Goal: Information Seeking & Learning: Learn about a topic

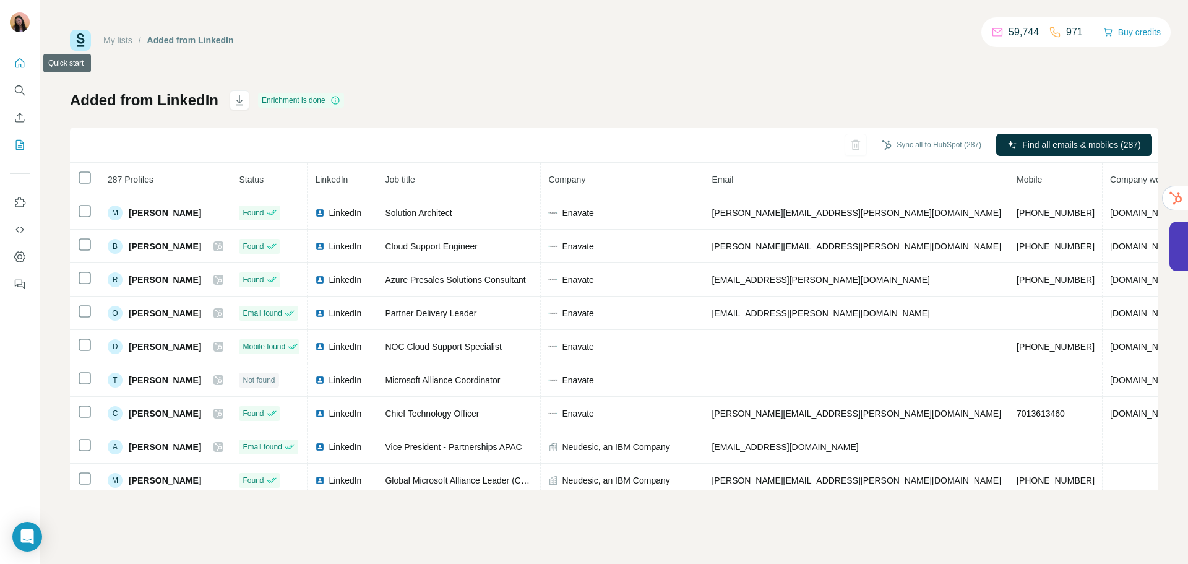
click at [19, 83] on button "Search" at bounding box center [20, 90] width 20 height 22
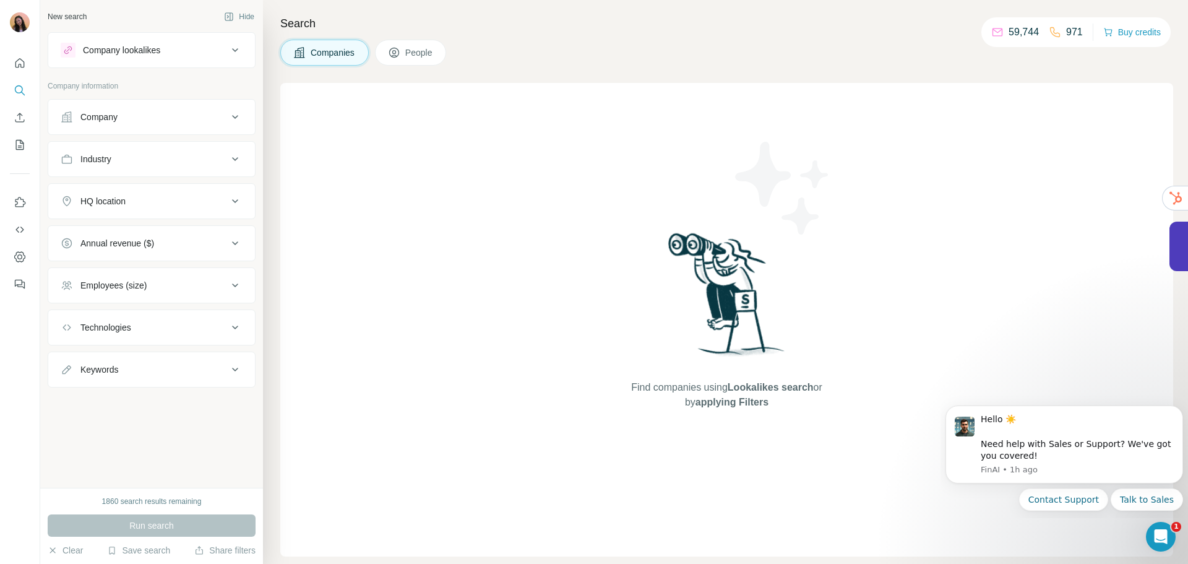
click at [155, 61] on button "Company lookalikes" at bounding box center [151, 50] width 207 height 30
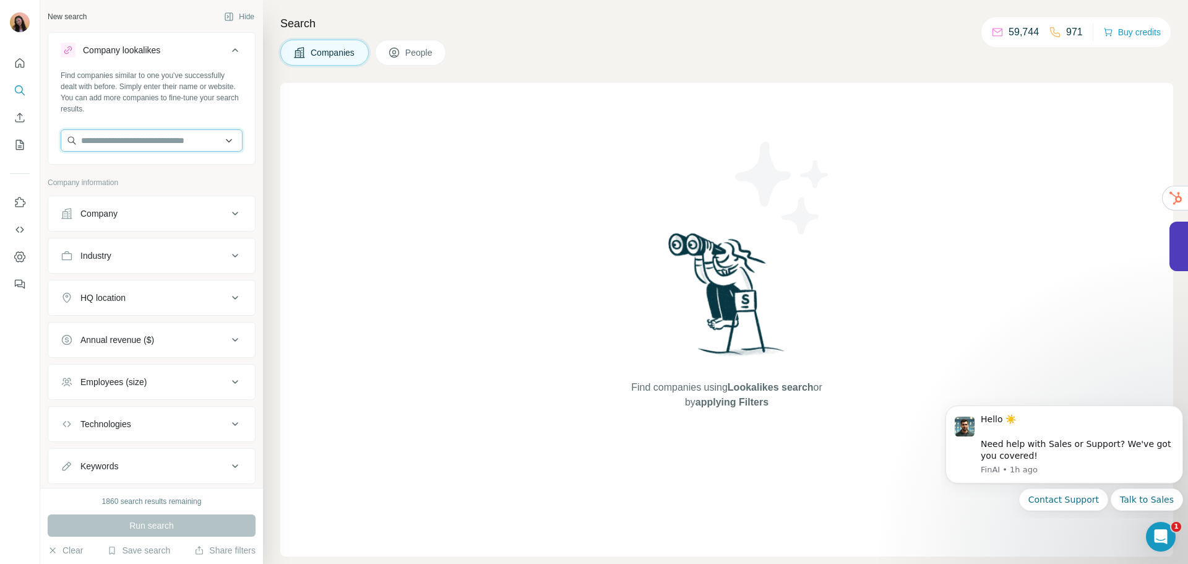
click at [159, 142] on input "text" at bounding box center [152, 140] width 182 height 22
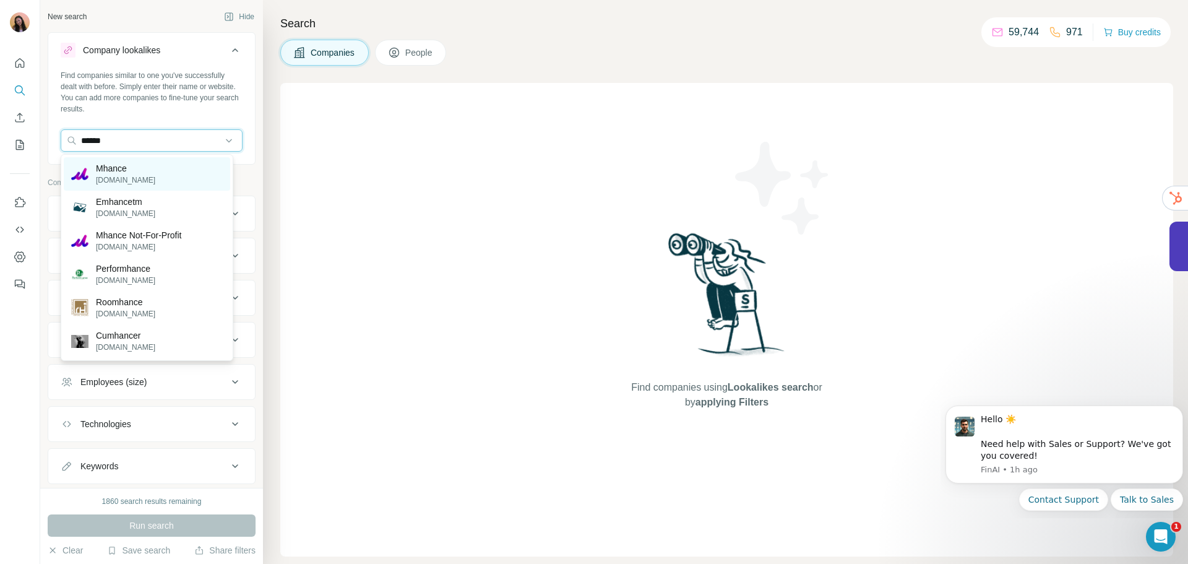
type input "******"
click at [153, 175] on div "Mhance mhance.com" at bounding box center [147, 173] width 166 height 33
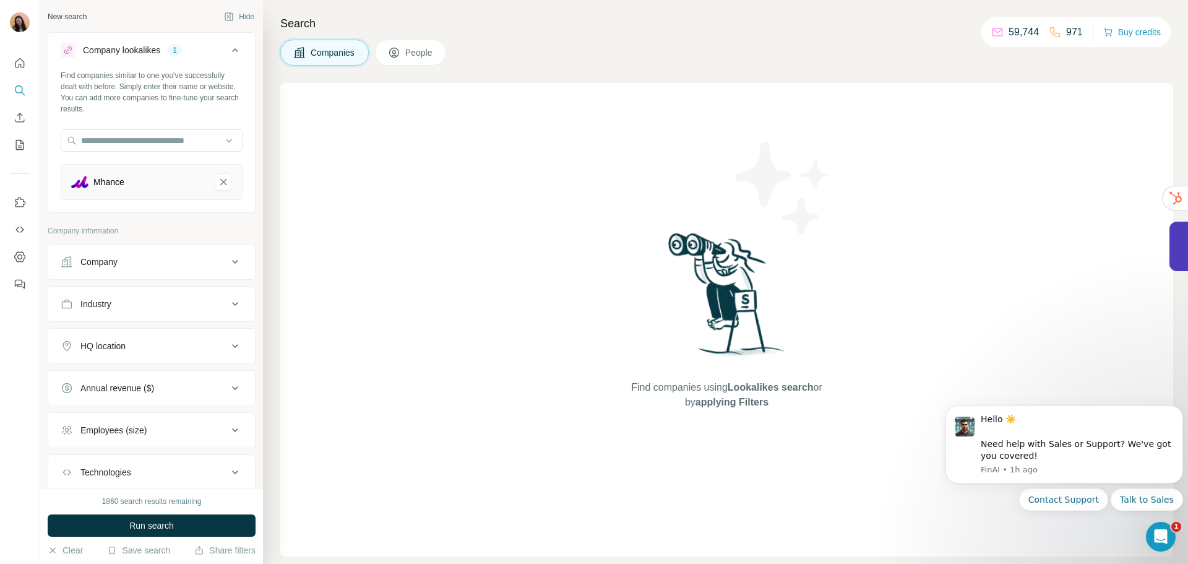
click at [181, 302] on div "Industry" at bounding box center [144, 304] width 167 height 12
click at [182, 332] on input at bounding box center [145, 335] width 153 height 14
click at [178, 329] on input at bounding box center [145, 335] width 153 height 14
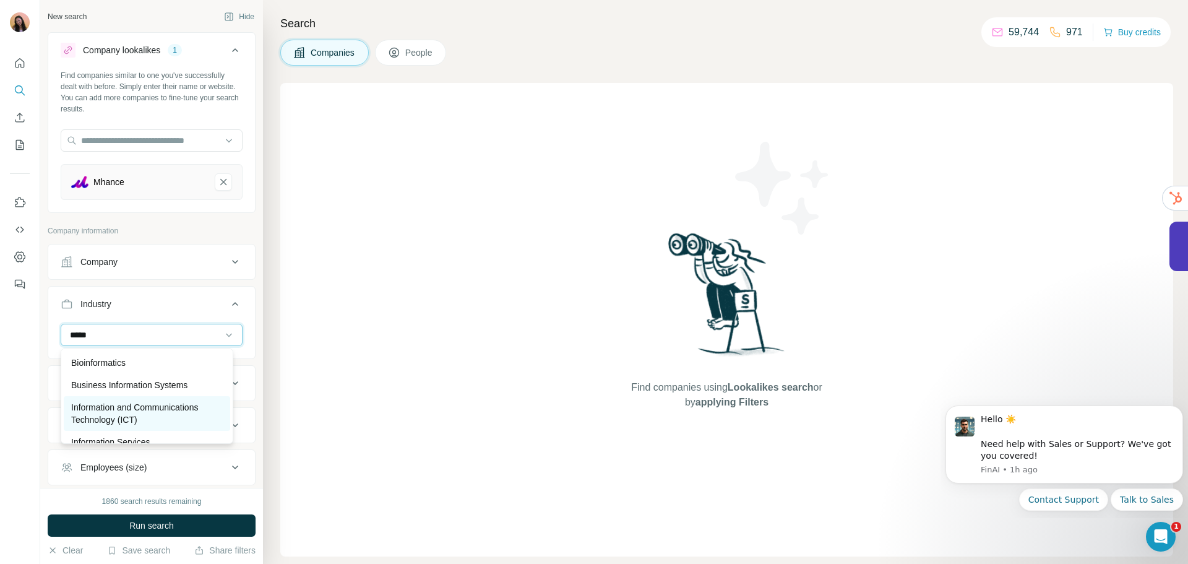
type input "*****"
click at [164, 419] on p "Information and Communications Technology (ICT)" at bounding box center [147, 413] width 152 height 25
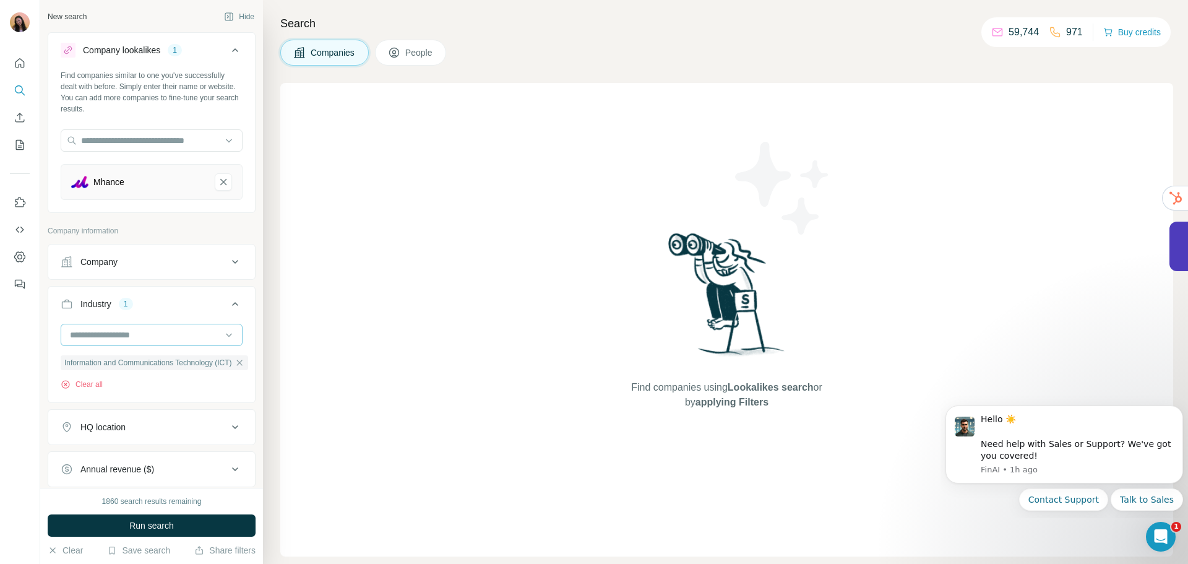
click at [148, 335] on input at bounding box center [145, 335] width 153 height 14
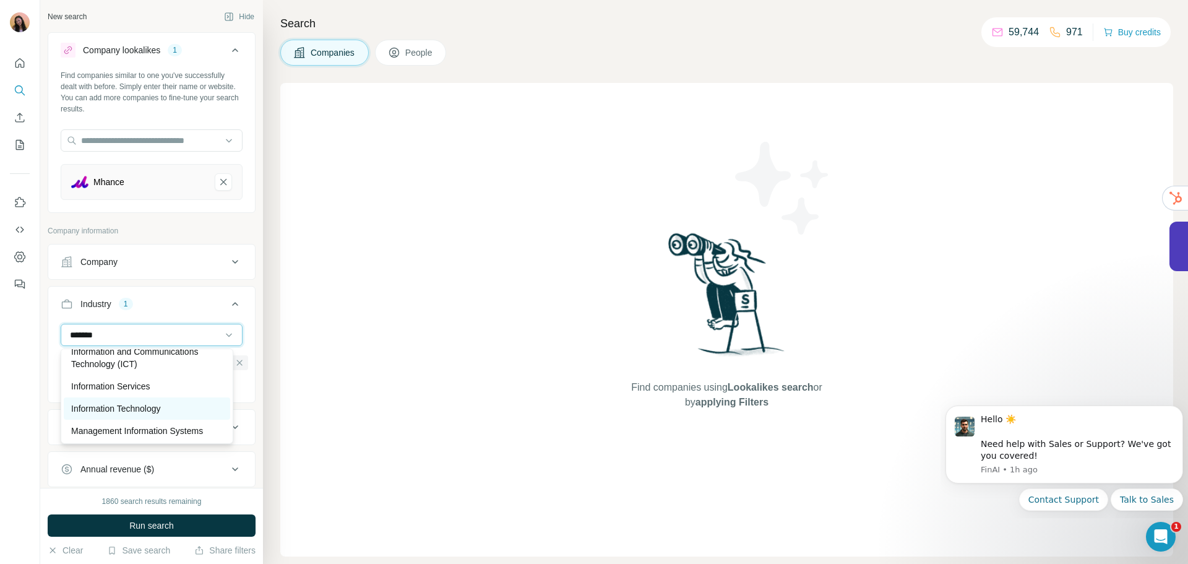
scroll to position [56, 0]
type input "*******"
click at [139, 409] on p "Information Technology" at bounding box center [116, 408] width 90 height 12
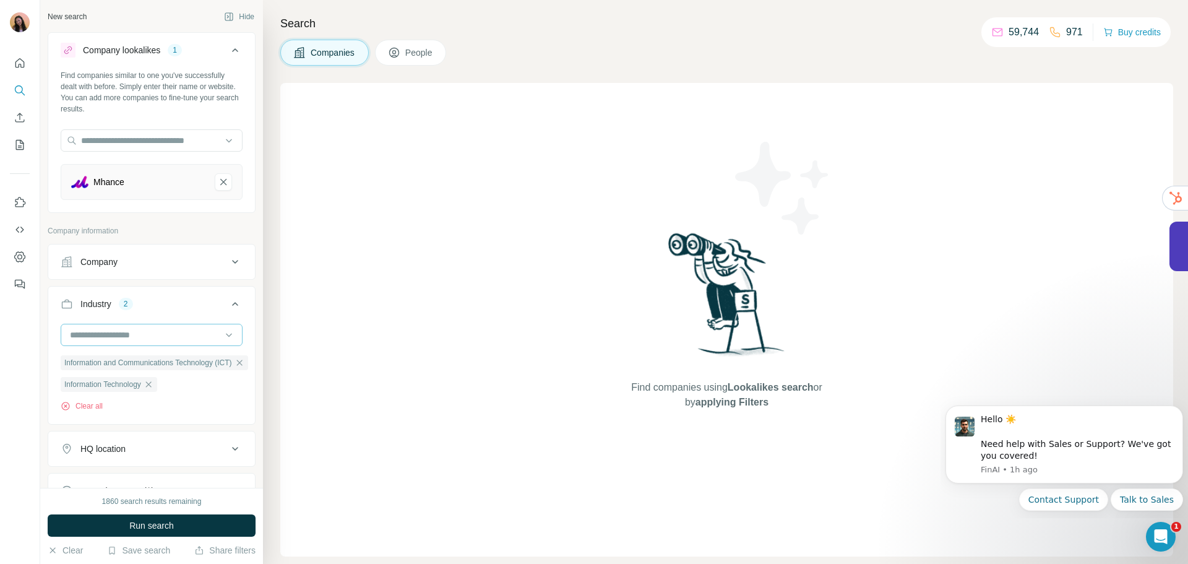
click at [153, 337] on input at bounding box center [145, 335] width 153 height 14
type input "**********"
click at [143, 360] on div "Consulting" at bounding box center [147, 362] width 152 height 12
click at [184, 528] on button "Run search" at bounding box center [152, 525] width 208 height 22
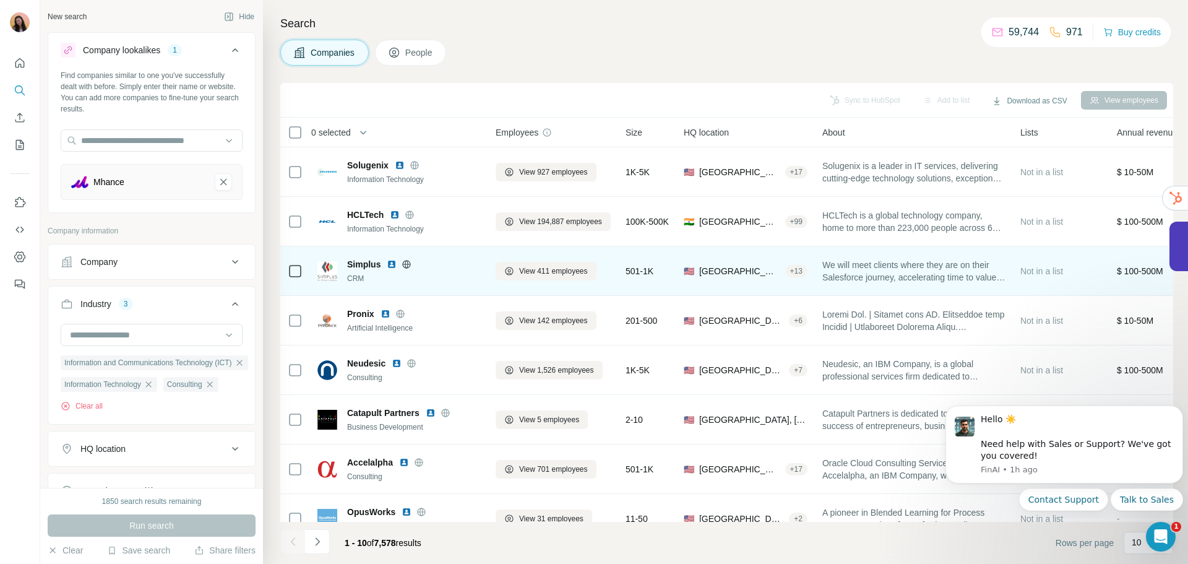
scroll to position [127, 0]
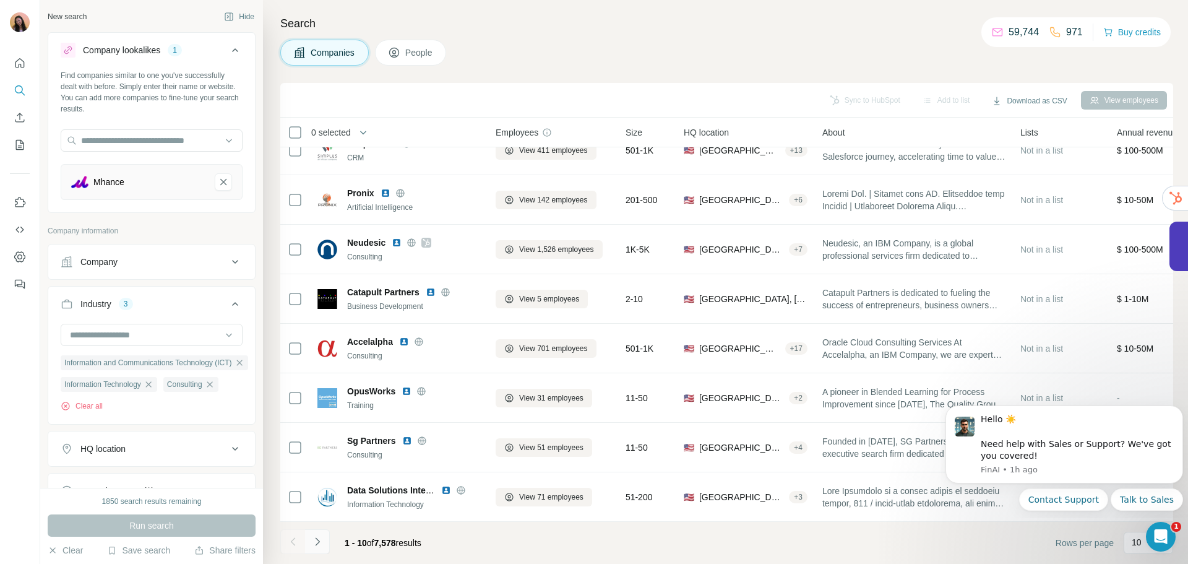
click at [319, 538] on icon "Navigate to next page" at bounding box center [317, 541] width 12 height 12
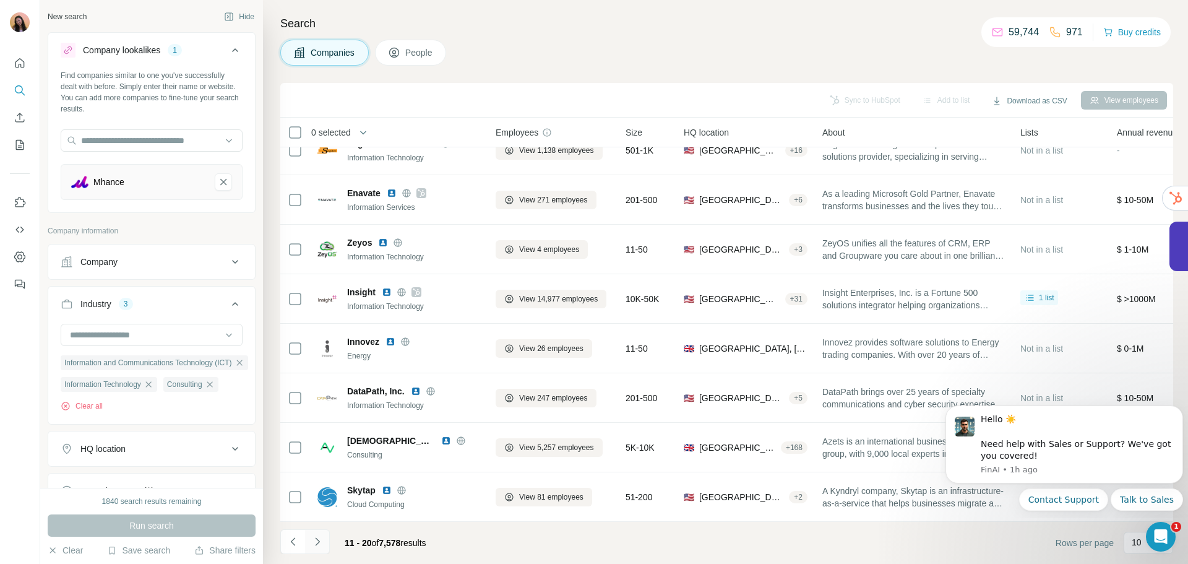
click at [321, 540] on icon "Navigate to next page" at bounding box center [317, 541] width 12 height 12
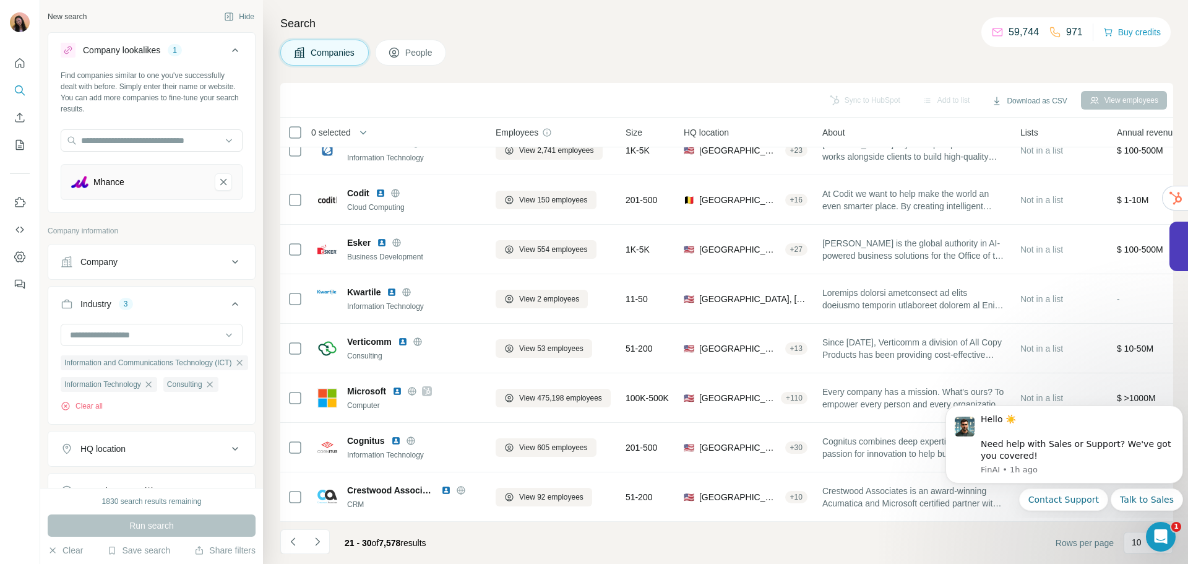
scroll to position [0, 0]
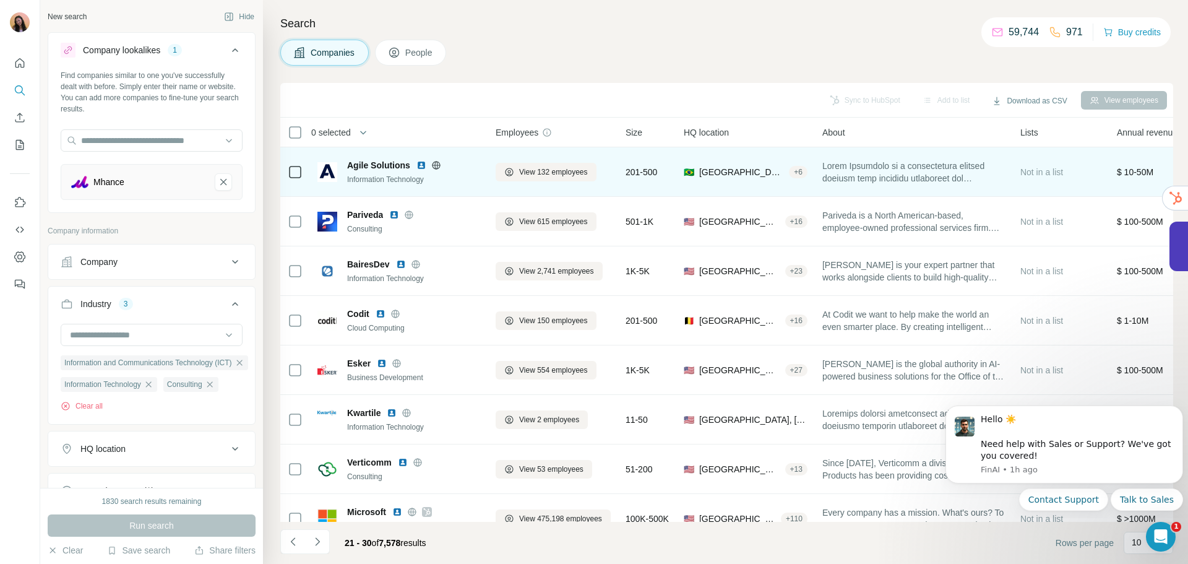
click at [436, 163] on icon at bounding box center [436, 165] width 10 height 10
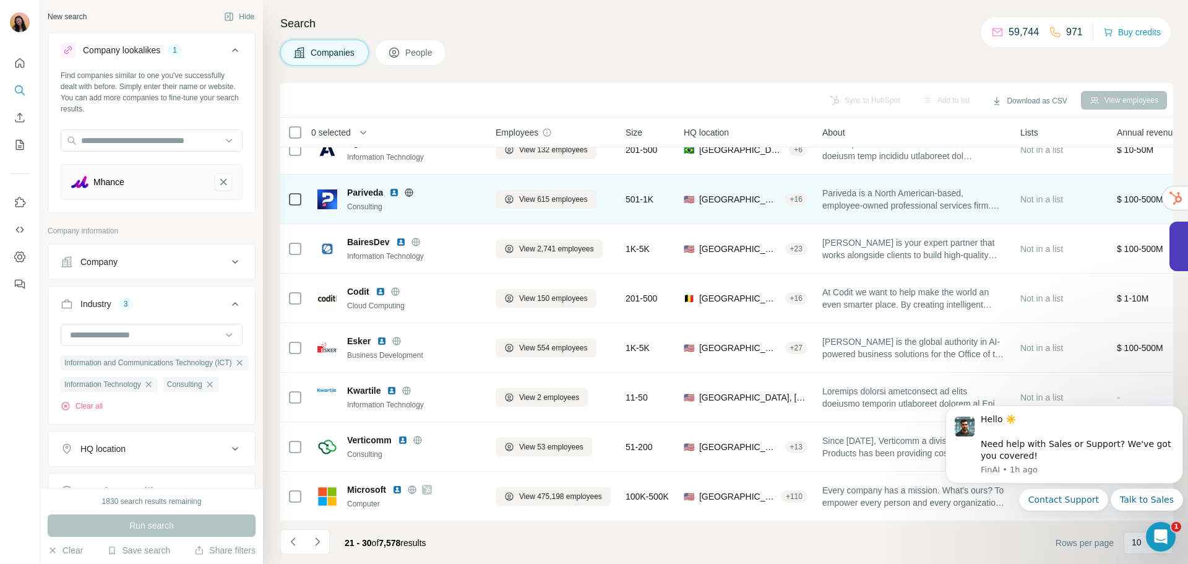
scroll to position [23, 0]
click at [408, 188] on icon at bounding box center [409, 191] width 8 height 8
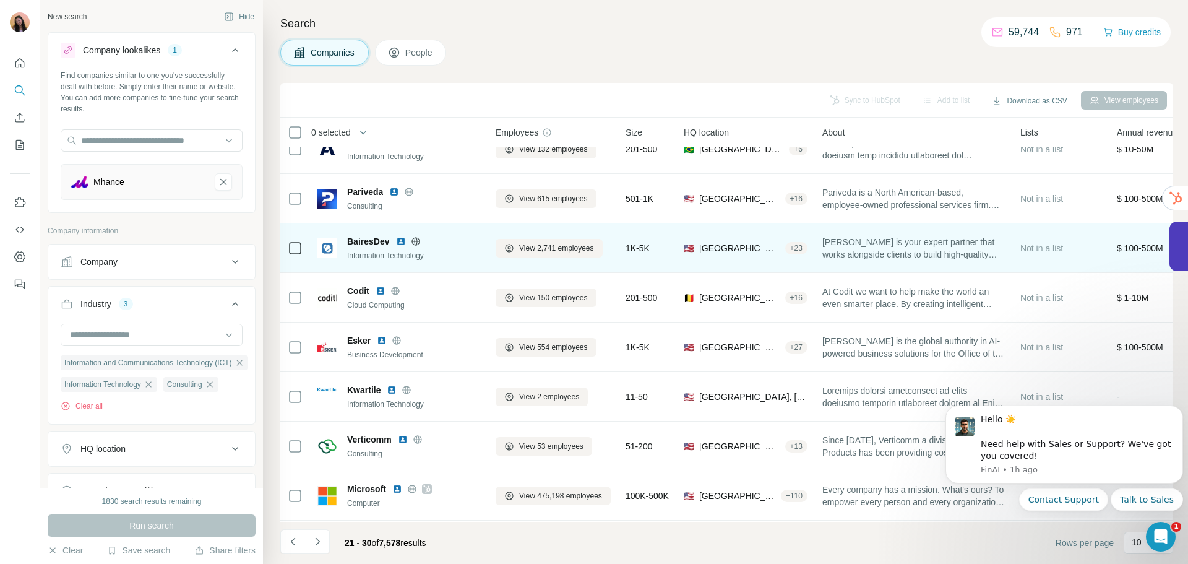
click at [413, 240] on icon at bounding box center [416, 241] width 10 height 10
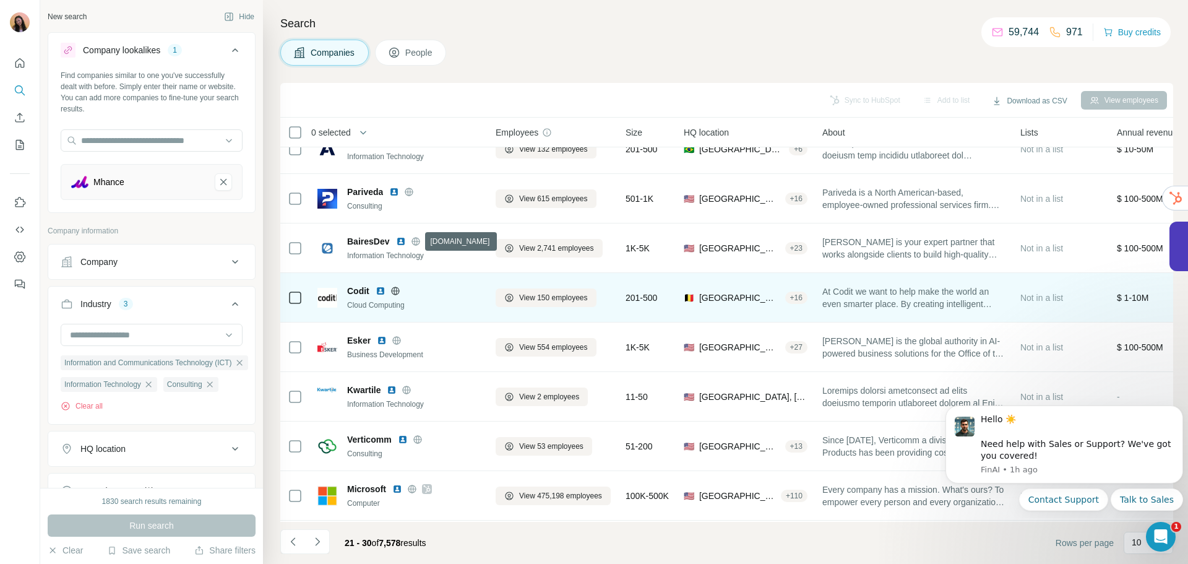
click at [397, 289] on icon at bounding box center [394, 290] width 3 height 8
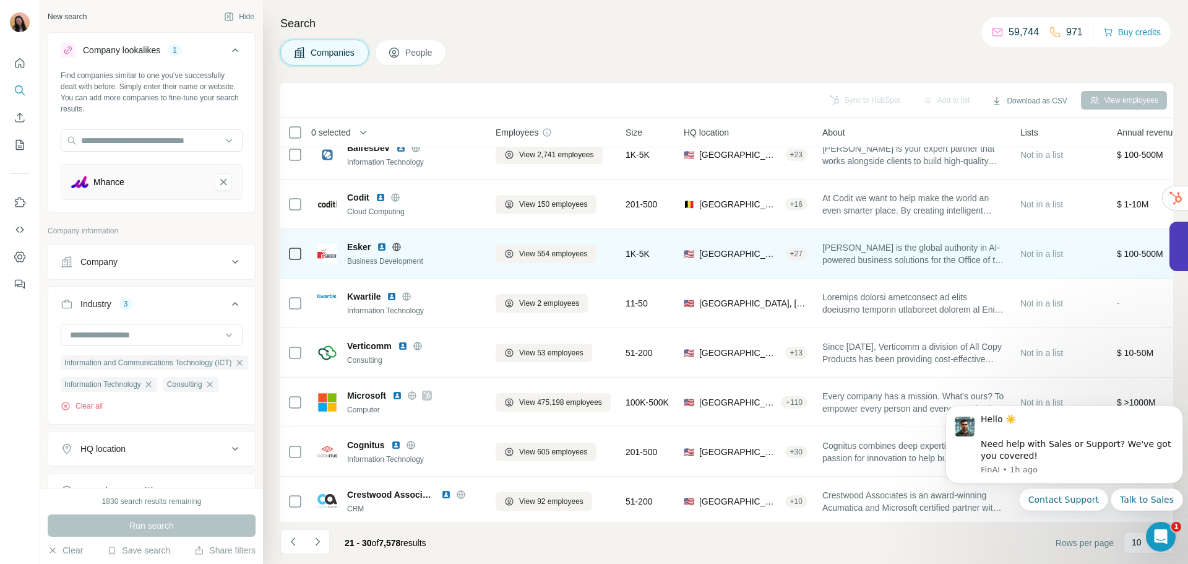
scroll to position [127, 0]
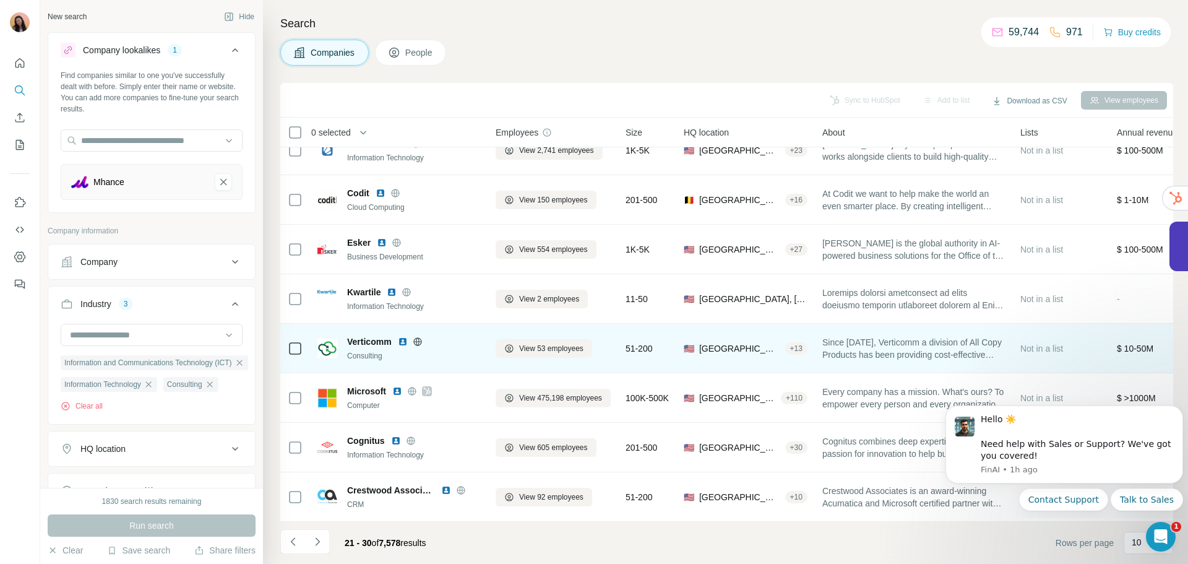
click at [419, 337] on icon at bounding box center [418, 342] width 10 height 10
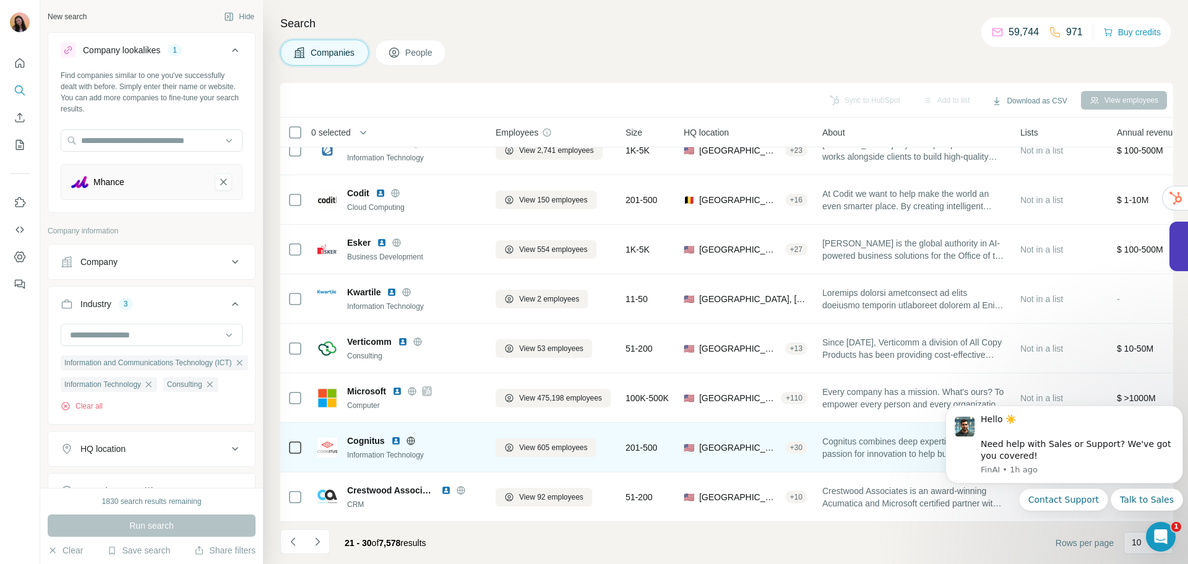
click at [411, 440] on icon at bounding box center [410, 440] width 8 height 1
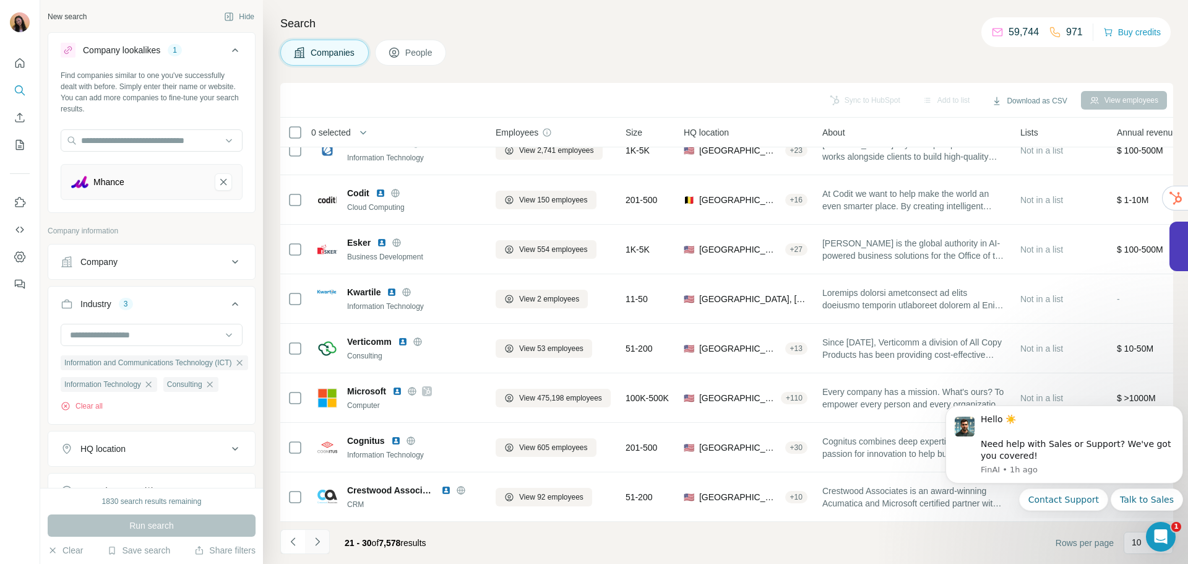
click at [323, 545] on icon "Navigate to next page" at bounding box center [317, 541] width 12 height 12
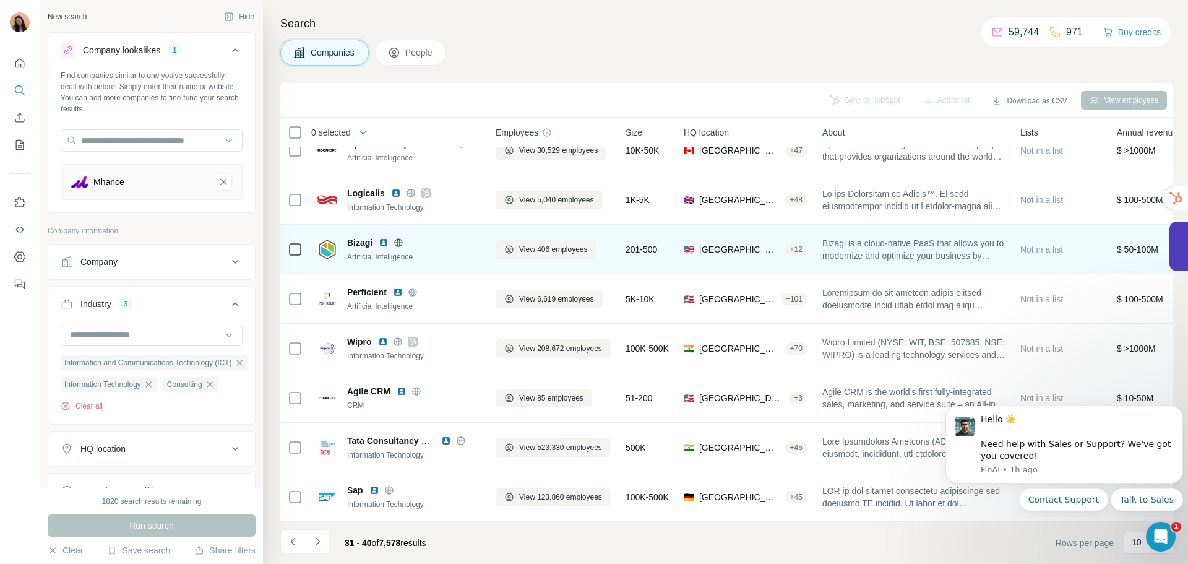
scroll to position [0, 0]
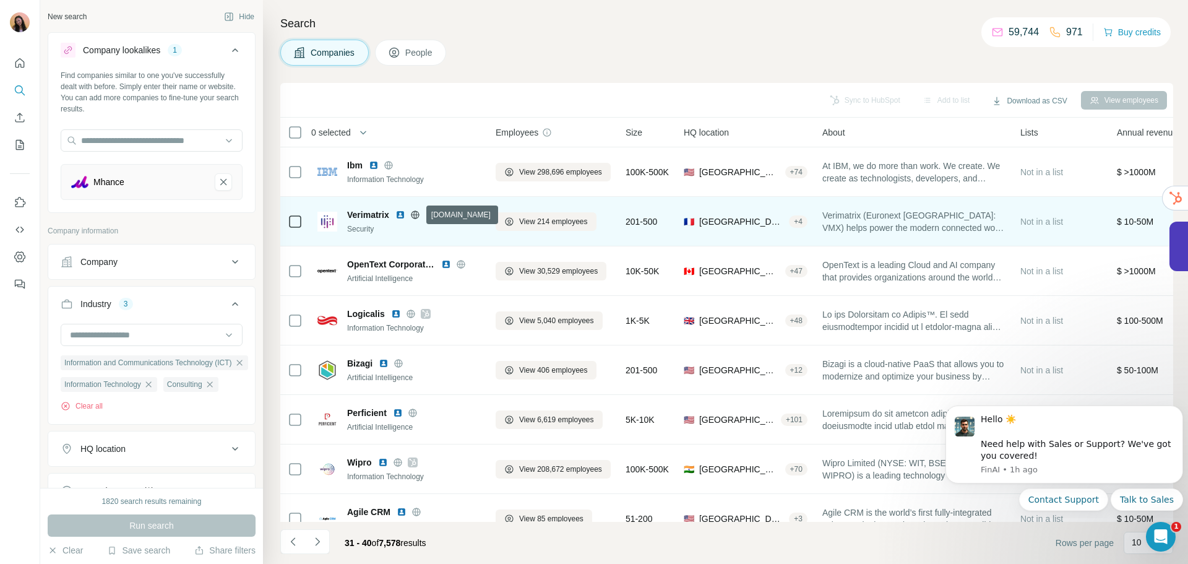
click at [417, 215] on icon at bounding box center [415, 214] width 8 height 1
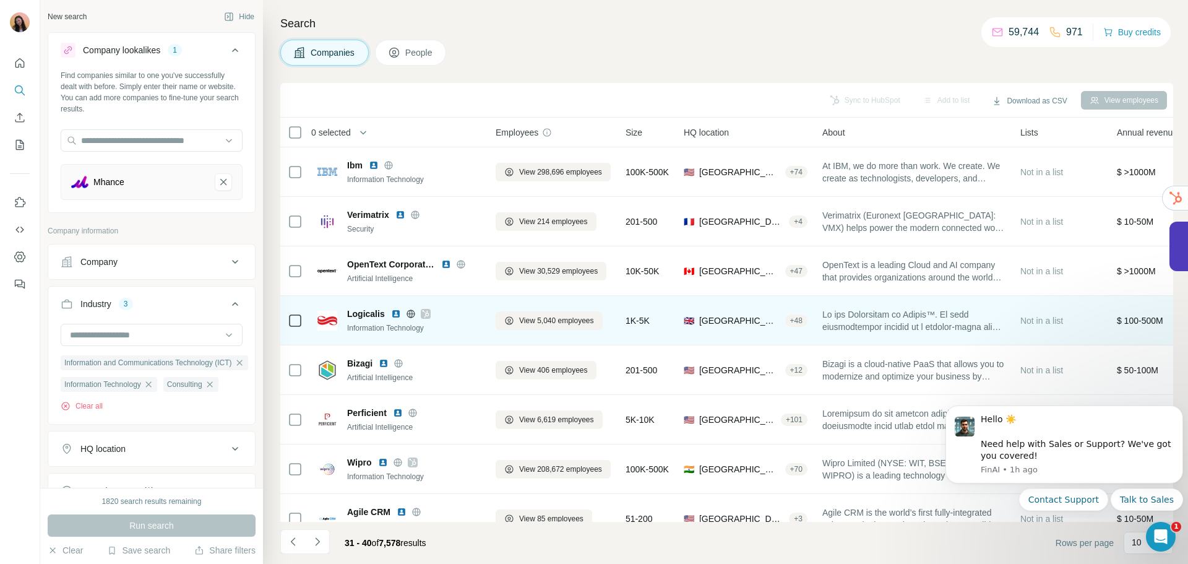
click at [425, 314] on icon at bounding box center [425, 313] width 7 height 7
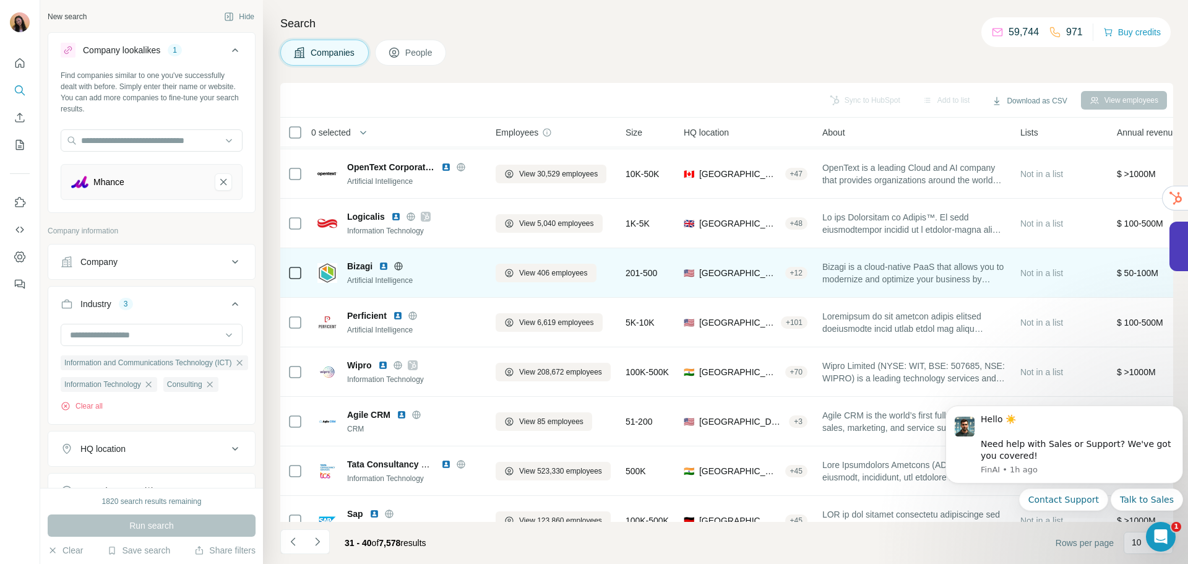
scroll to position [100, 0]
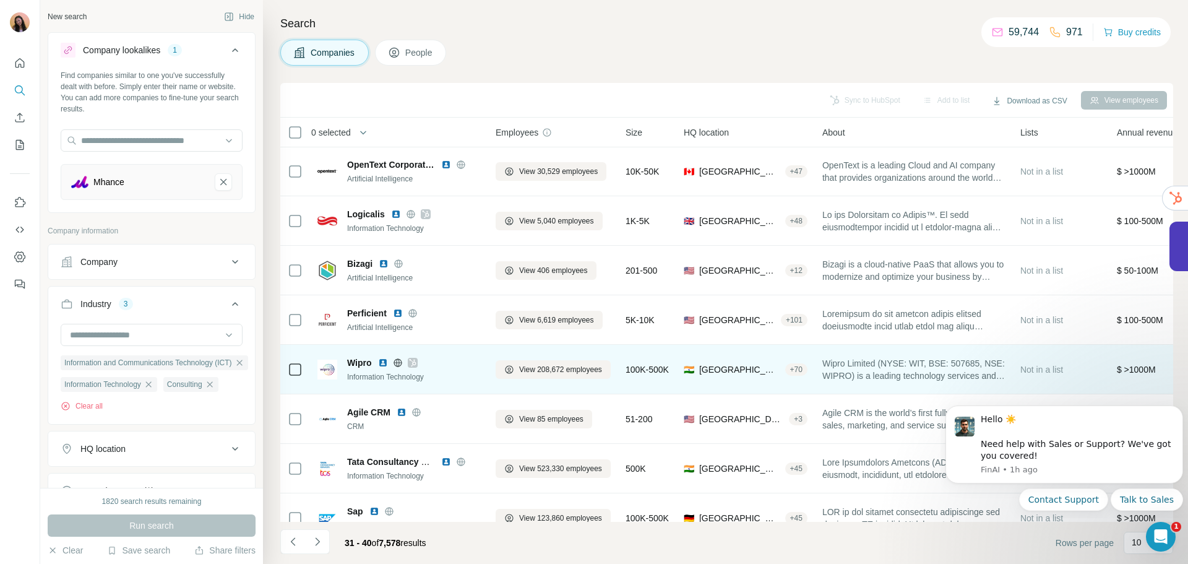
click at [413, 361] on icon at bounding box center [412, 362] width 7 height 7
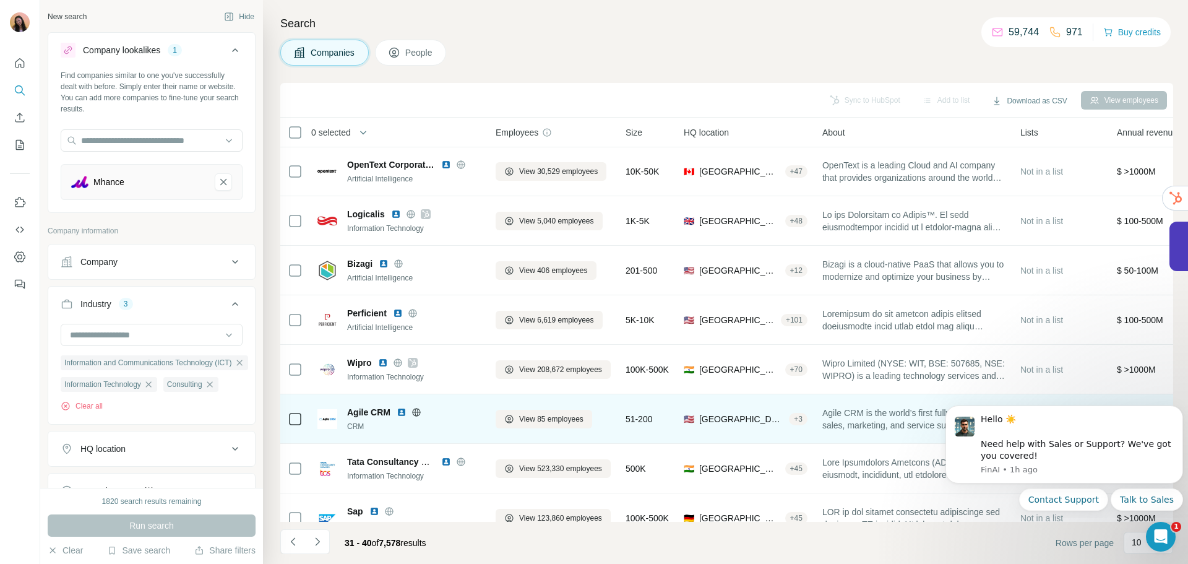
scroll to position [127, 0]
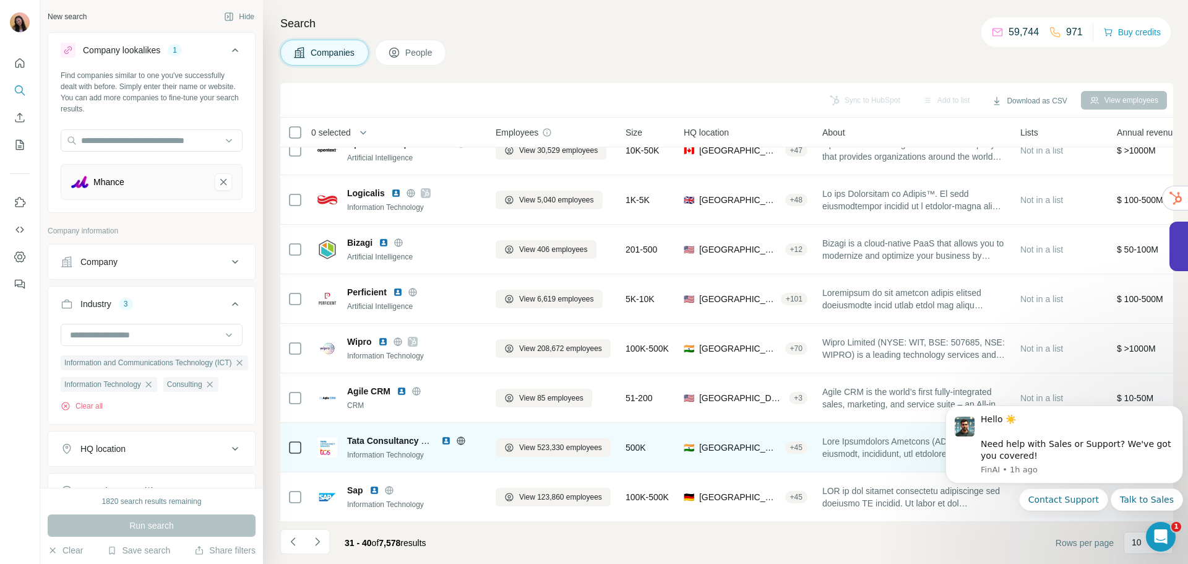
click at [463, 437] on icon at bounding box center [461, 441] width 10 height 10
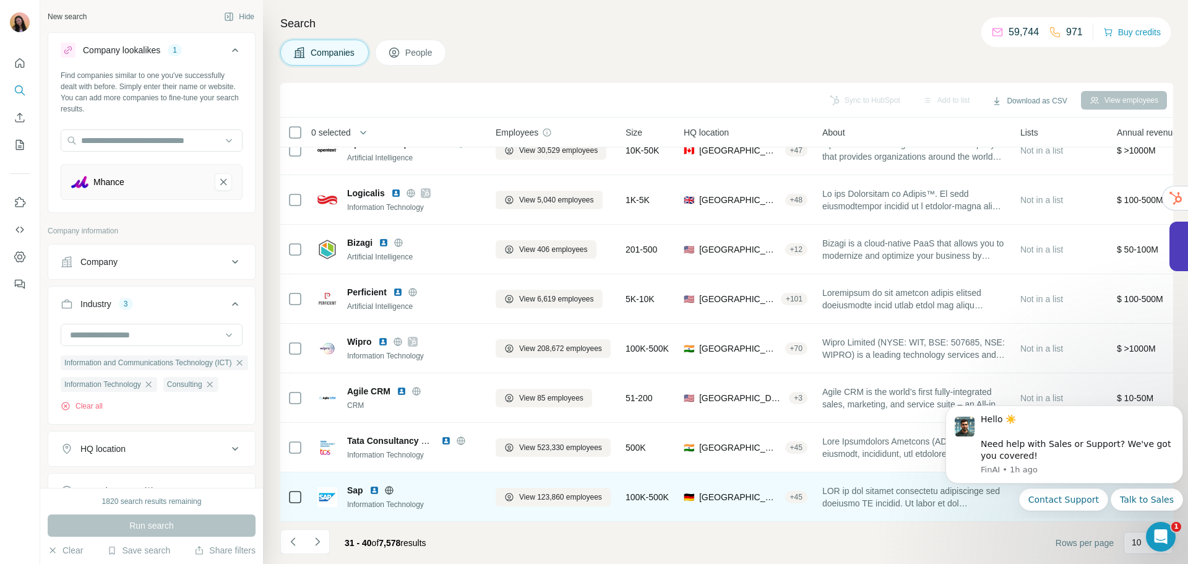
click at [391, 485] on icon at bounding box center [389, 490] width 10 height 10
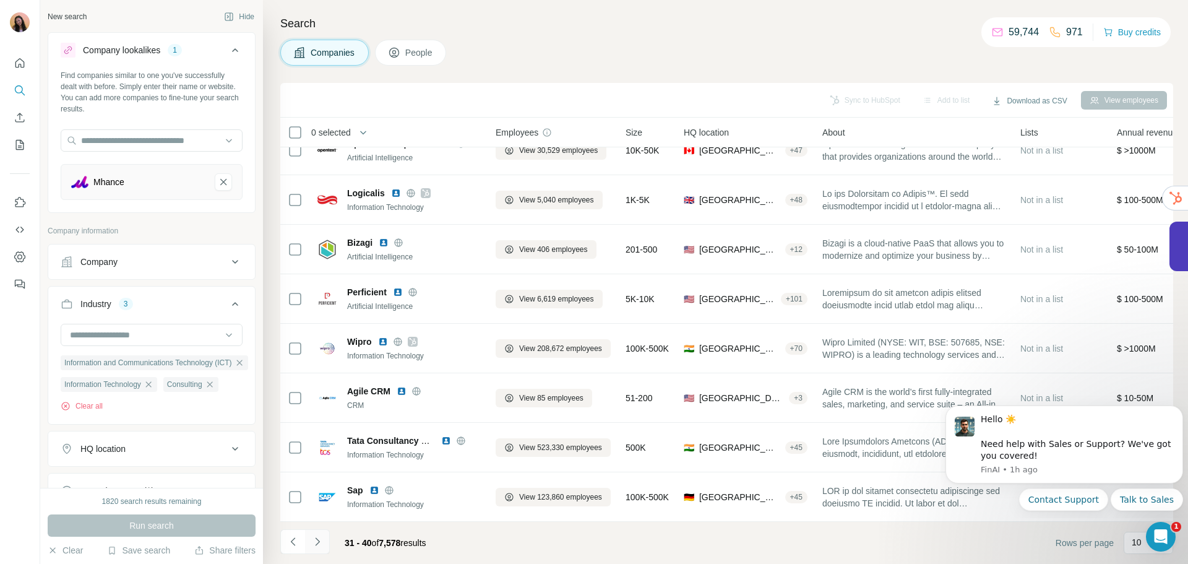
click at [322, 539] on icon "Navigate to next page" at bounding box center [317, 541] width 12 height 12
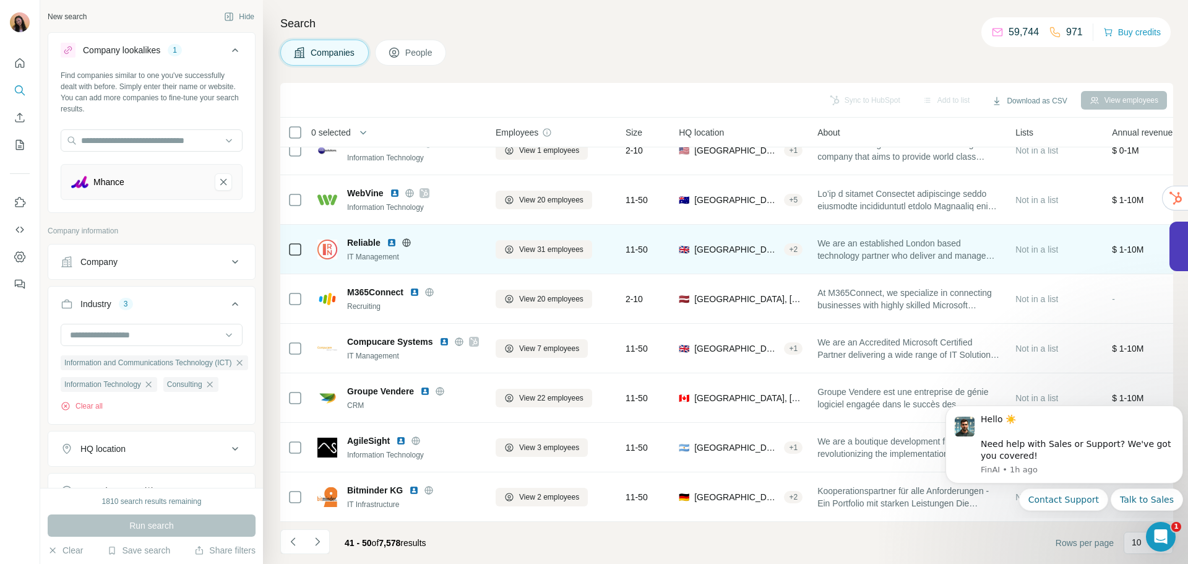
scroll to position [0, 0]
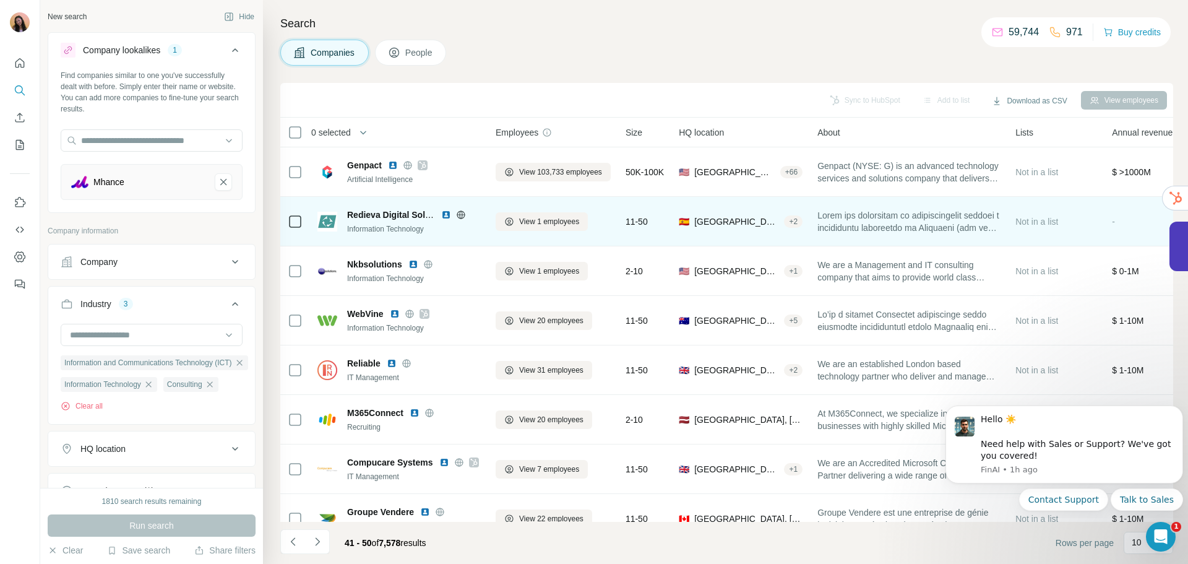
click at [462, 214] on icon at bounding box center [461, 214] width 8 height 1
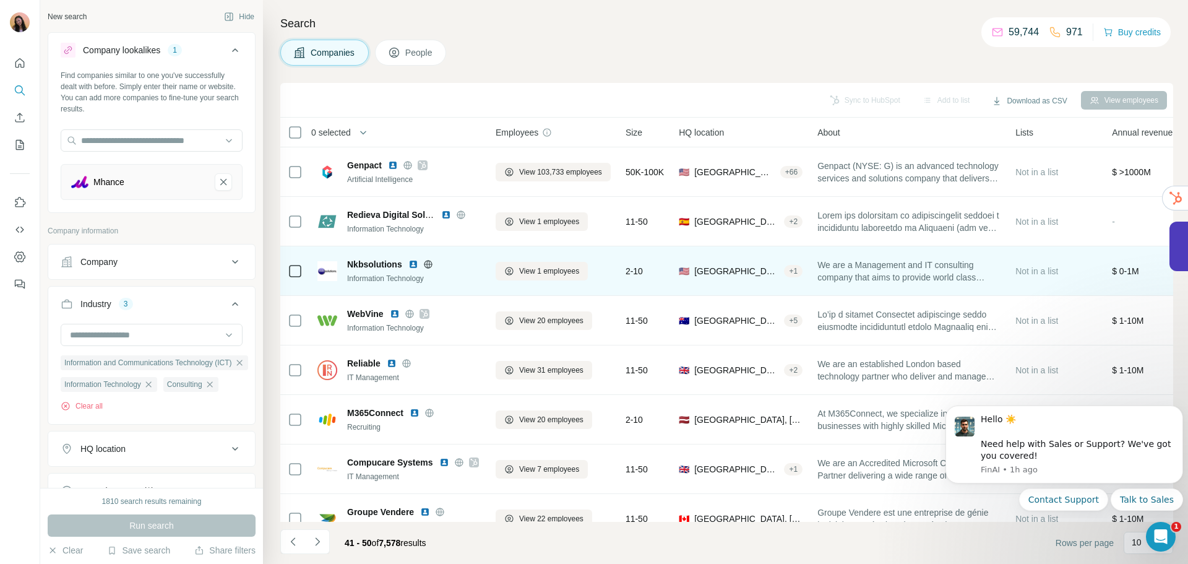
click at [425, 263] on icon at bounding box center [428, 264] width 10 height 10
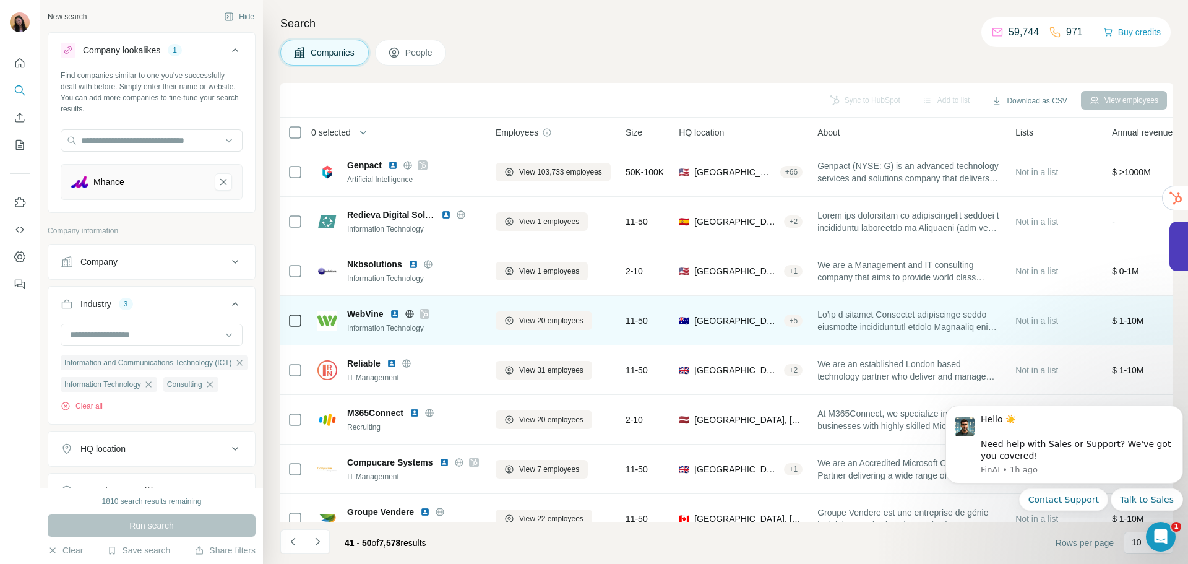
click at [426, 312] on icon at bounding box center [424, 314] width 7 height 10
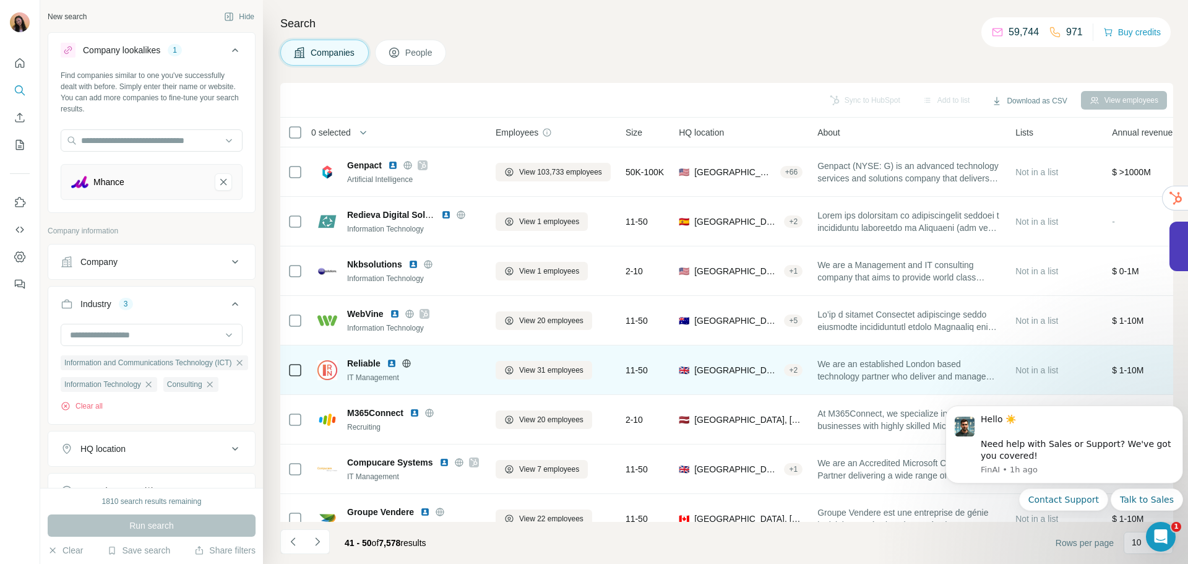
click at [406, 364] on icon at bounding box center [407, 363] width 10 height 10
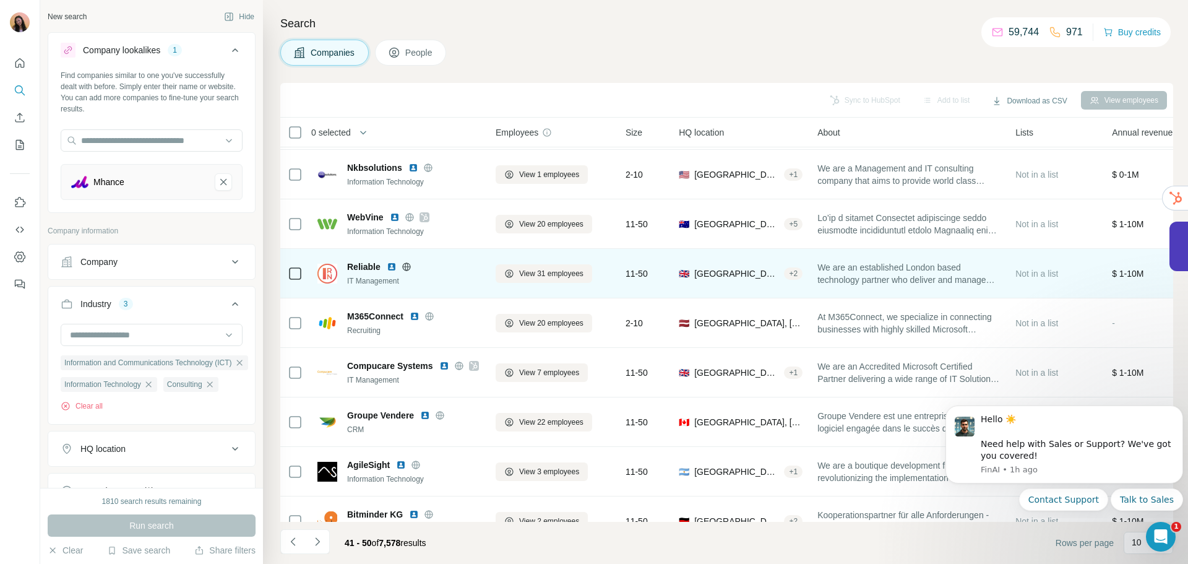
scroll to position [127, 0]
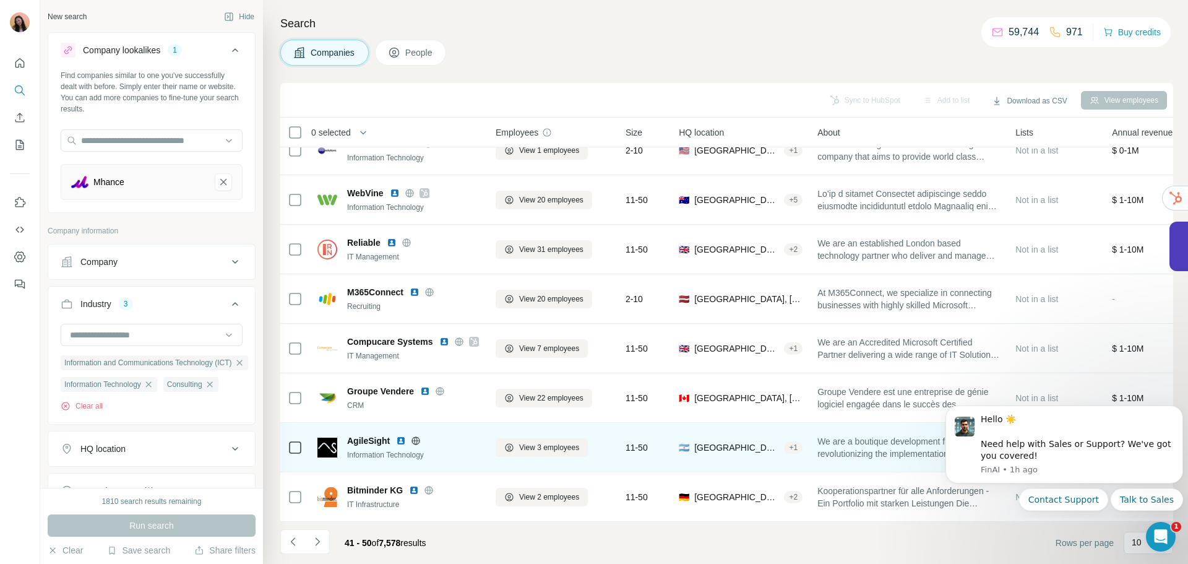
click at [418, 436] on icon at bounding box center [416, 441] width 10 height 10
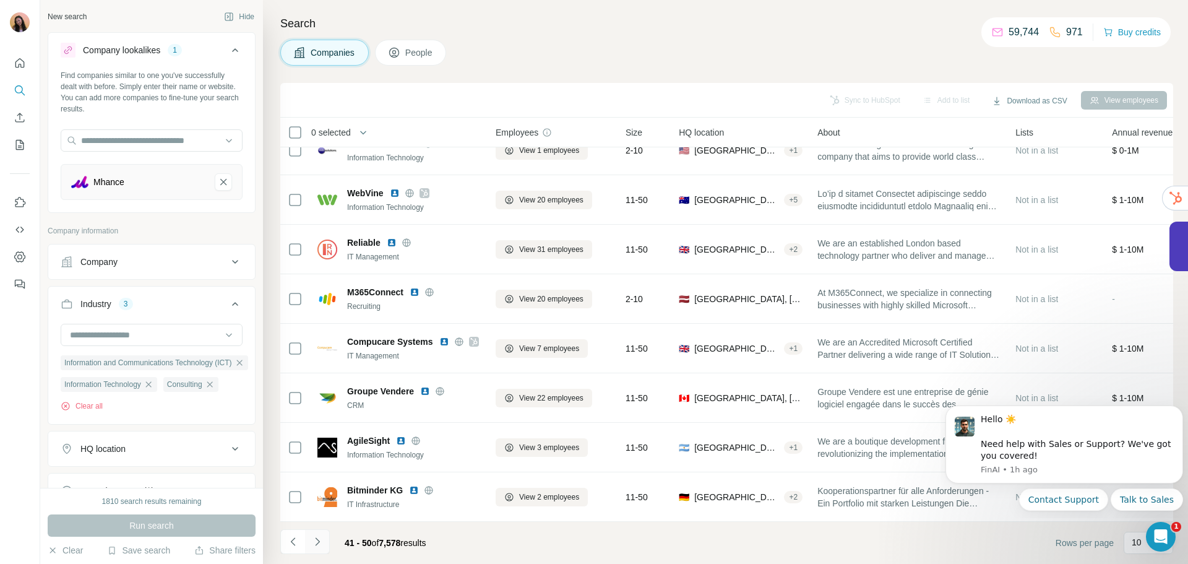
click at [327, 532] on button "Navigate to next page" at bounding box center [317, 541] width 25 height 25
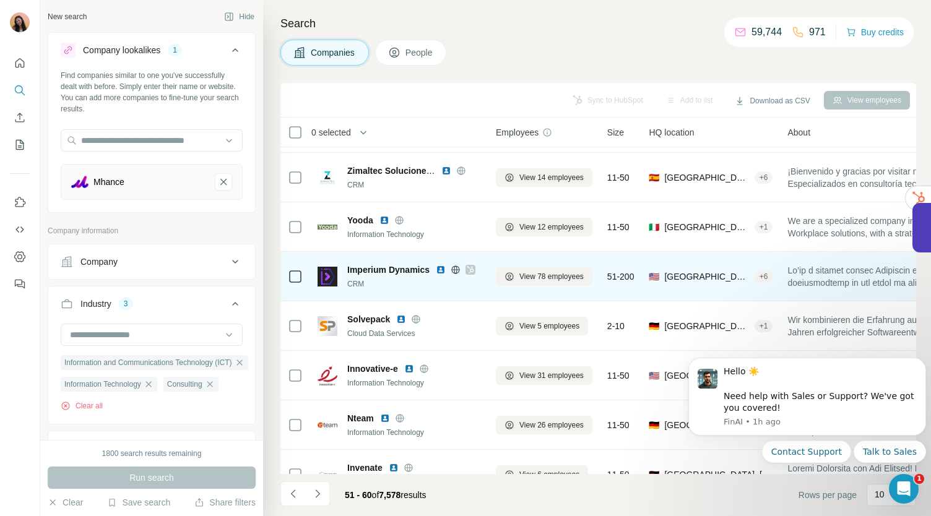
scroll to position [61, 0]
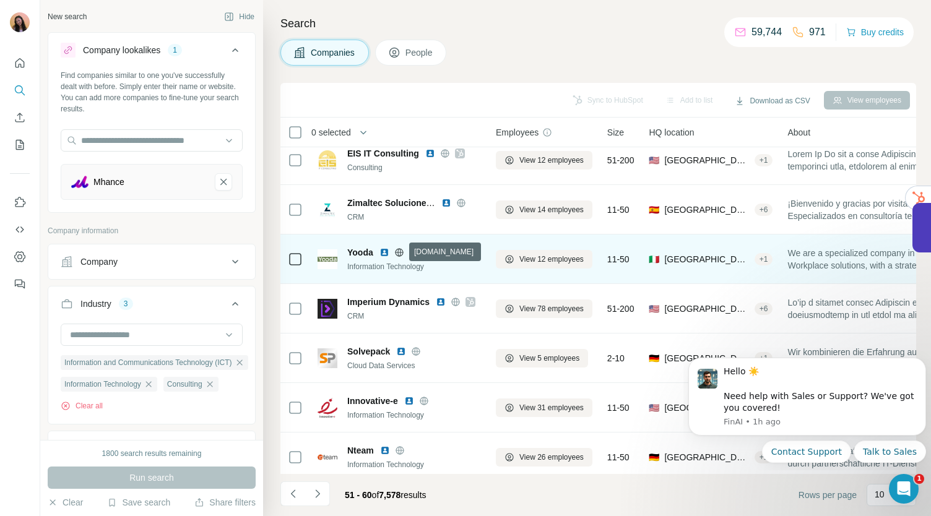
click at [401, 249] on icon at bounding box center [399, 252] width 10 height 10
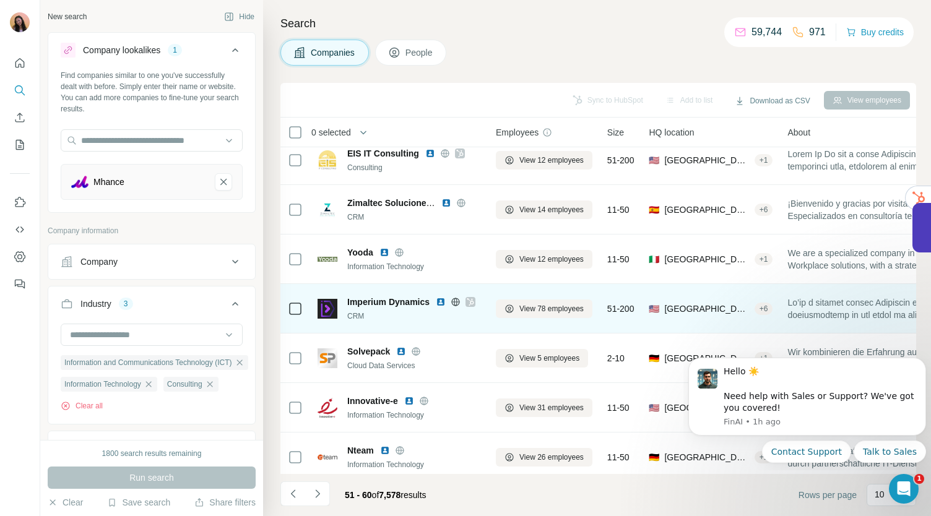
click at [477, 304] on div "Imperium Dynamics" at bounding box center [414, 302] width 134 height 12
click at [468, 298] on icon at bounding box center [470, 301] width 7 height 7
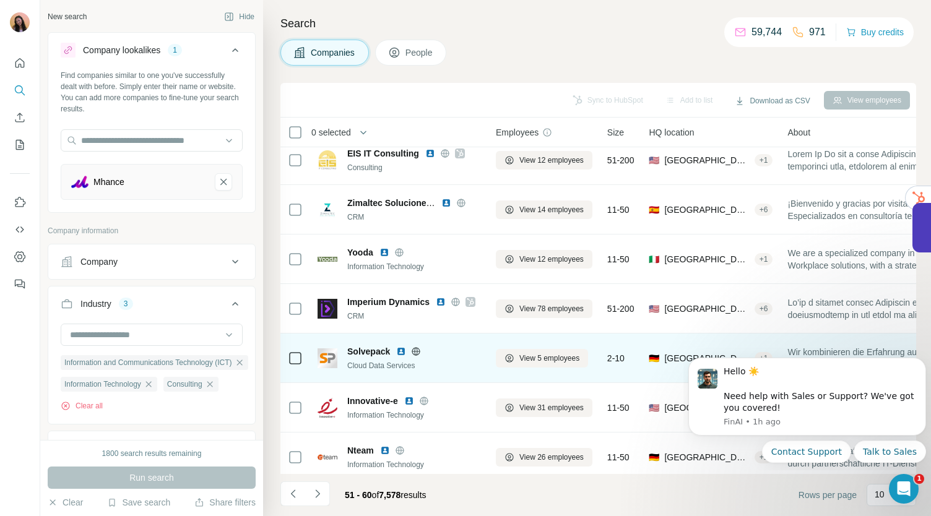
click at [415, 350] on icon at bounding box center [416, 351] width 3 height 8
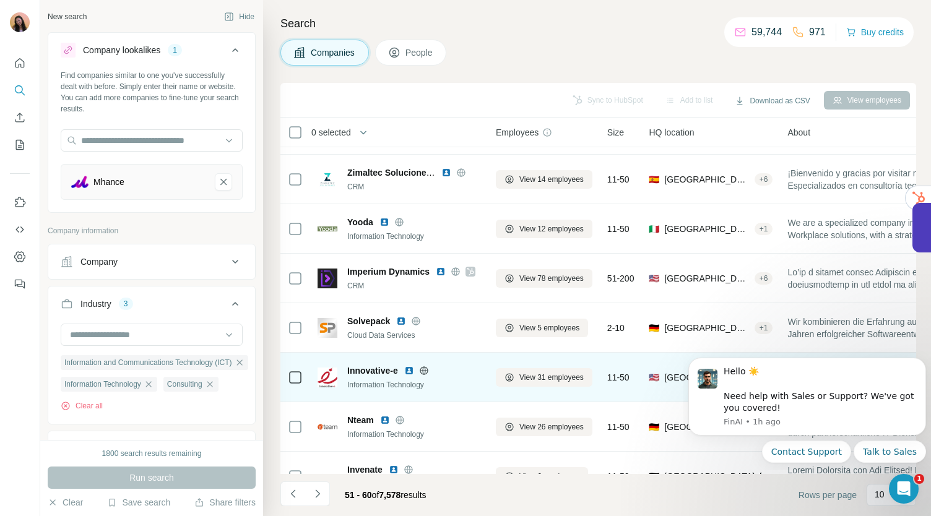
scroll to position [91, 0]
click at [423, 368] on icon at bounding box center [424, 371] width 10 height 10
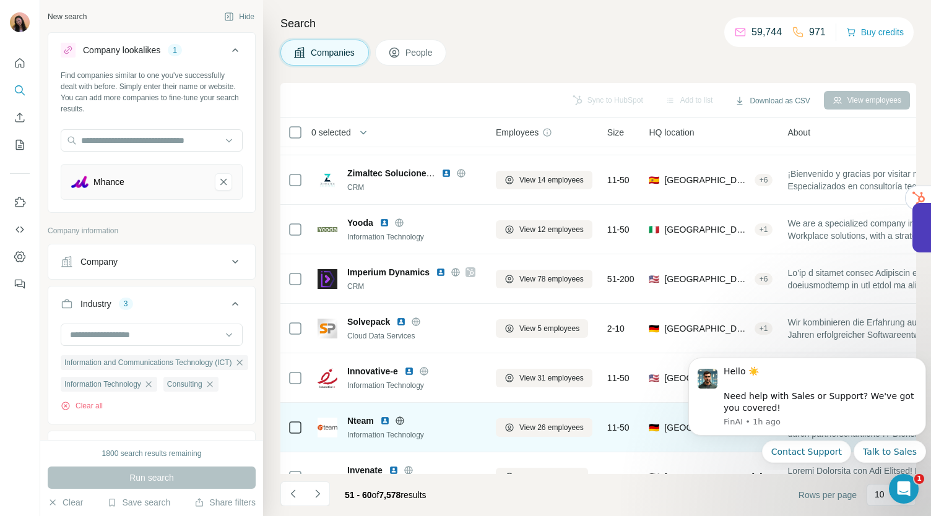
click at [400, 417] on icon at bounding box center [400, 421] width 10 height 10
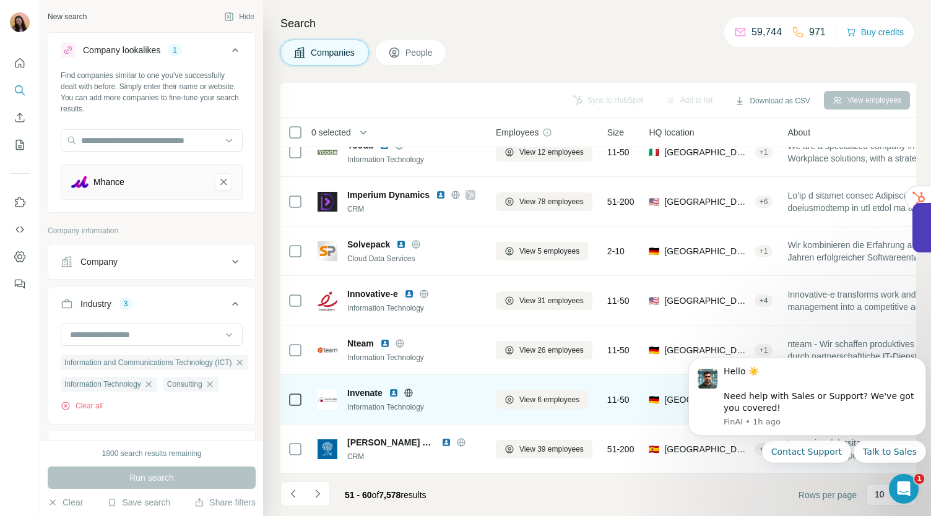
click at [409, 388] on icon at bounding box center [408, 393] width 10 height 10
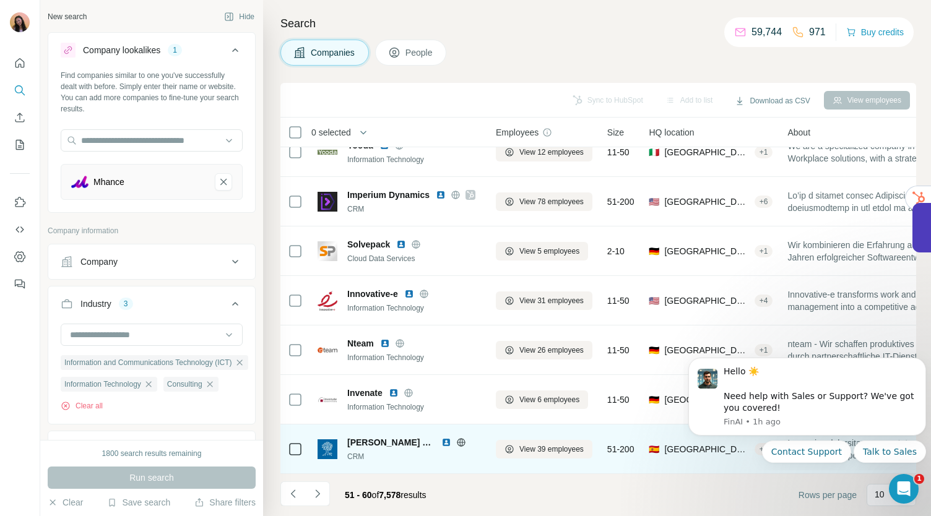
click at [459, 438] on icon at bounding box center [460, 442] width 3 height 8
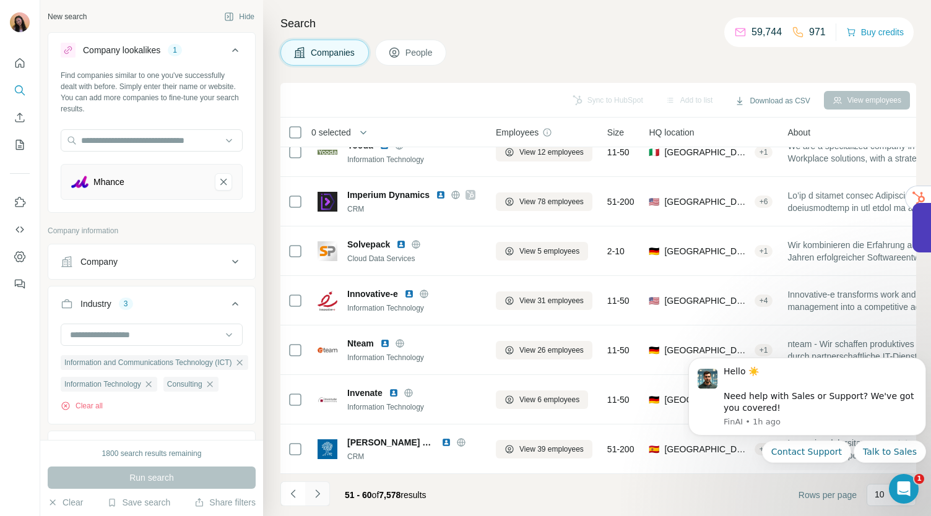
click at [322, 488] on icon "Navigate to next page" at bounding box center [317, 494] width 12 height 12
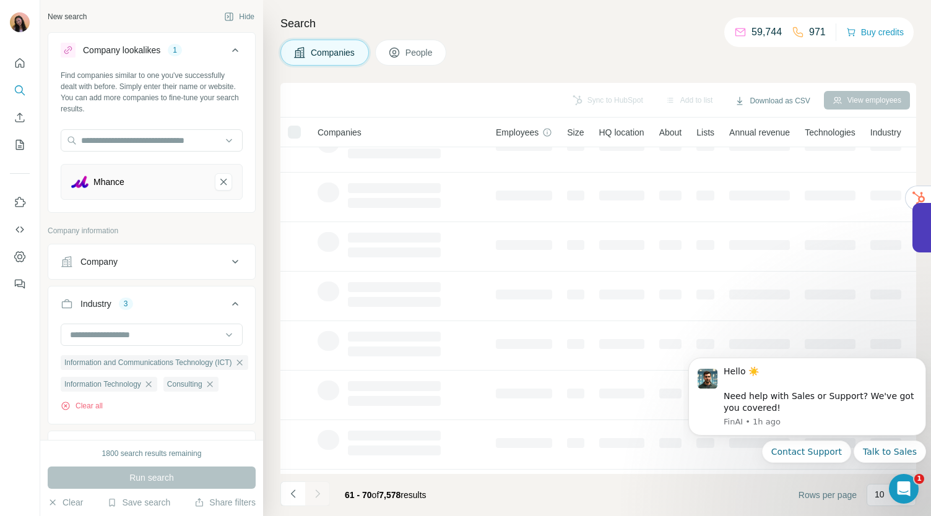
scroll to position [0, 0]
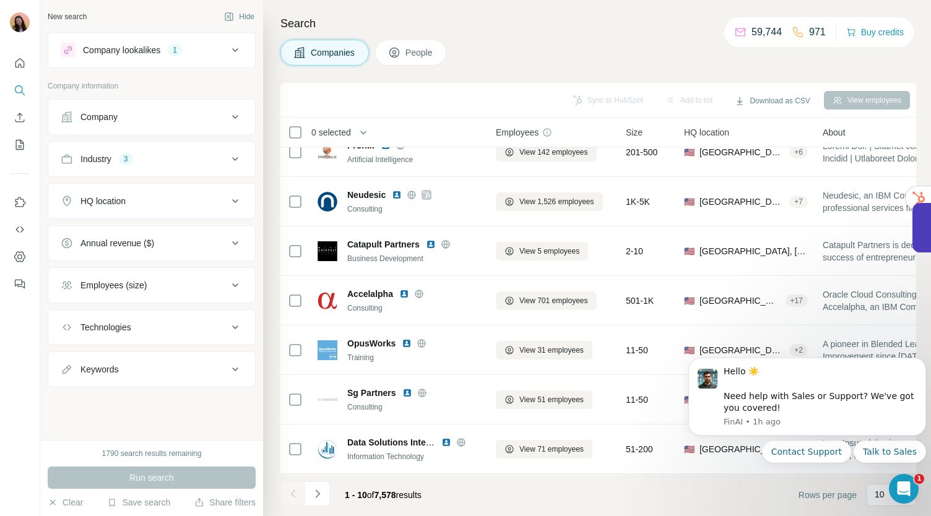
scroll to position [174, 0]
click at [322, 492] on icon "Navigate to next page" at bounding box center [317, 494] width 12 height 12
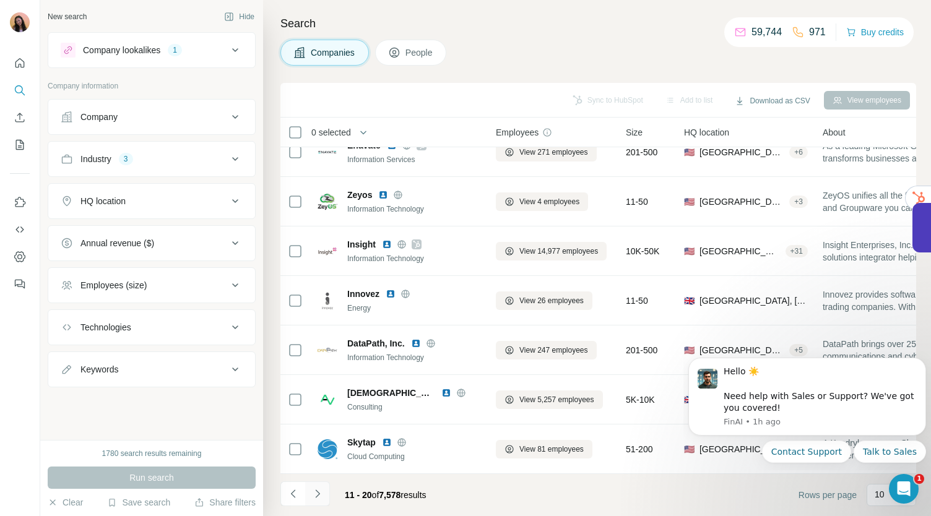
click at [316, 488] on icon "Navigate to next page" at bounding box center [317, 494] width 12 height 12
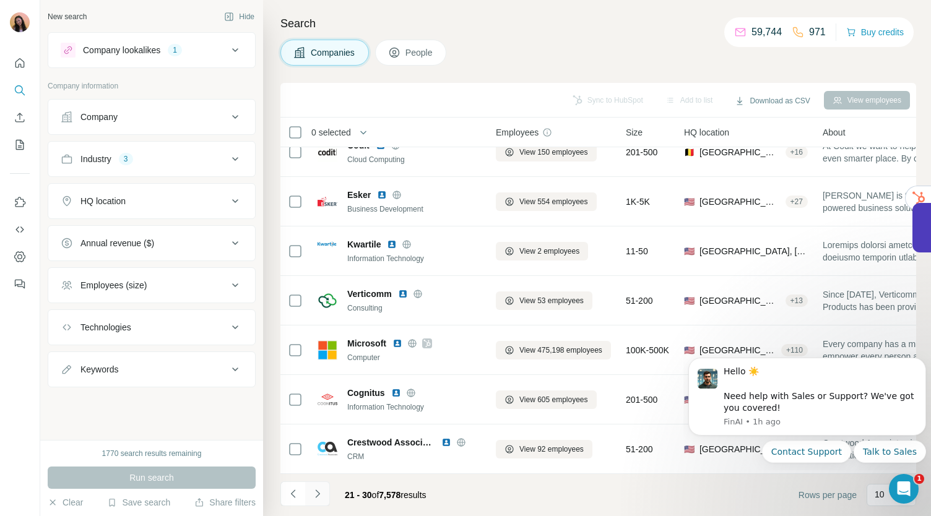
click at [320, 498] on icon "Navigate to next page" at bounding box center [317, 494] width 12 height 12
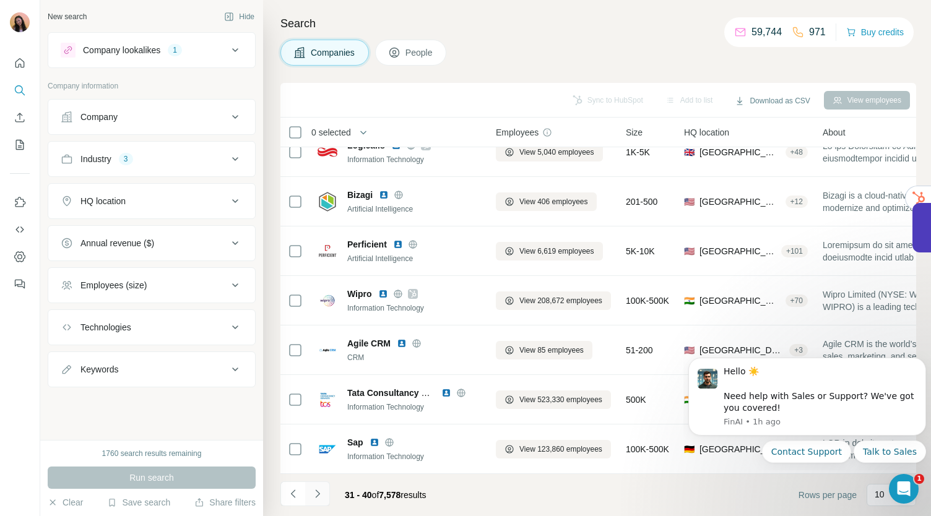
click at [320, 491] on icon "Navigate to next page" at bounding box center [317, 494] width 12 height 12
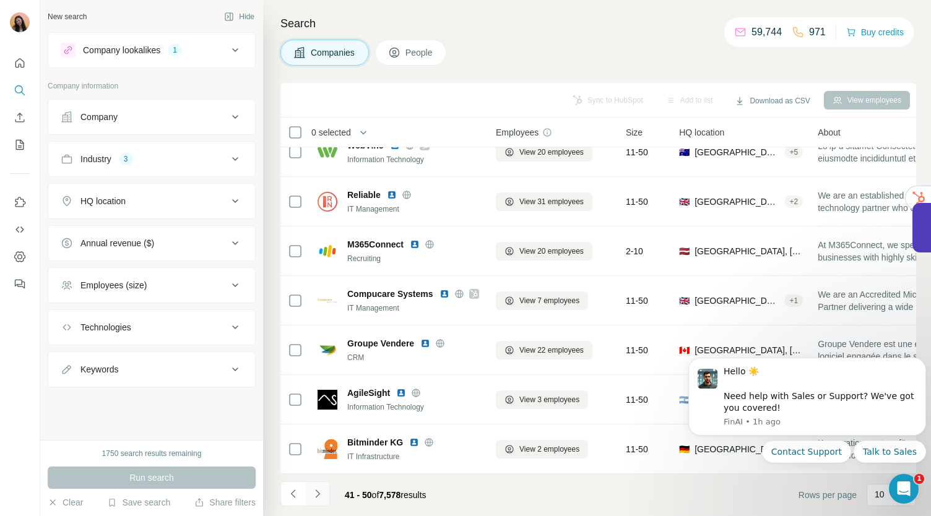
click at [318, 499] on icon "Navigate to next page" at bounding box center [317, 494] width 12 height 12
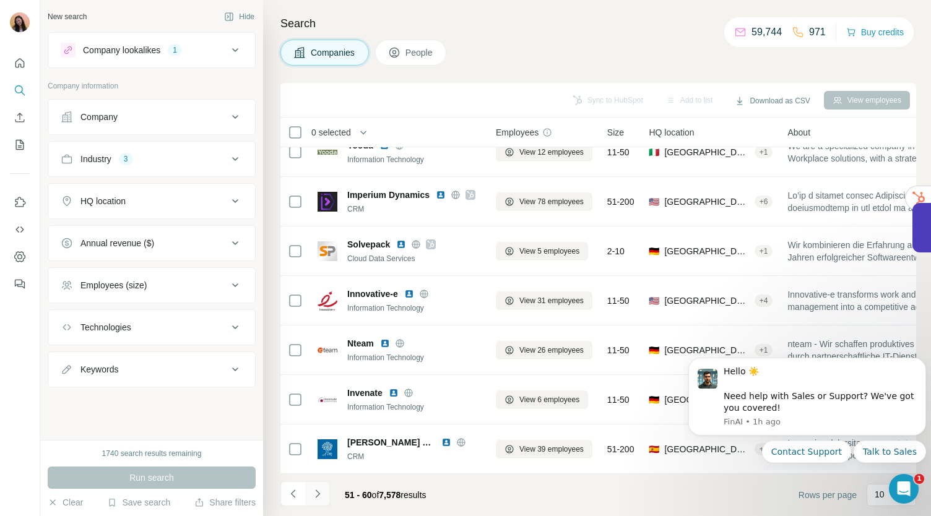
click at [324, 494] on button "Navigate to next page" at bounding box center [317, 493] width 25 height 25
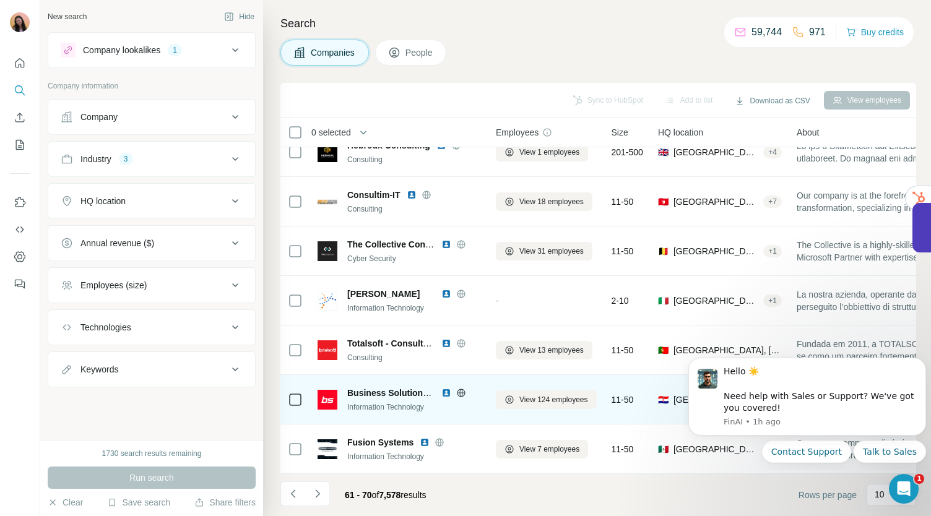
scroll to position [0, 0]
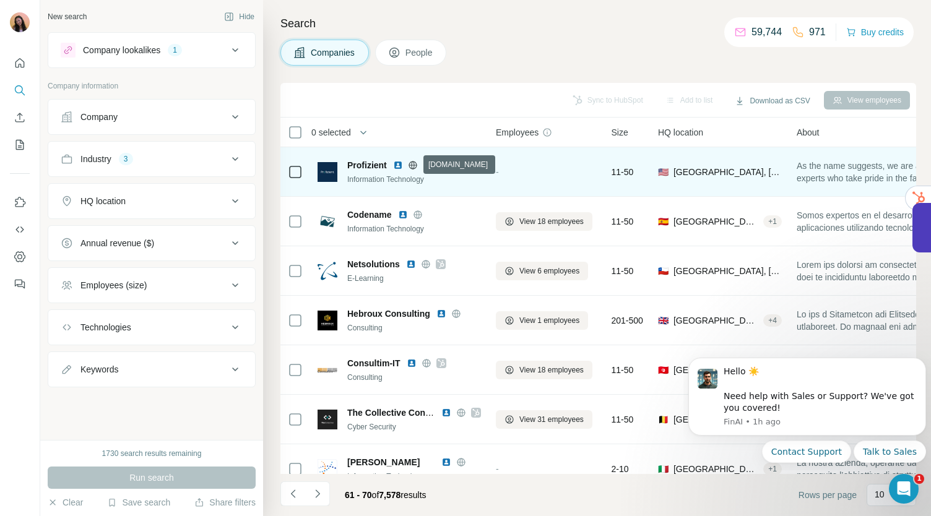
click at [416, 165] on icon at bounding box center [413, 165] width 10 height 10
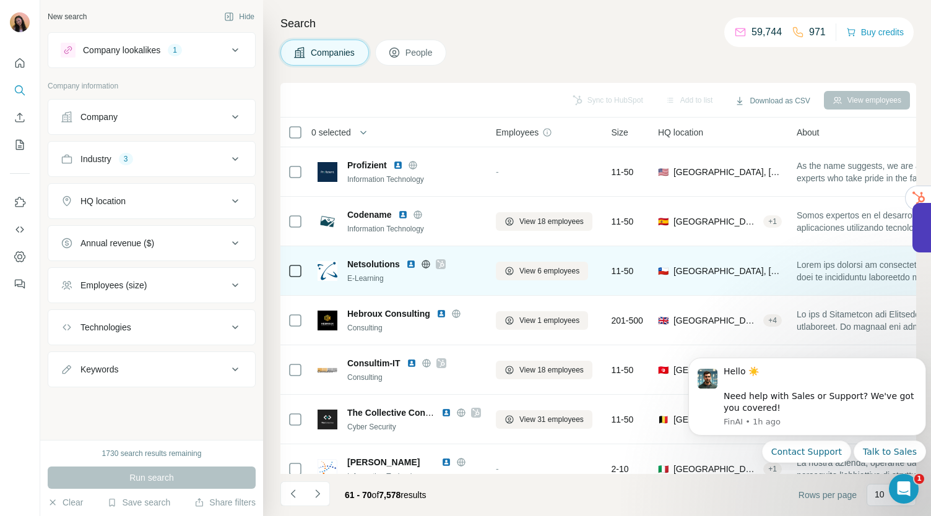
click at [442, 264] on icon at bounding box center [440, 264] width 7 height 10
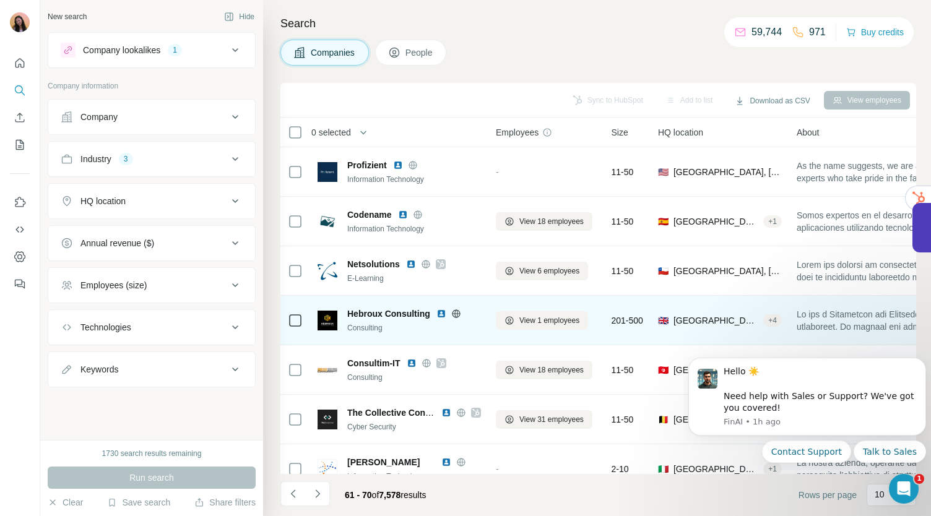
click at [453, 312] on icon at bounding box center [456, 313] width 8 height 8
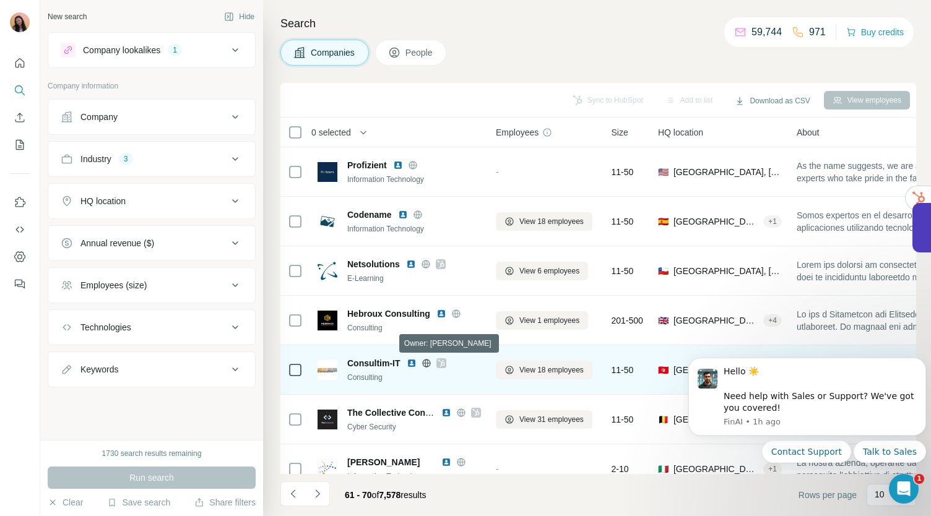
click at [442, 363] on icon at bounding box center [440, 362] width 7 height 7
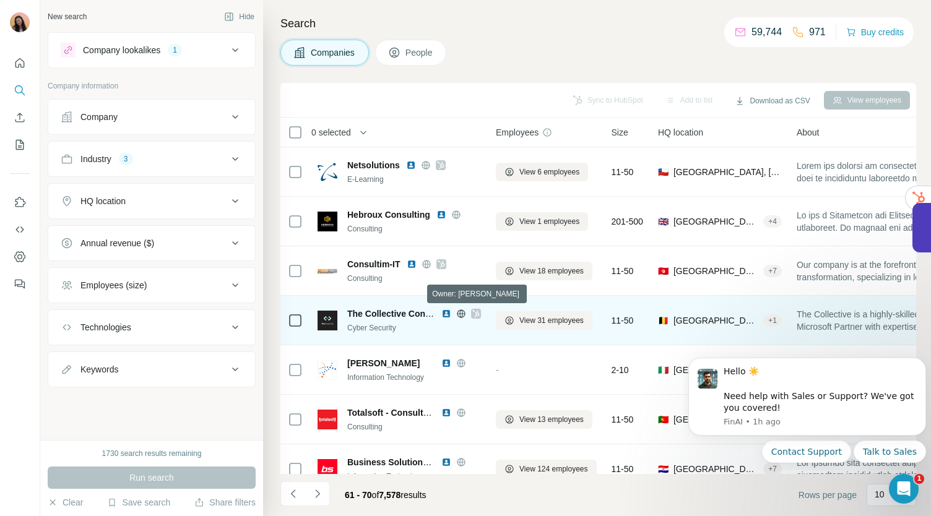
click at [476, 315] on icon at bounding box center [475, 313] width 7 height 7
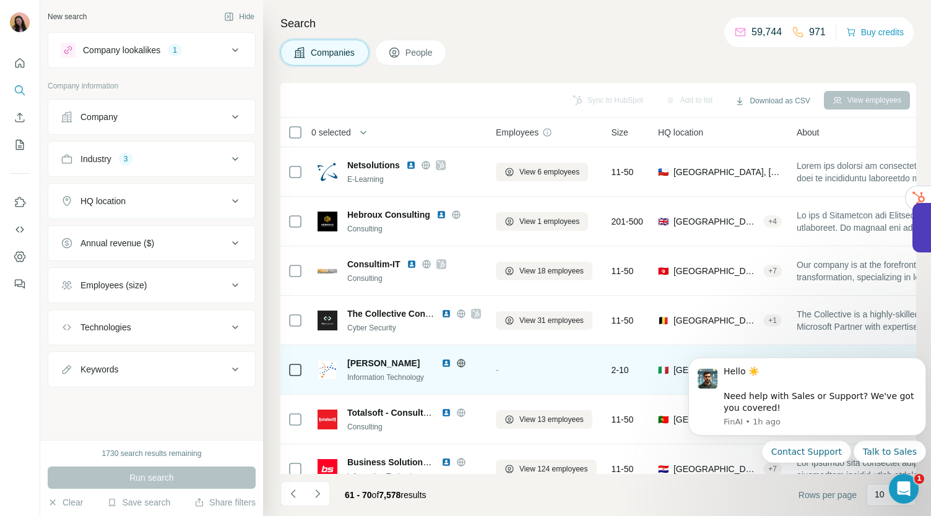
scroll to position [174, 0]
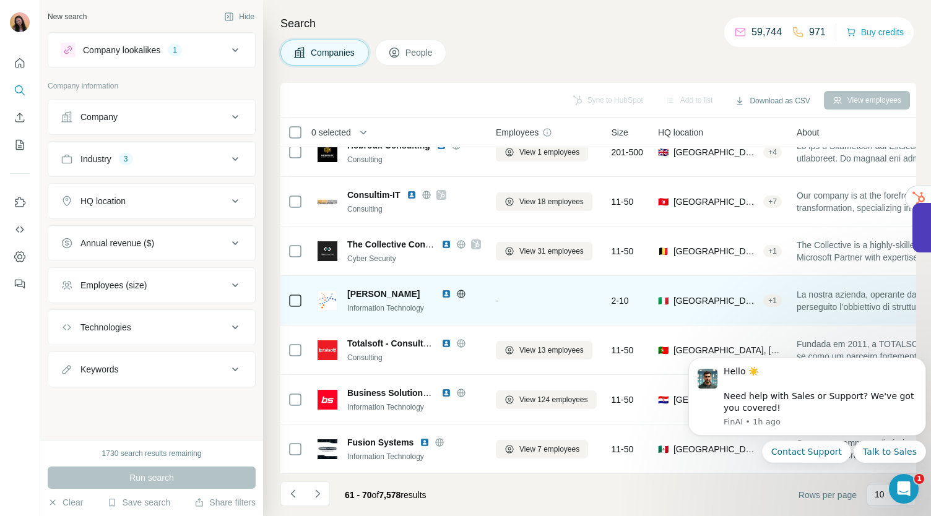
click at [462, 290] on icon at bounding box center [460, 294] width 3 height 8
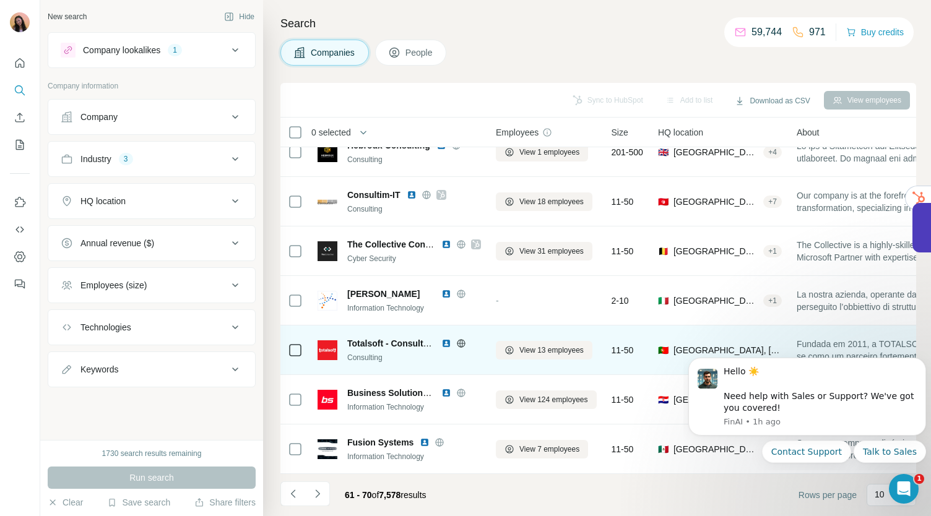
click at [463, 338] on icon at bounding box center [461, 343] width 10 height 10
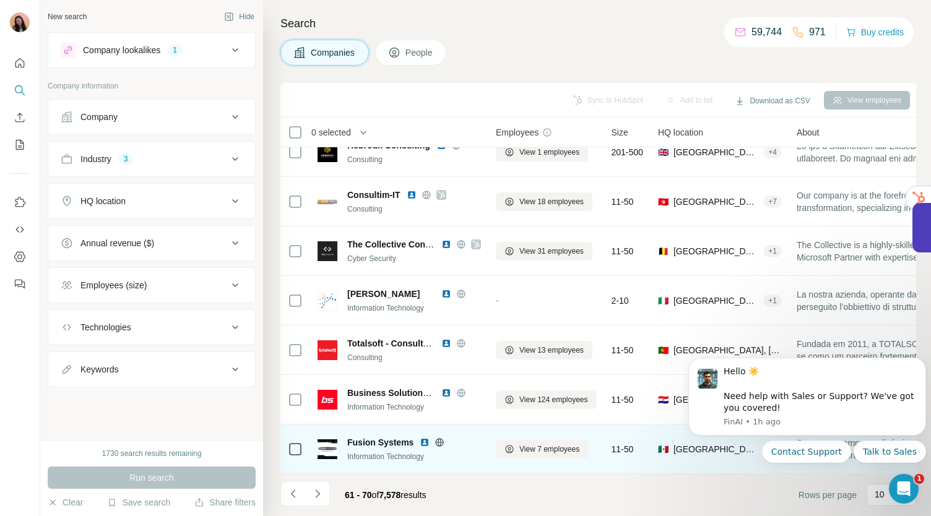
click at [439, 442] on icon at bounding box center [440, 442] width 8 height 1
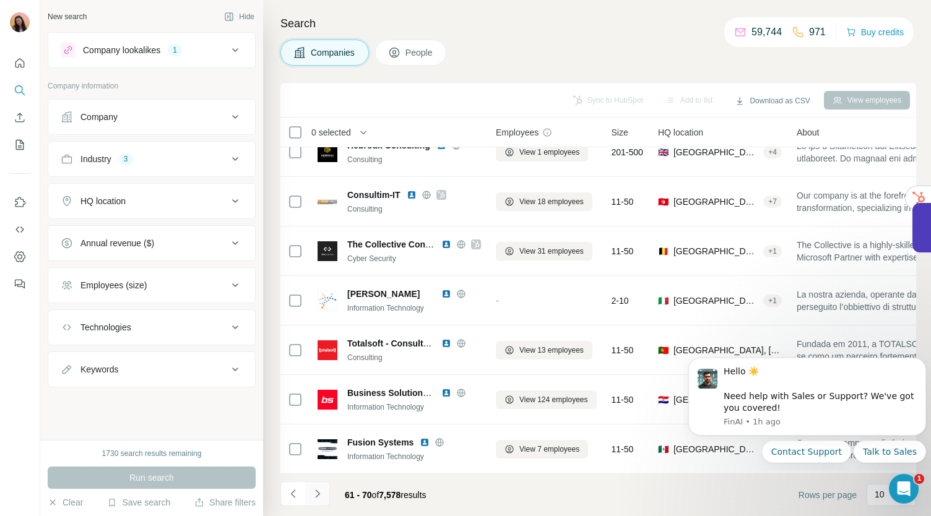
click at [317, 490] on icon "Navigate to next page" at bounding box center [317, 494] width 12 height 12
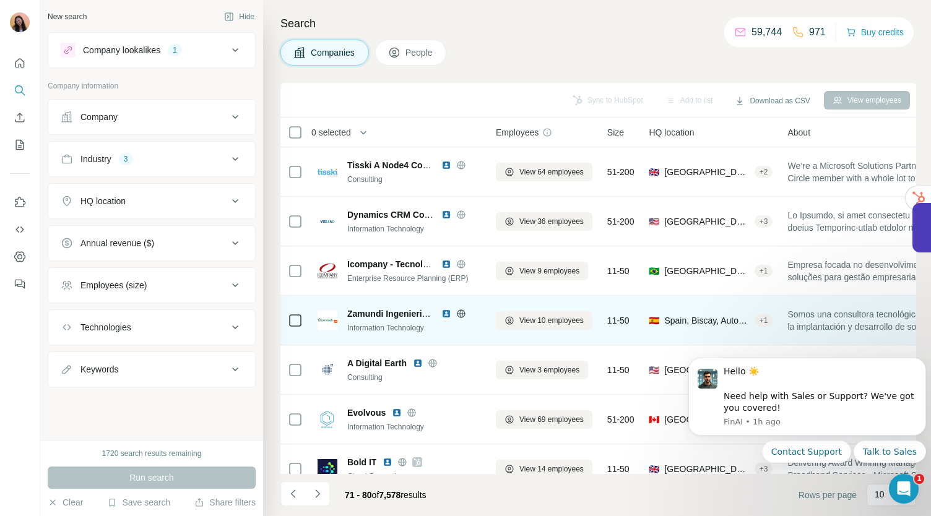
scroll to position [33, 0]
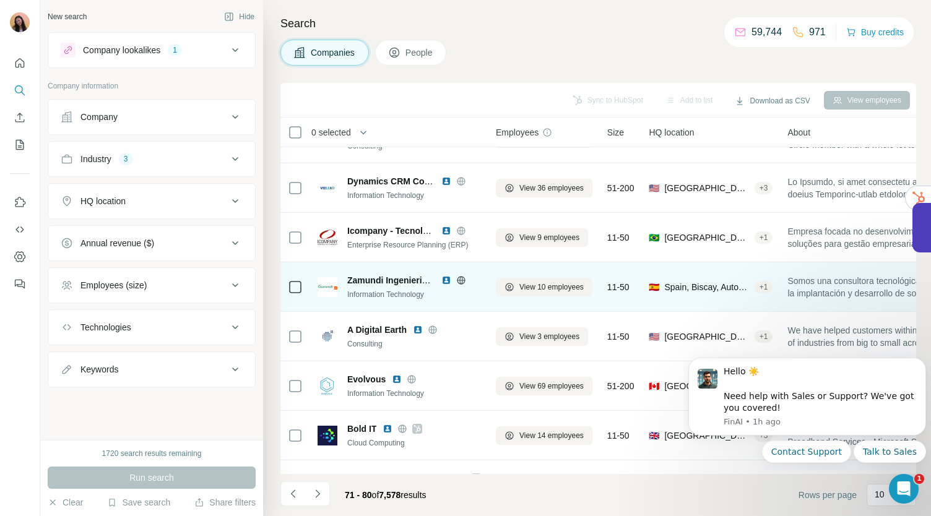
click at [468, 280] on div at bounding box center [461, 280] width 40 height 10
click at [459, 280] on icon at bounding box center [460, 280] width 3 height 8
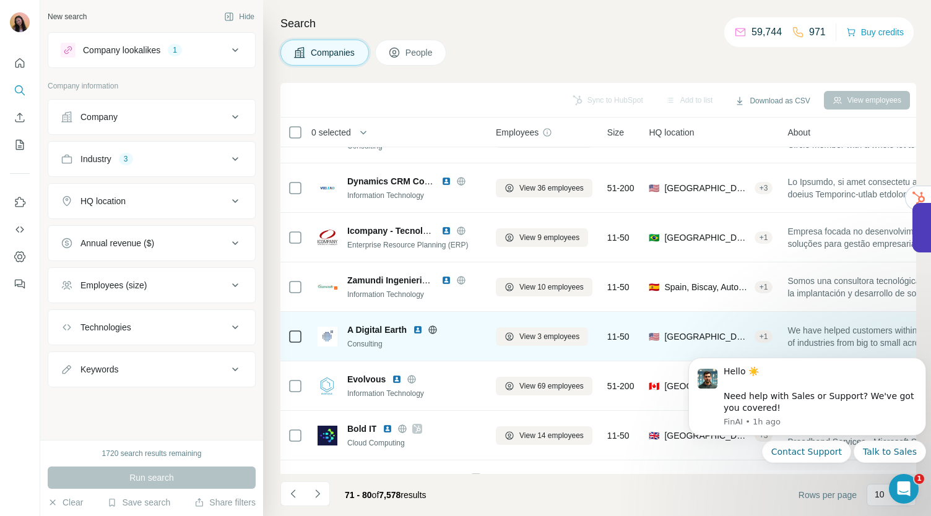
click at [434, 327] on icon at bounding box center [433, 330] width 10 height 10
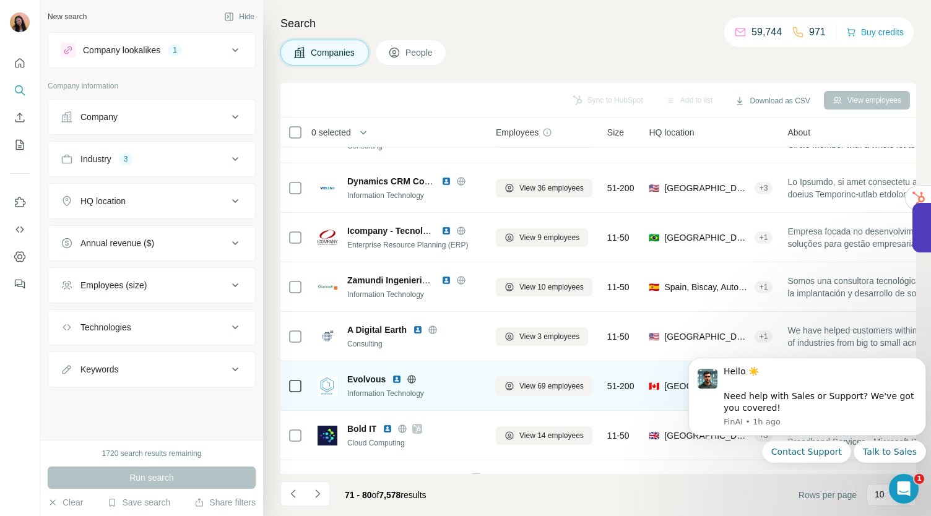
click at [408, 379] on icon at bounding box center [412, 379] width 8 height 1
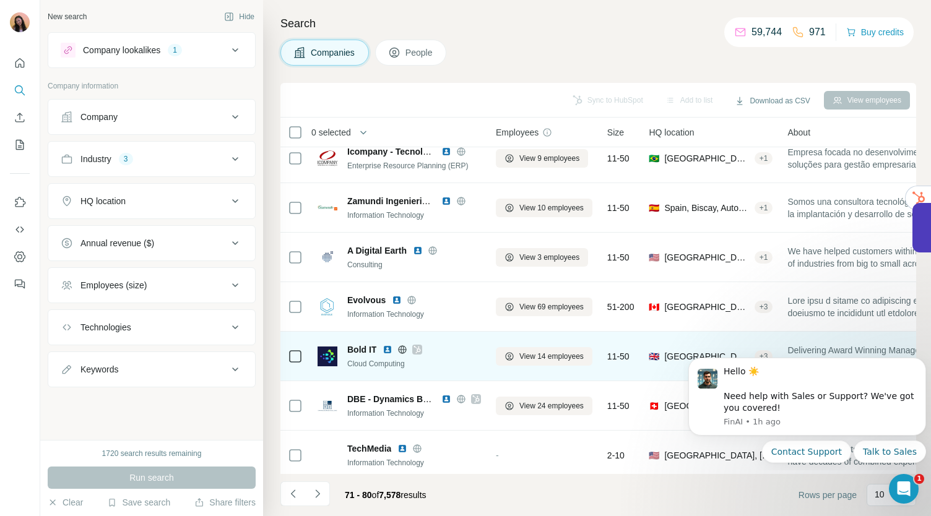
click at [416, 345] on icon at bounding box center [416, 350] width 7 height 10
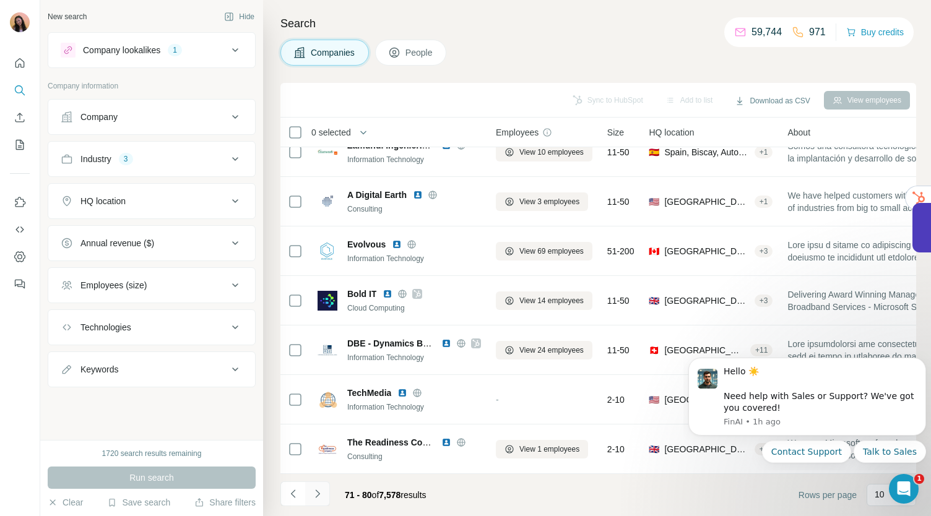
click at [322, 493] on icon "Navigate to next page" at bounding box center [317, 494] width 12 height 12
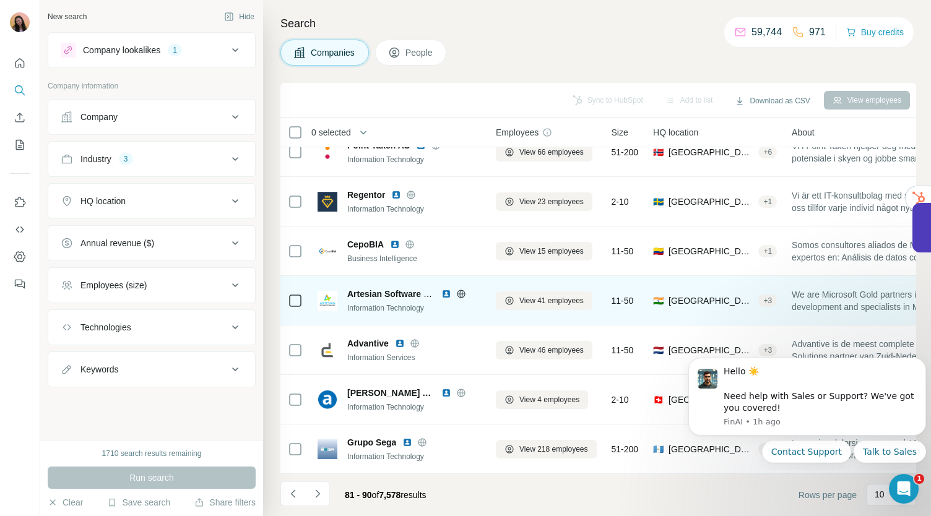
scroll to position [0, 0]
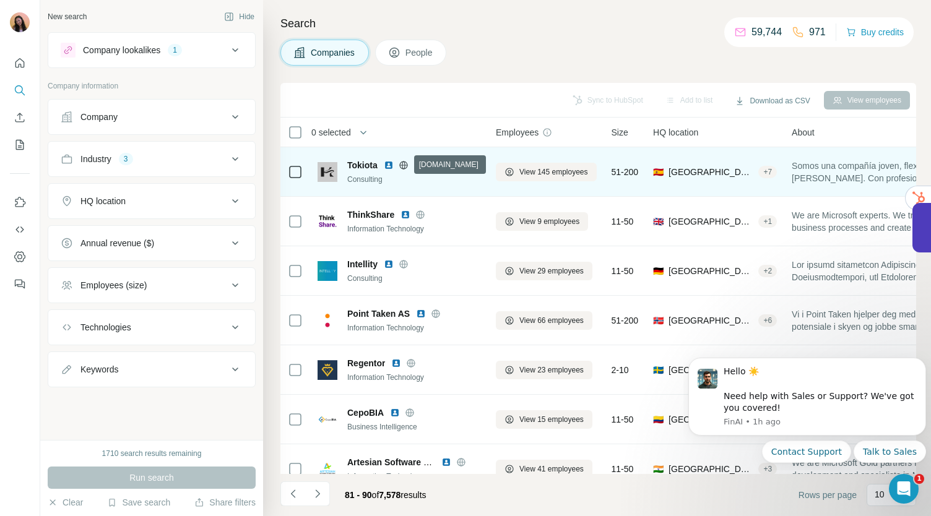
click at [403, 165] on icon at bounding box center [403, 165] width 8 height 1
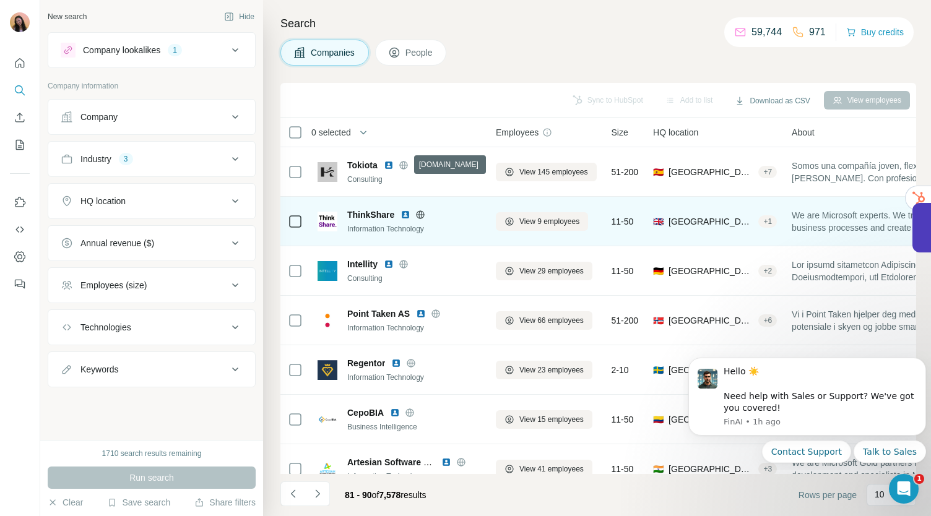
click at [421, 216] on icon at bounding box center [420, 215] width 10 height 10
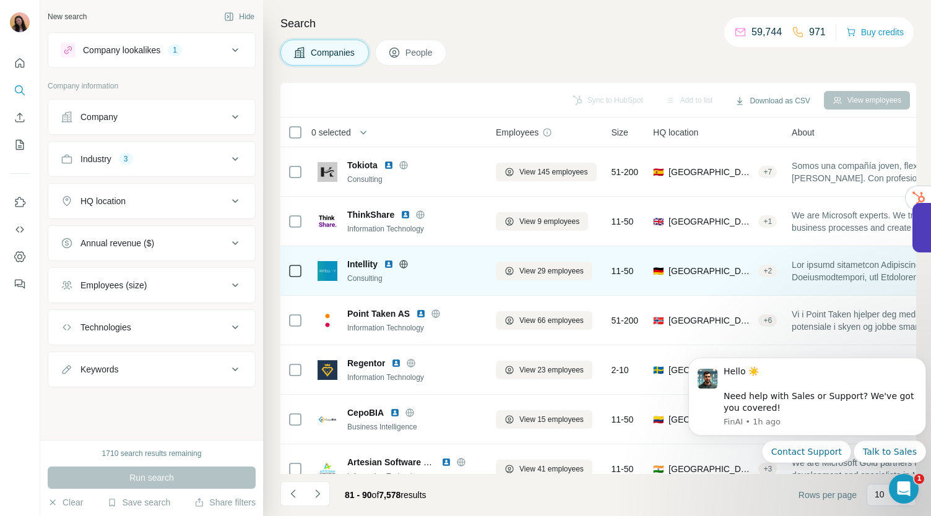
click at [403, 264] on icon at bounding box center [403, 264] width 8 height 1
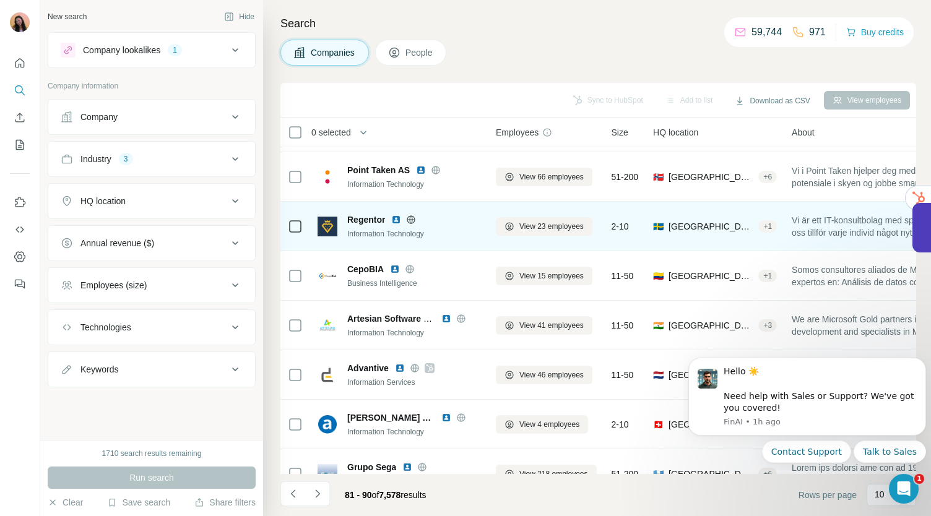
scroll to position [174, 0]
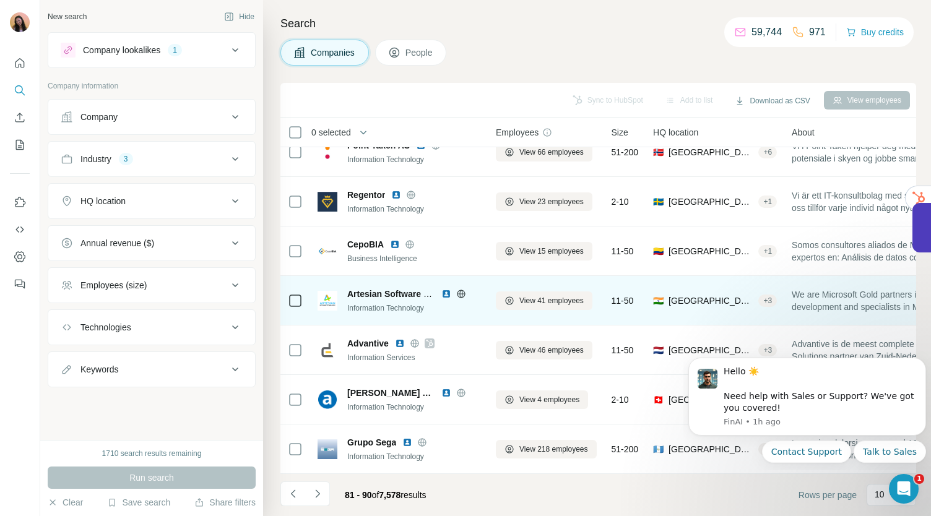
click at [462, 289] on icon at bounding box center [461, 294] width 10 height 10
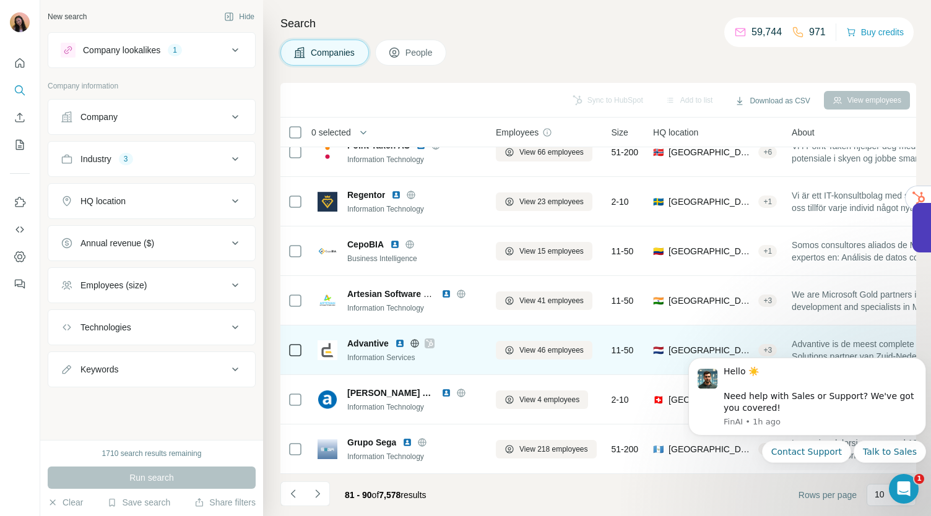
click at [430, 340] on icon at bounding box center [429, 343] width 7 height 7
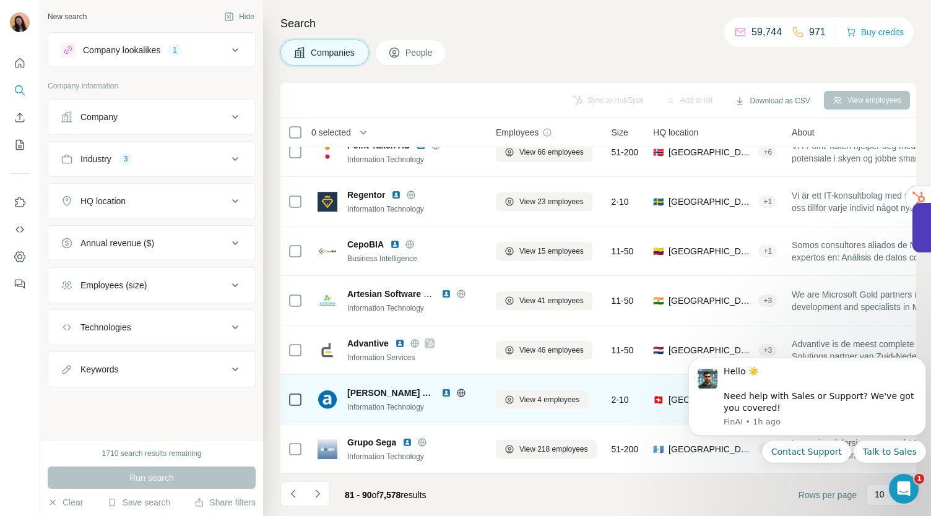
click at [457, 392] on icon at bounding box center [461, 392] width 8 height 1
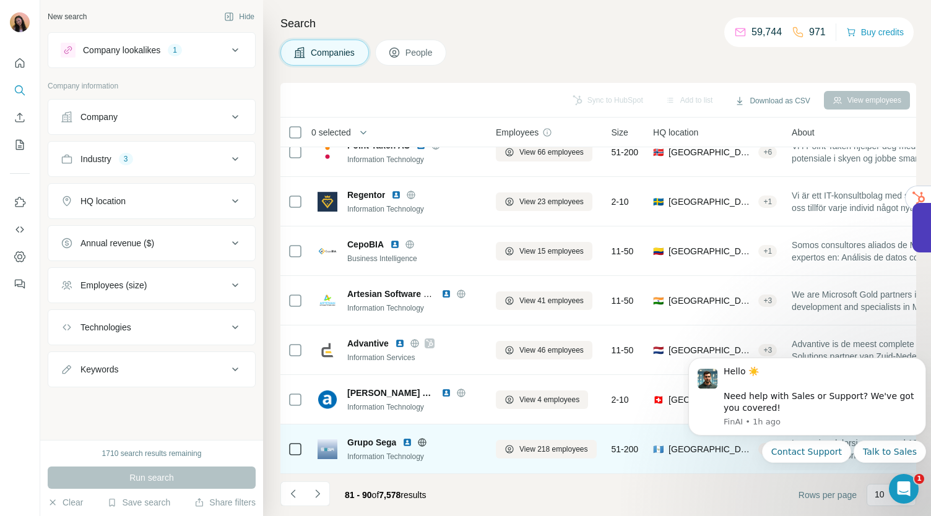
click at [422, 439] on icon at bounding box center [422, 442] width 10 height 10
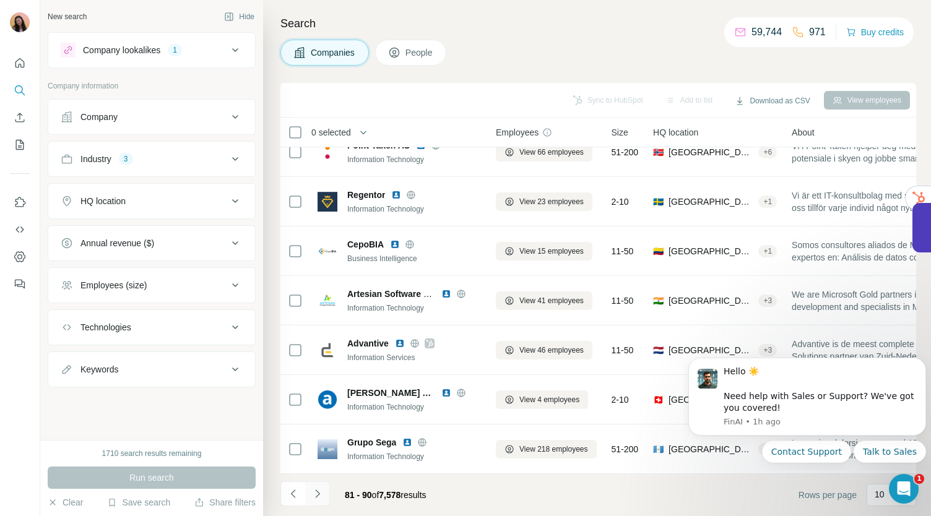
click at [319, 492] on icon "Navigate to next page" at bounding box center [317, 494] width 12 height 12
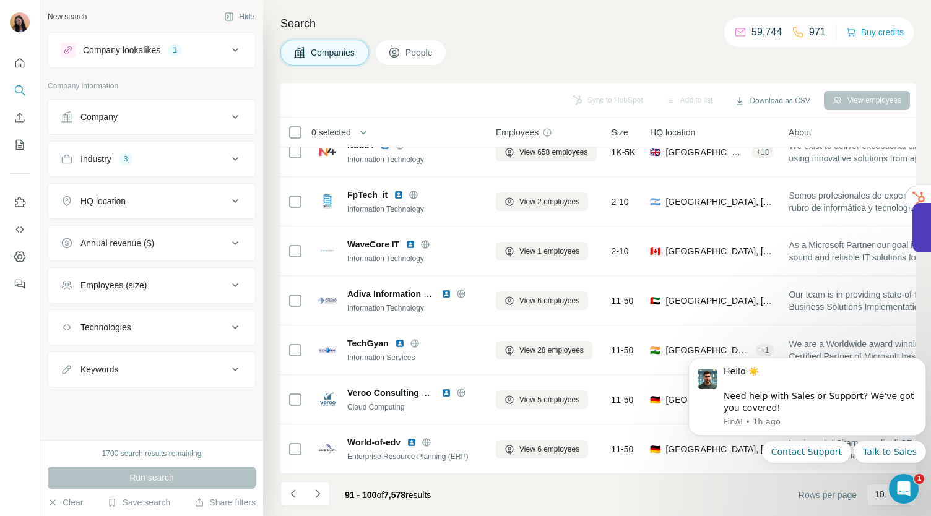
scroll to position [0, 0]
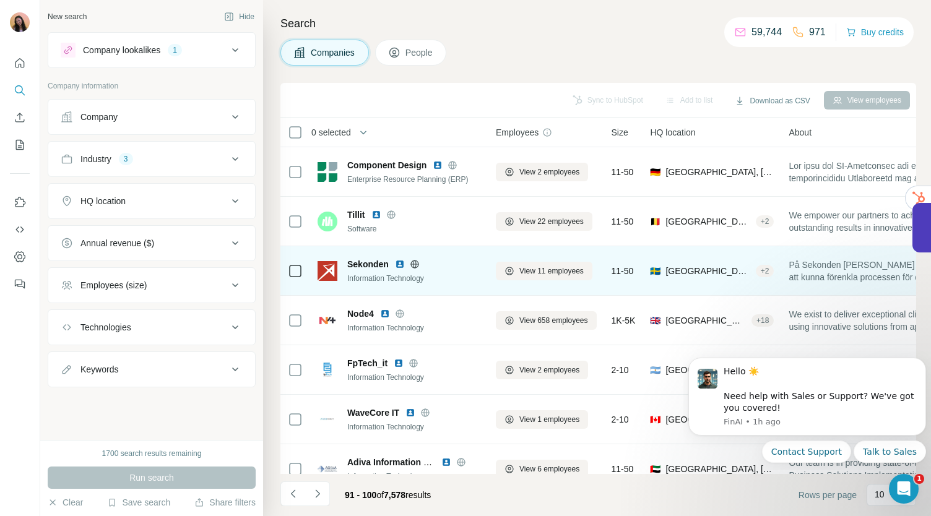
click at [415, 266] on icon at bounding box center [415, 264] width 10 height 10
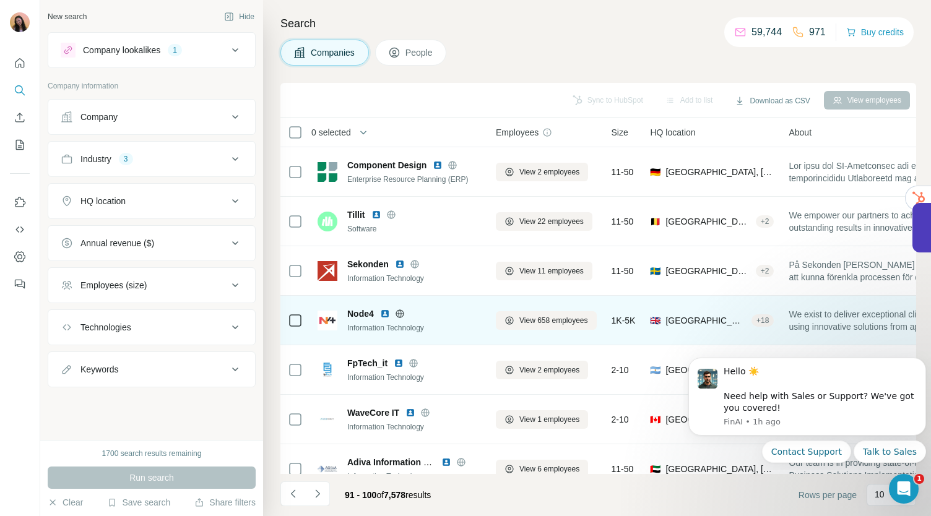
click at [401, 314] on icon at bounding box center [400, 314] width 10 height 10
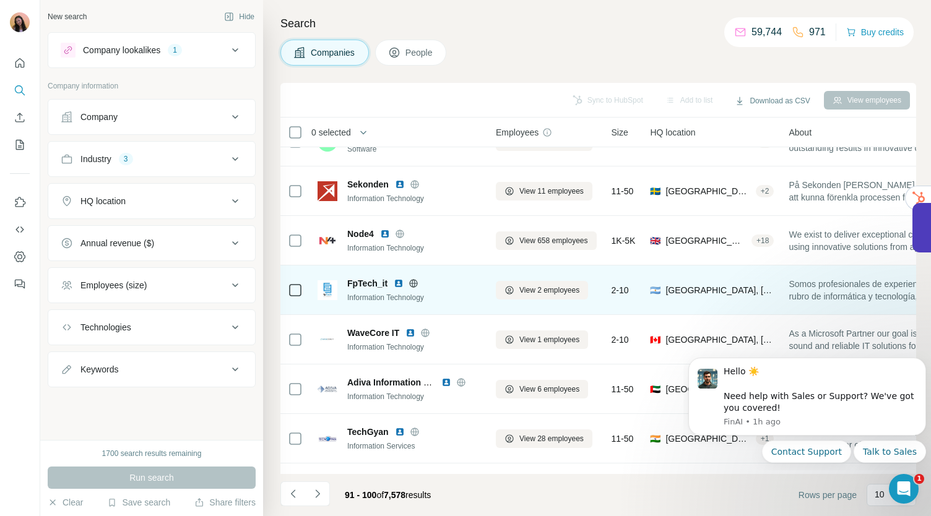
scroll to position [98, 0]
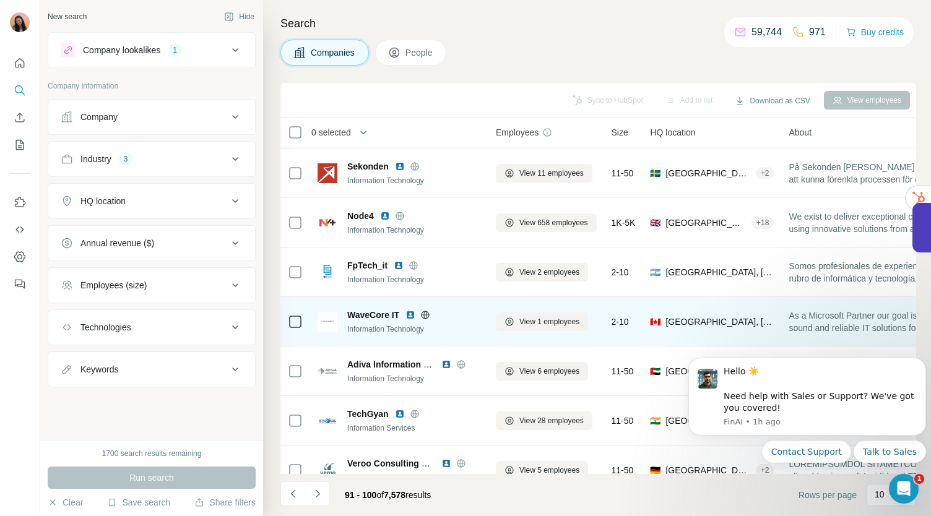
click at [424, 316] on icon at bounding box center [425, 315] width 3 height 8
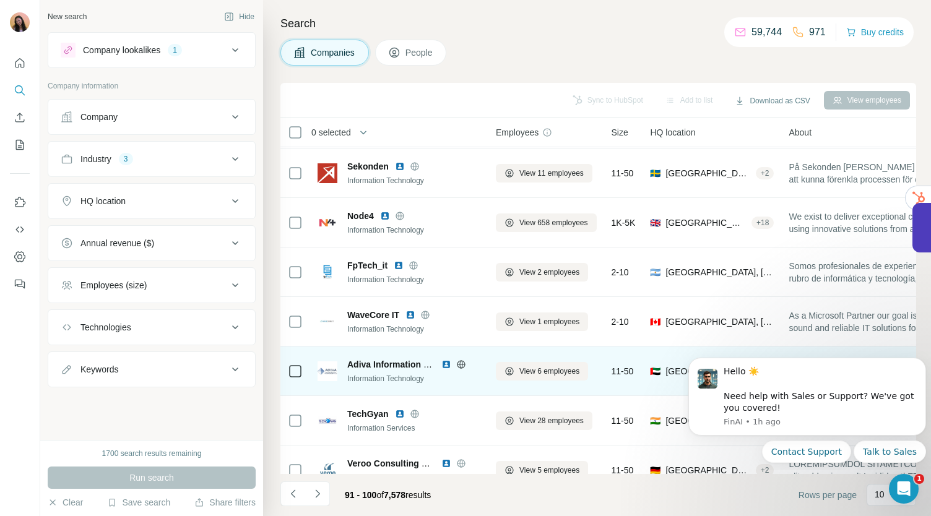
click at [461, 362] on icon at bounding box center [461, 364] width 10 height 10
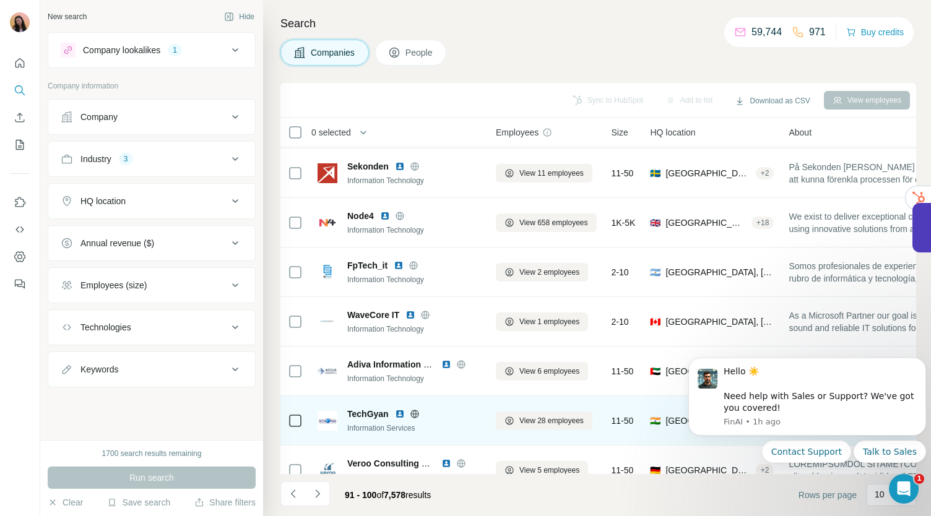
scroll to position [174, 0]
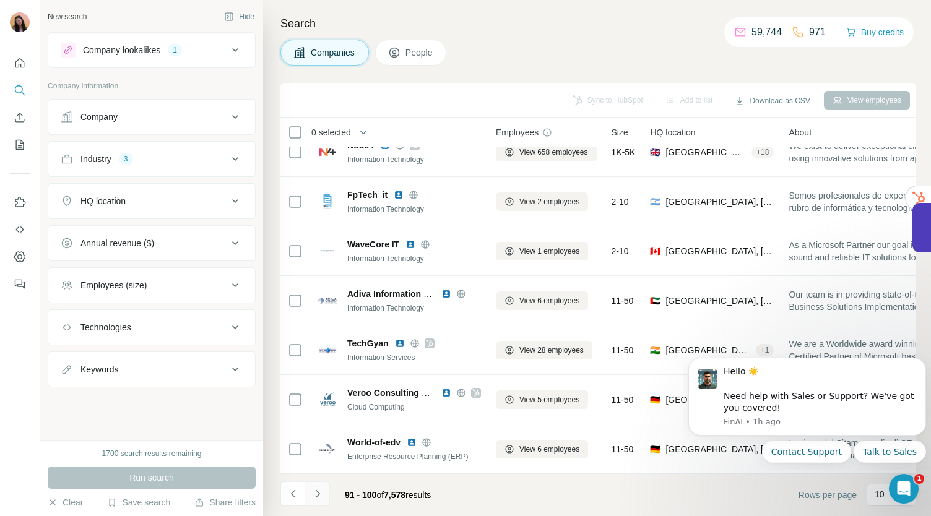
click at [323, 489] on icon "Navigate to next page" at bounding box center [317, 494] width 12 height 12
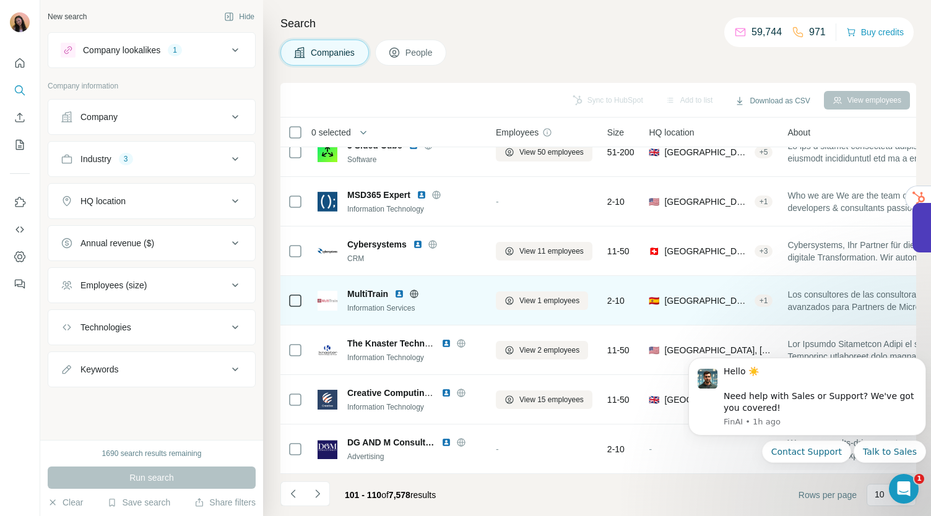
scroll to position [0, 0]
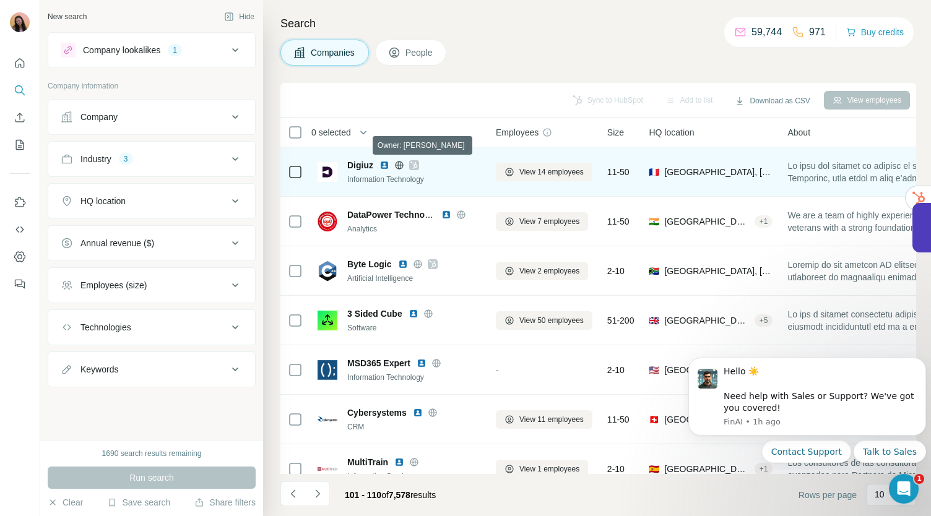
click at [415, 165] on icon at bounding box center [413, 165] width 7 height 10
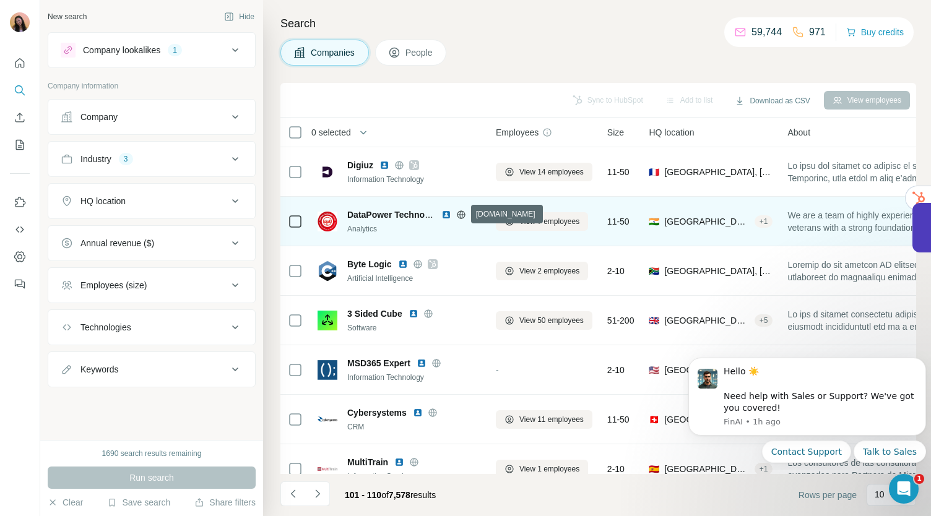
click at [458, 212] on icon at bounding box center [461, 215] width 10 height 10
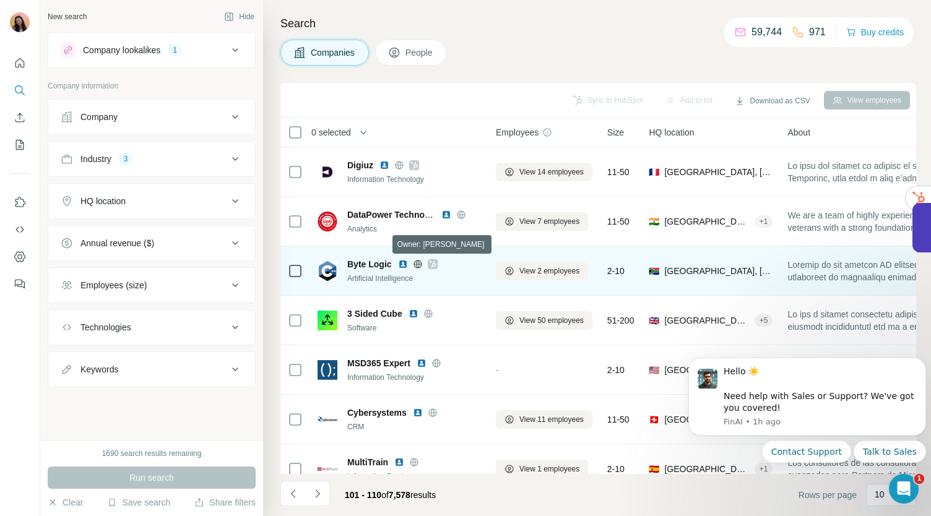
click at [463, 306] on div "3 Sided Cube Software" at bounding box center [398, 320] width 163 height 34
click at [432, 262] on icon at bounding box center [432, 264] width 7 height 10
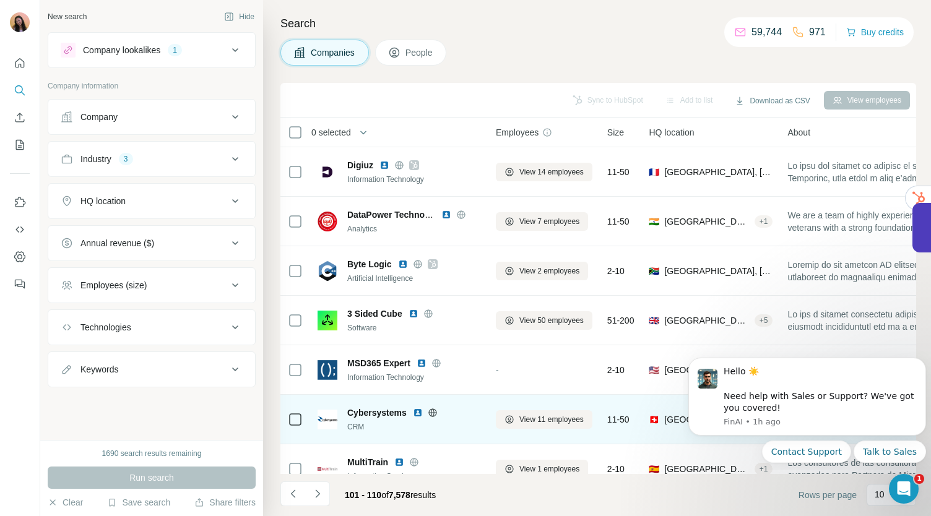
click at [439, 363] on icon at bounding box center [436, 363] width 8 height 1
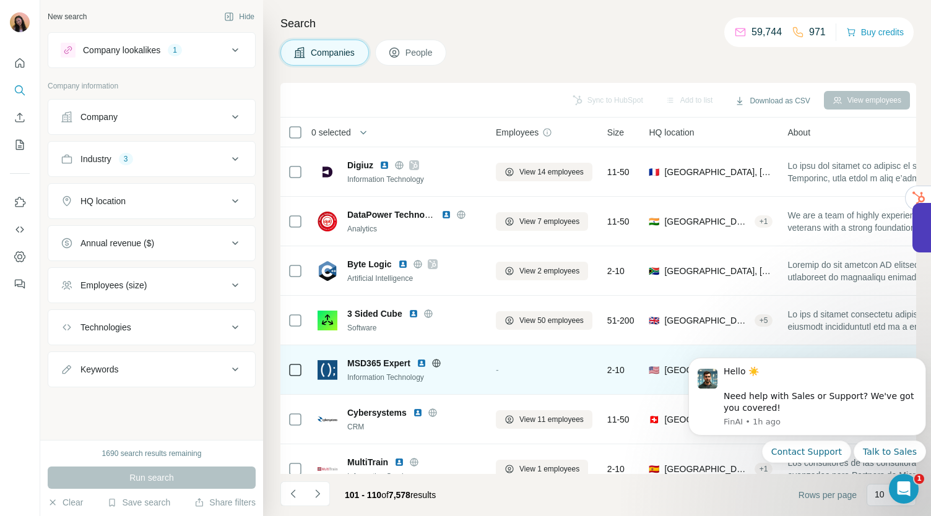
scroll to position [174, 0]
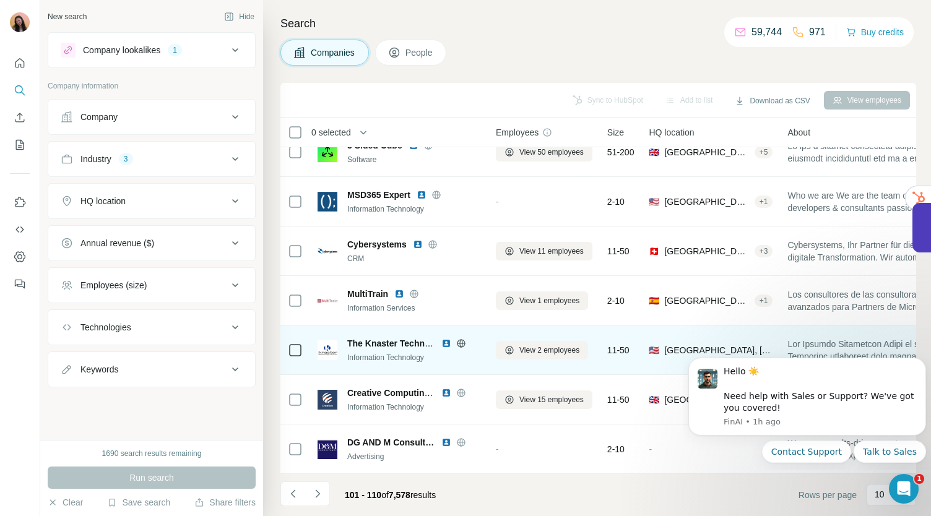
click at [462, 339] on icon at bounding box center [460, 343] width 3 height 8
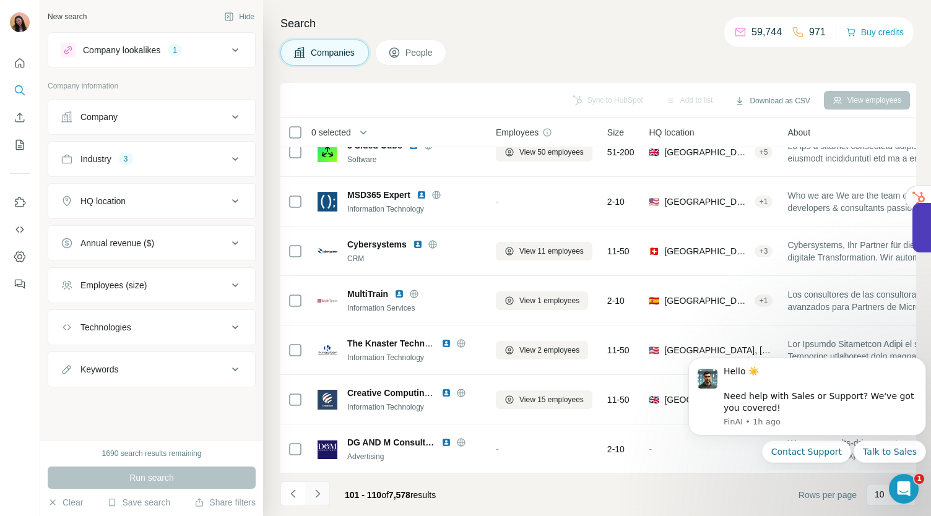
click at [323, 483] on button "Navigate to next page" at bounding box center [317, 493] width 25 height 25
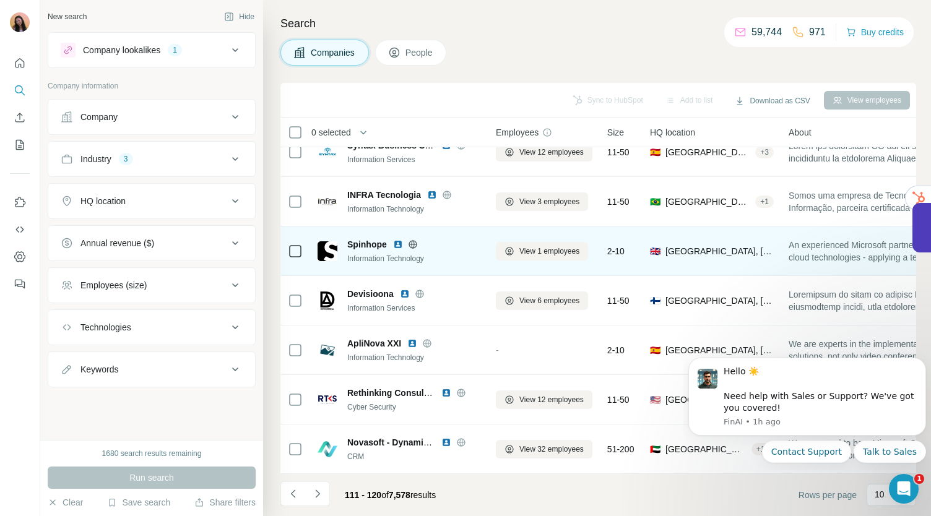
scroll to position [0, 0]
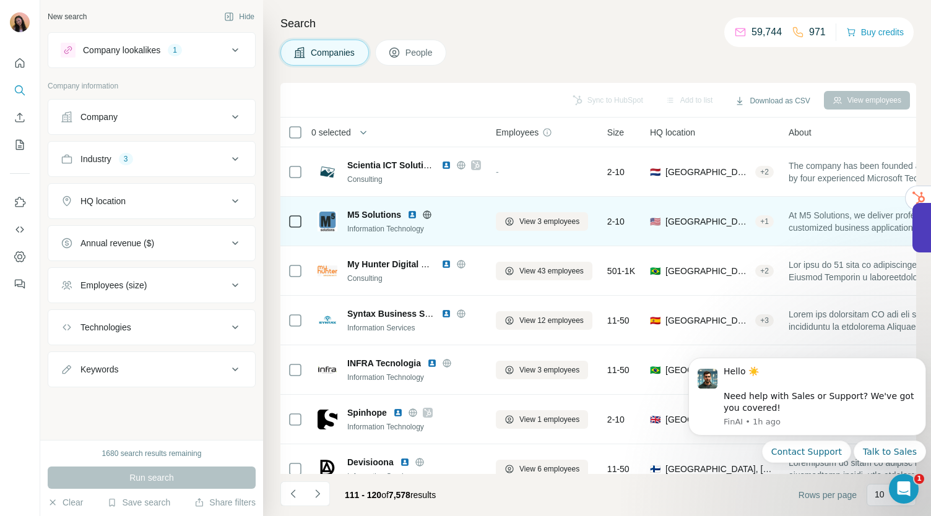
click at [429, 216] on icon at bounding box center [427, 214] width 3 height 8
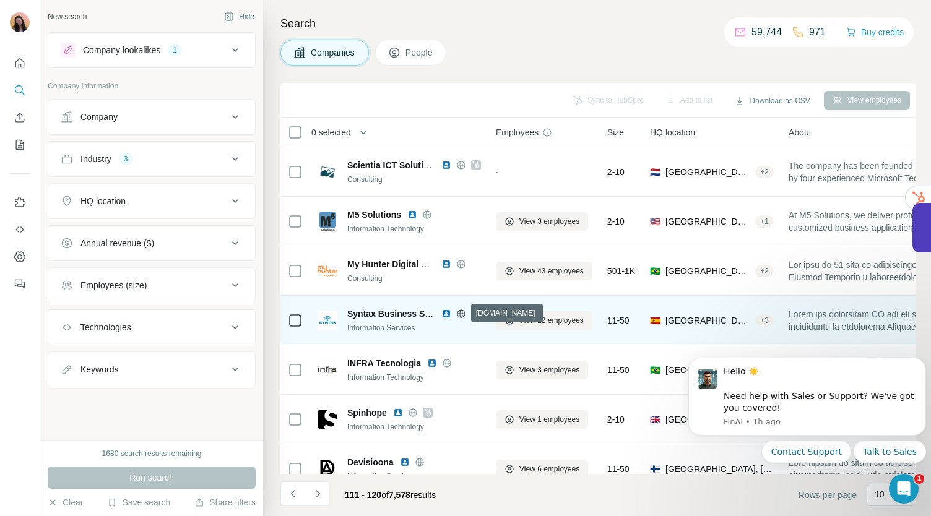
click at [460, 313] on icon at bounding box center [461, 313] width 8 height 1
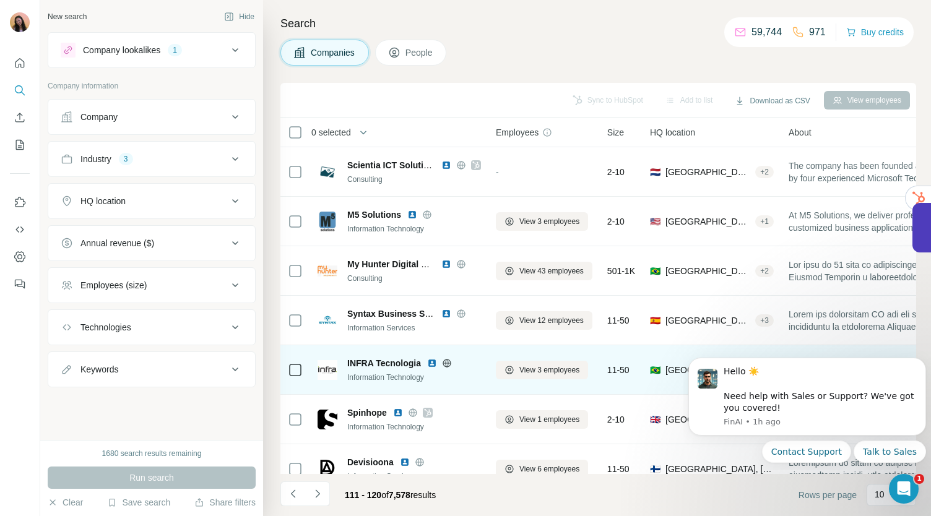
scroll to position [61, 0]
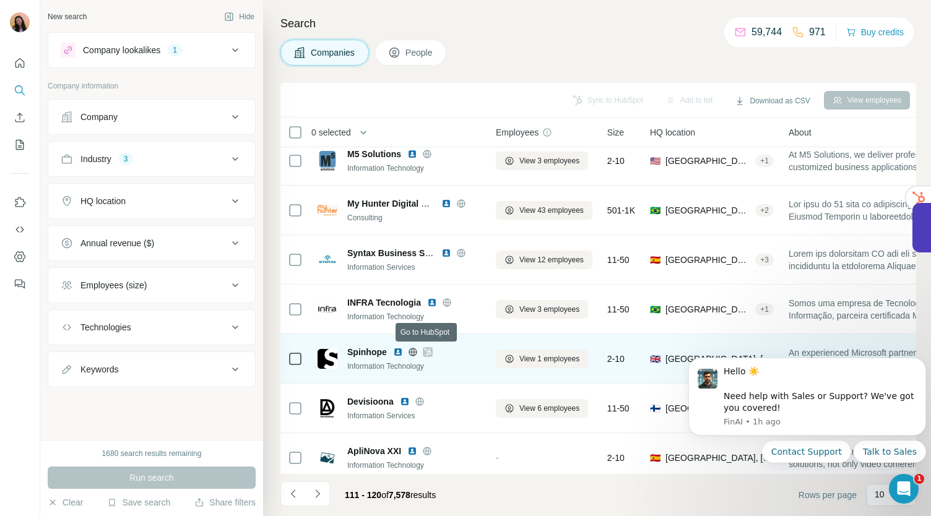
click at [428, 351] on icon at bounding box center [427, 351] width 7 height 7
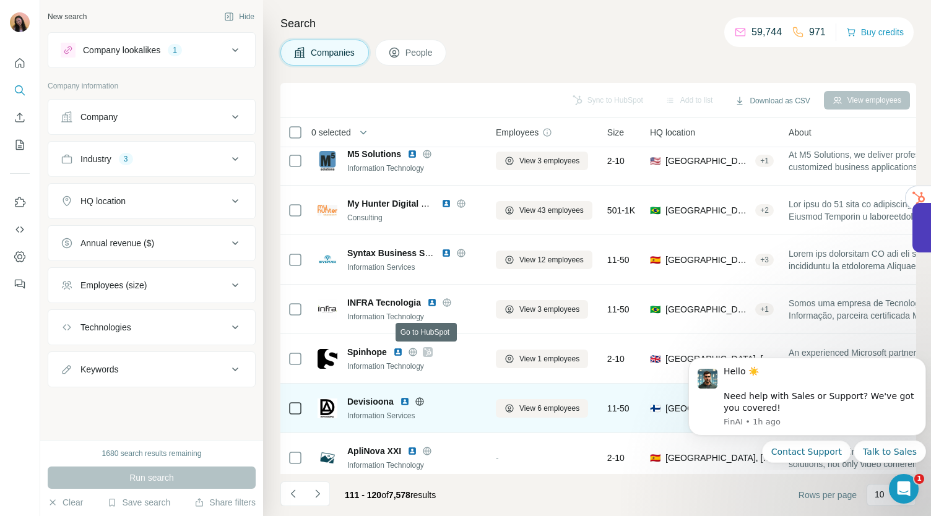
click at [419, 402] on icon at bounding box center [420, 402] width 10 height 10
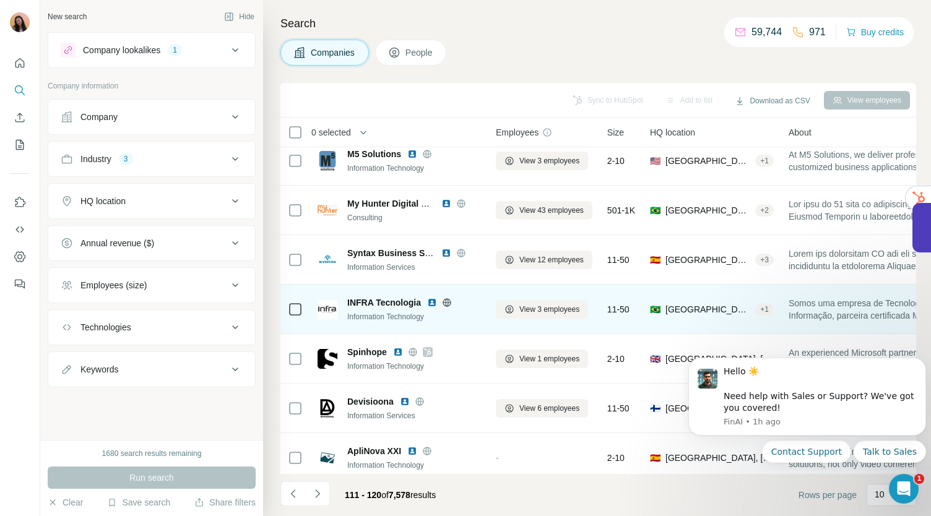
click at [447, 304] on icon at bounding box center [446, 302] width 3 height 8
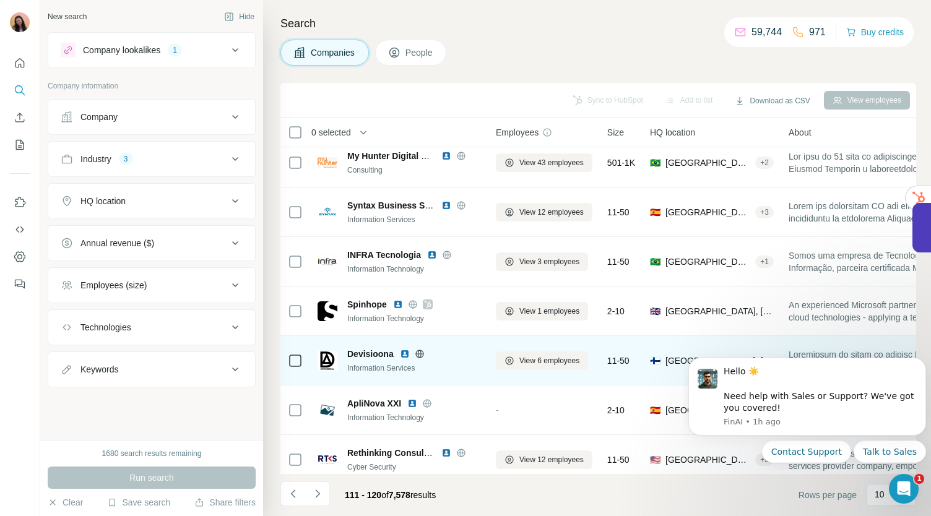
scroll to position [174, 0]
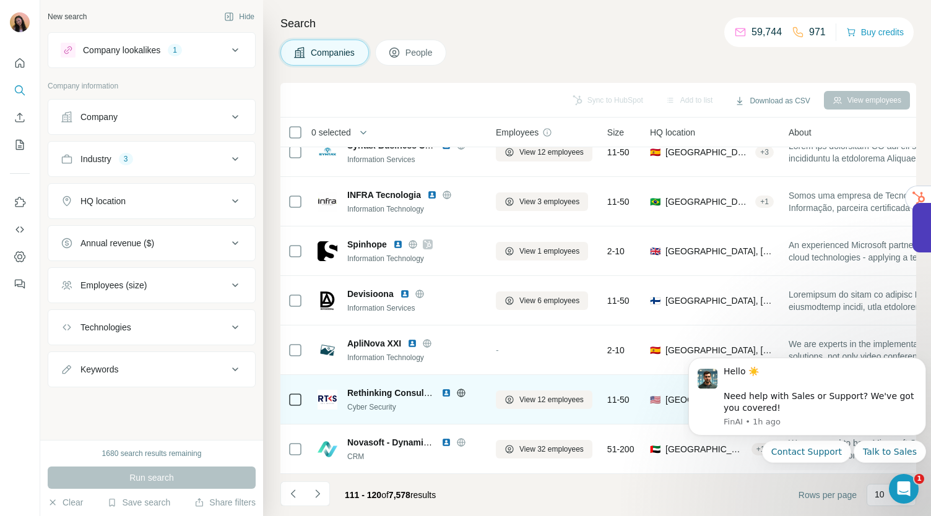
click at [461, 392] on icon at bounding box center [461, 392] width 8 height 1
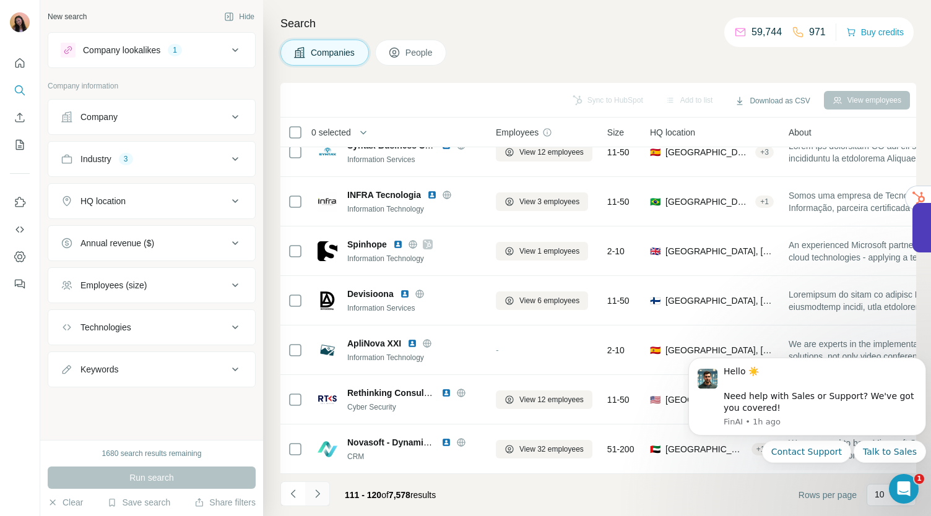
click at [317, 492] on icon "Navigate to next page" at bounding box center [317, 493] width 4 height 8
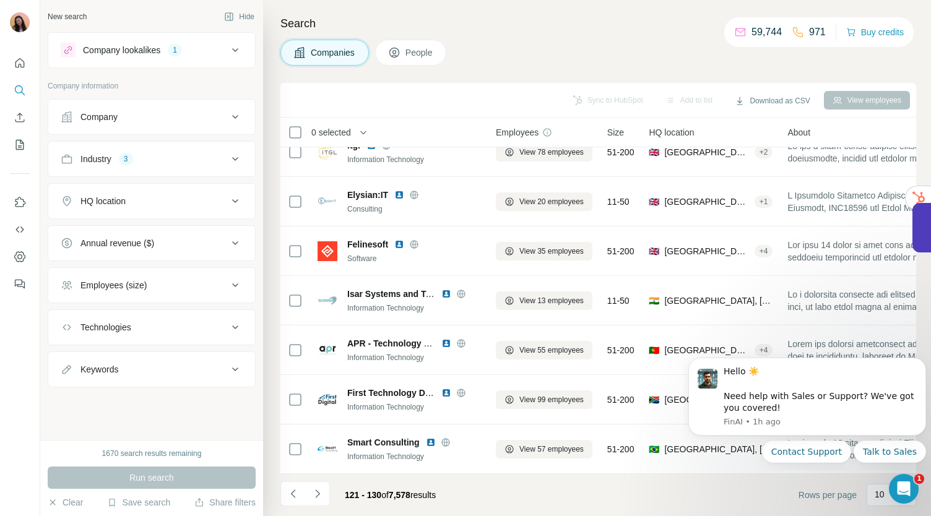
scroll to position [0, 0]
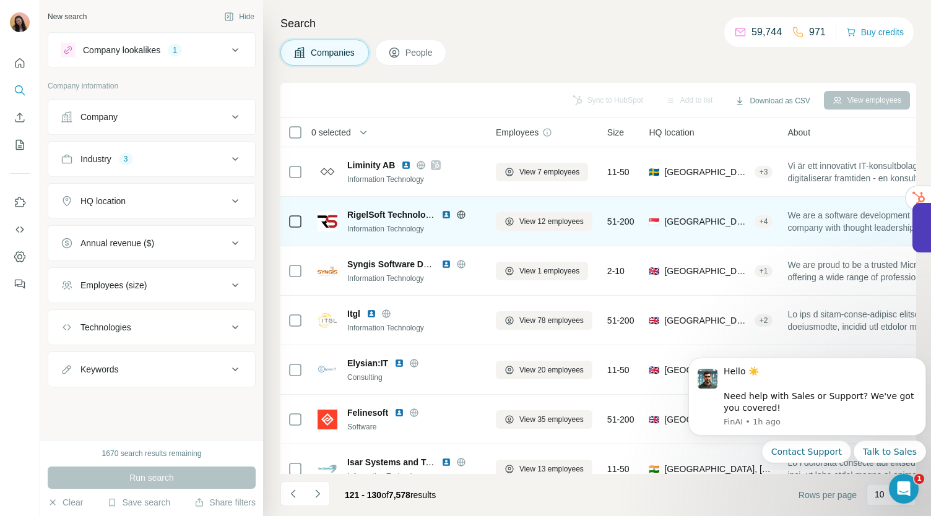
click at [463, 210] on icon at bounding box center [461, 215] width 10 height 10
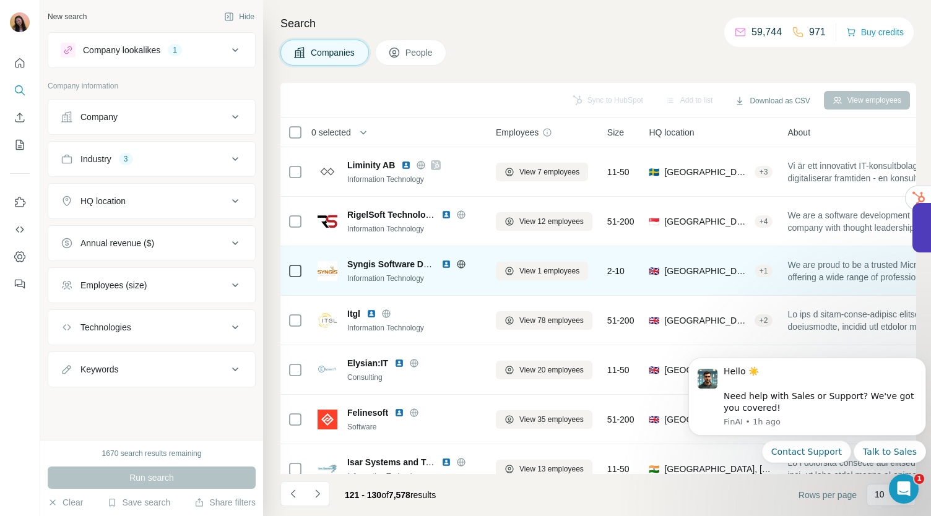
click at [460, 260] on icon at bounding box center [460, 264] width 3 height 8
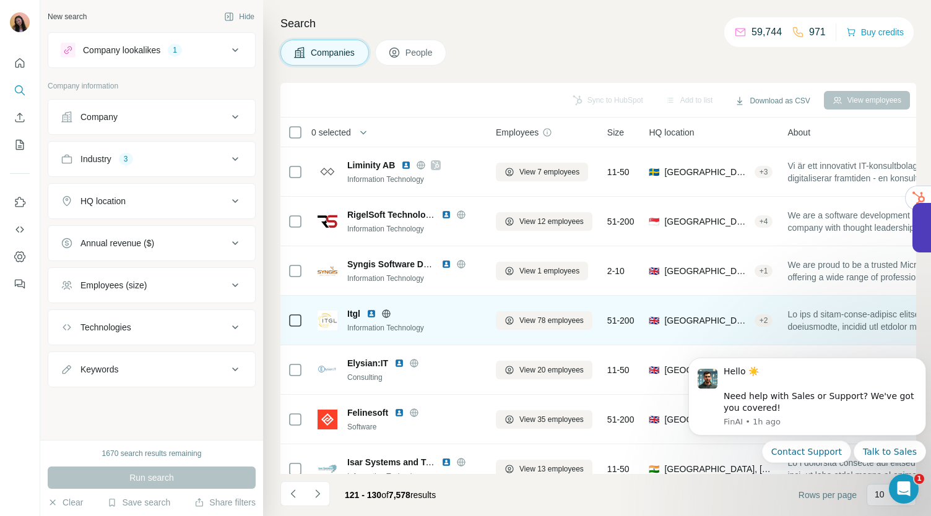
click at [387, 311] on icon at bounding box center [386, 314] width 10 height 10
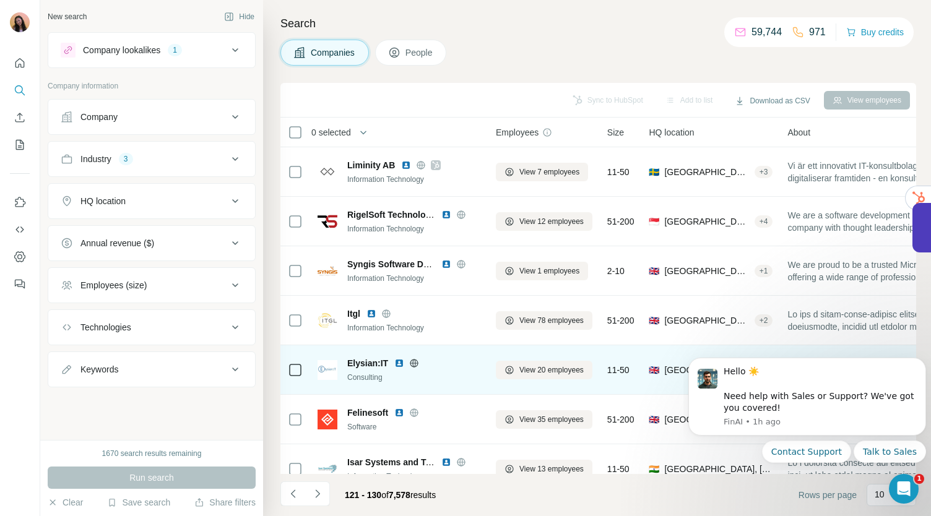
click at [410, 363] on icon at bounding box center [414, 363] width 8 height 8
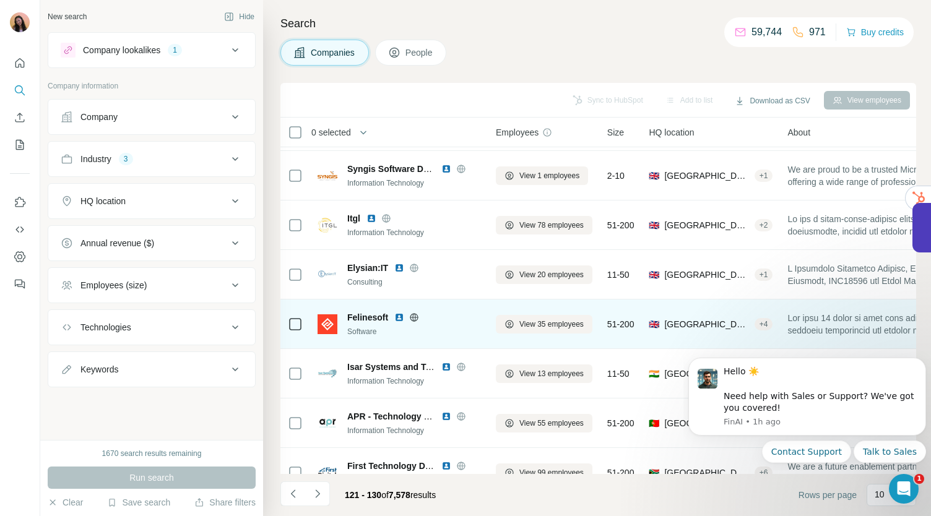
scroll to position [101, 0]
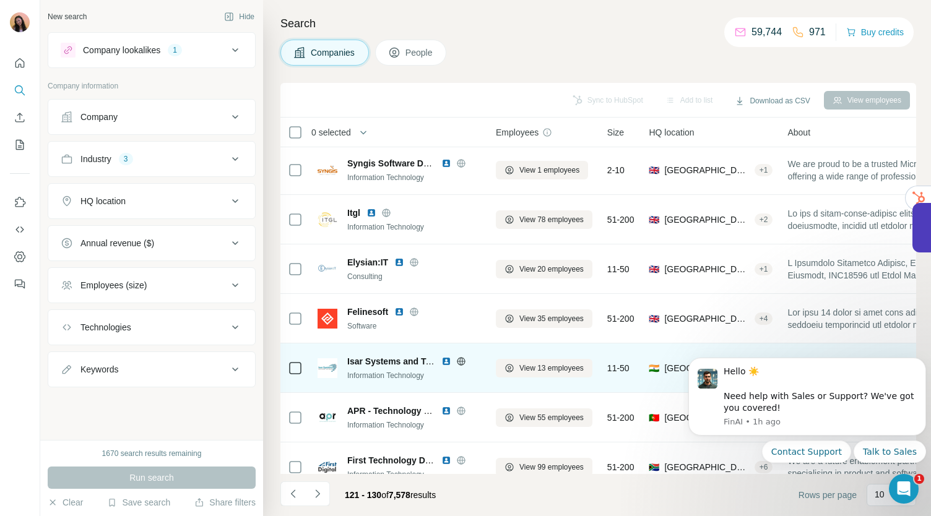
click at [462, 360] on icon at bounding box center [460, 361] width 3 height 8
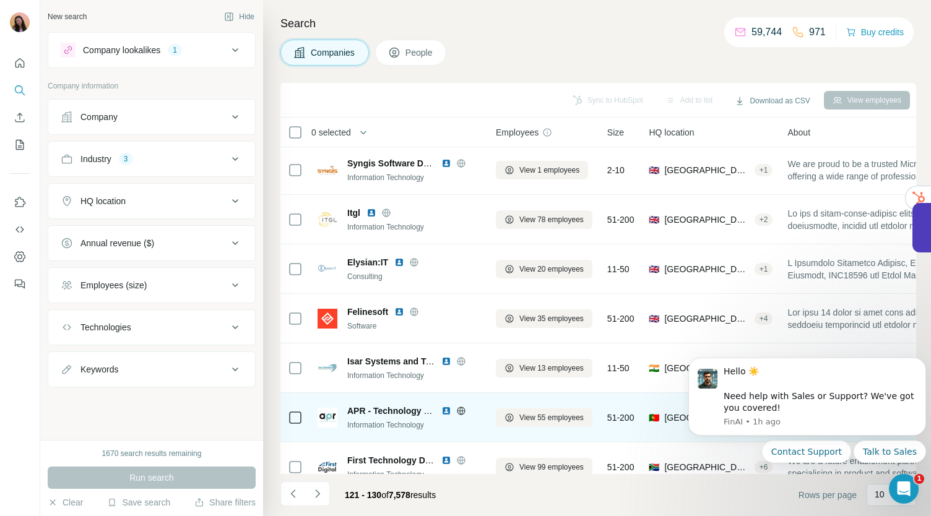
click at [459, 411] on icon at bounding box center [461, 411] width 10 height 10
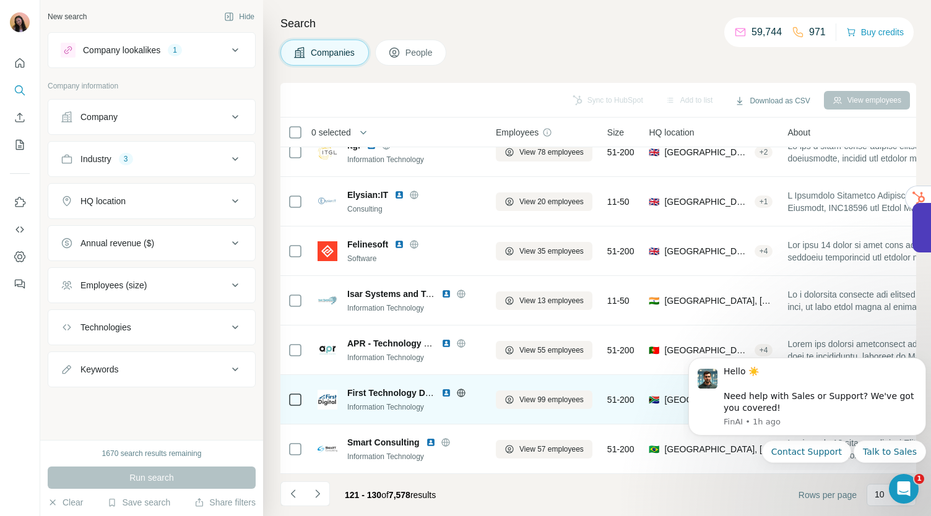
click at [464, 388] on icon at bounding box center [461, 393] width 10 height 10
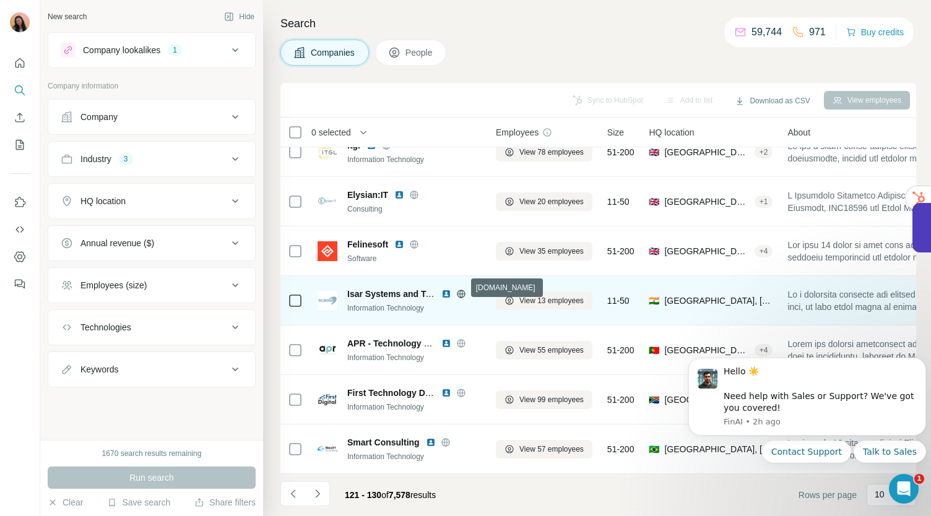
click at [463, 293] on icon at bounding box center [461, 293] width 8 height 1
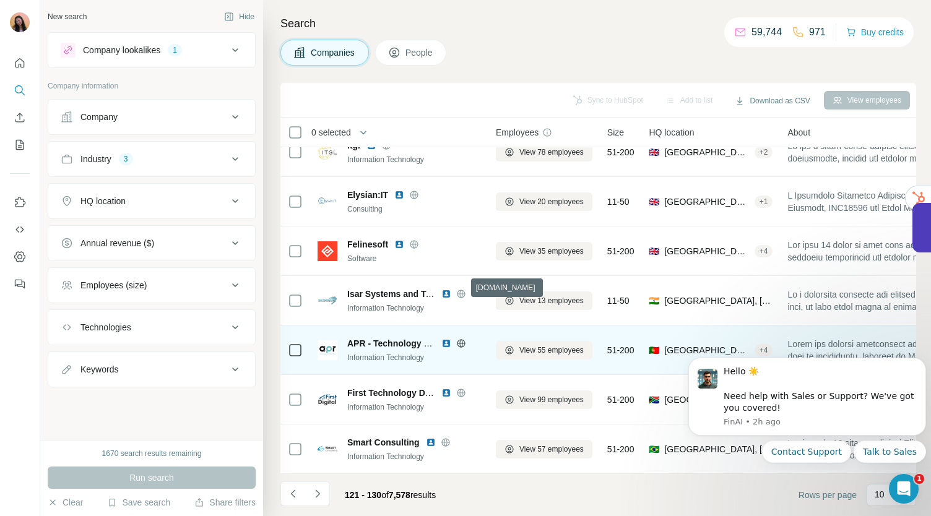
click at [461, 338] on icon at bounding box center [461, 343] width 10 height 10
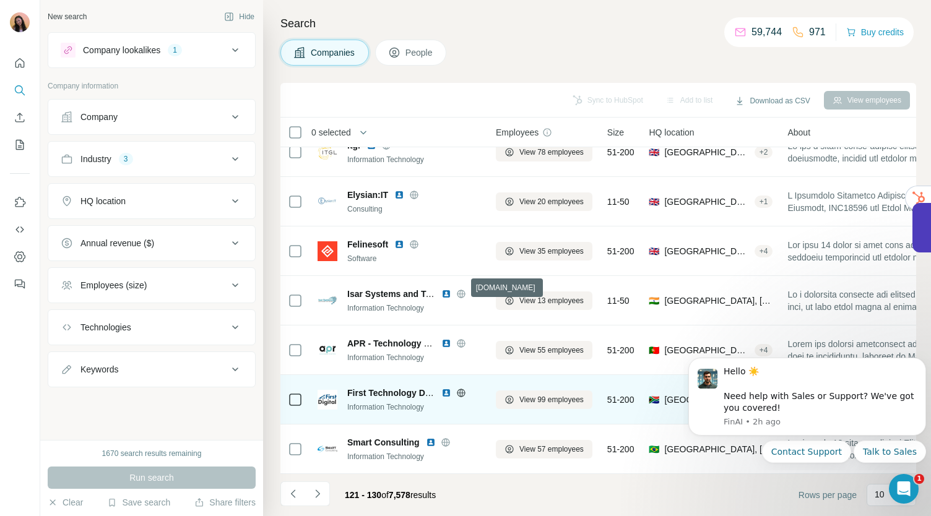
click at [458, 388] on icon at bounding box center [461, 393] width 10 height 10
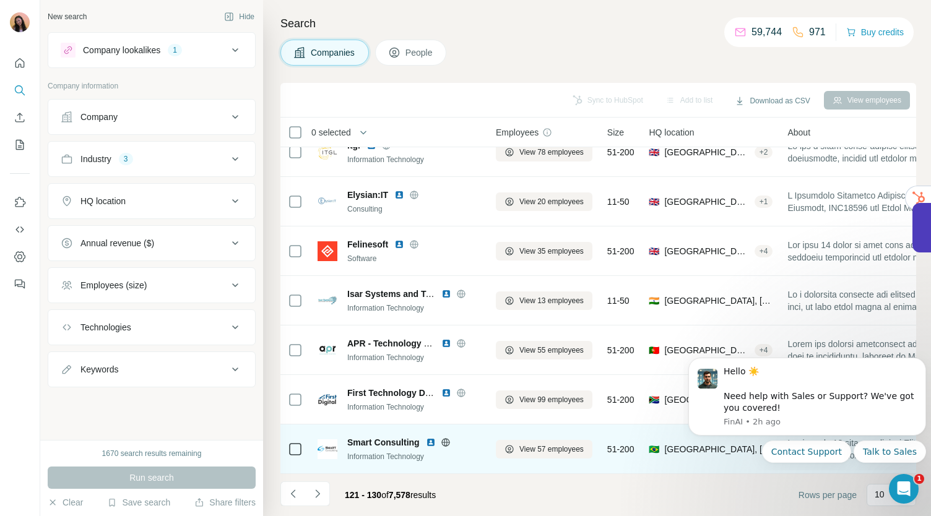
click at [445, 437] on icon at bounding box center [446, 442] width 10 height 10
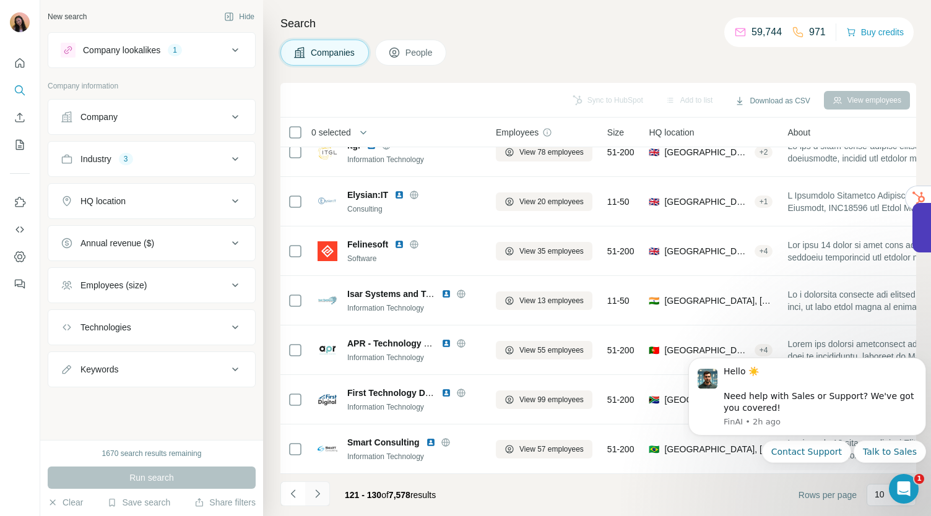
click at [321, 502] on button "Navigate to next page" at bounding box center [317, 493] width 25 height 25
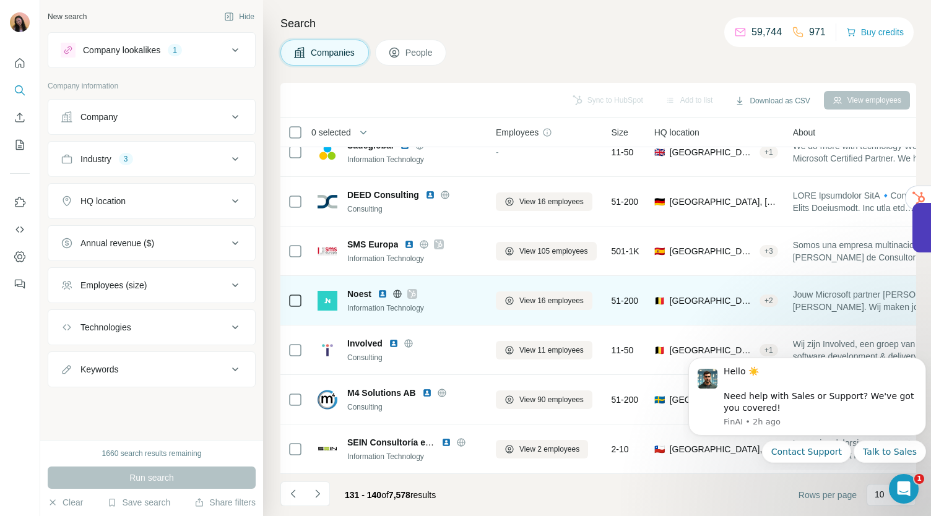
click at [415, 290] on icon at bounding box center [411, 293] width 7 height 7
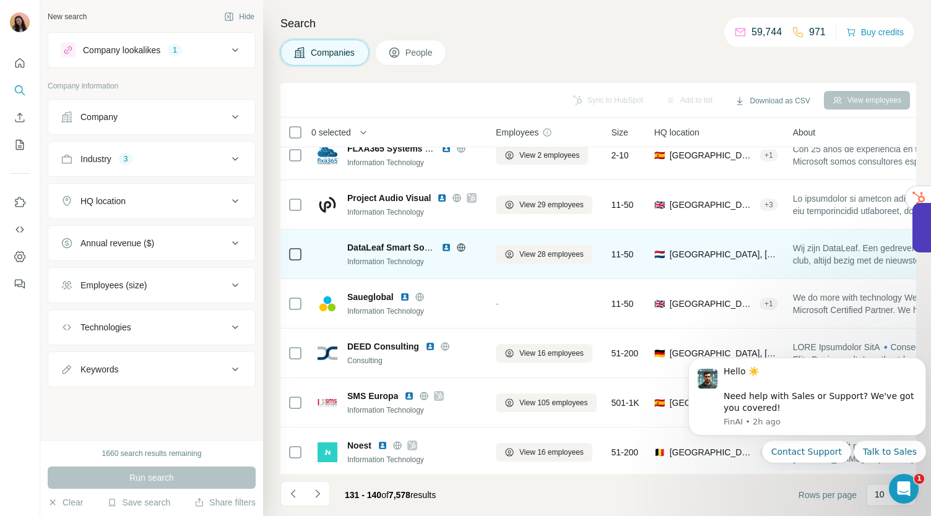
scroll to position [0, 0]
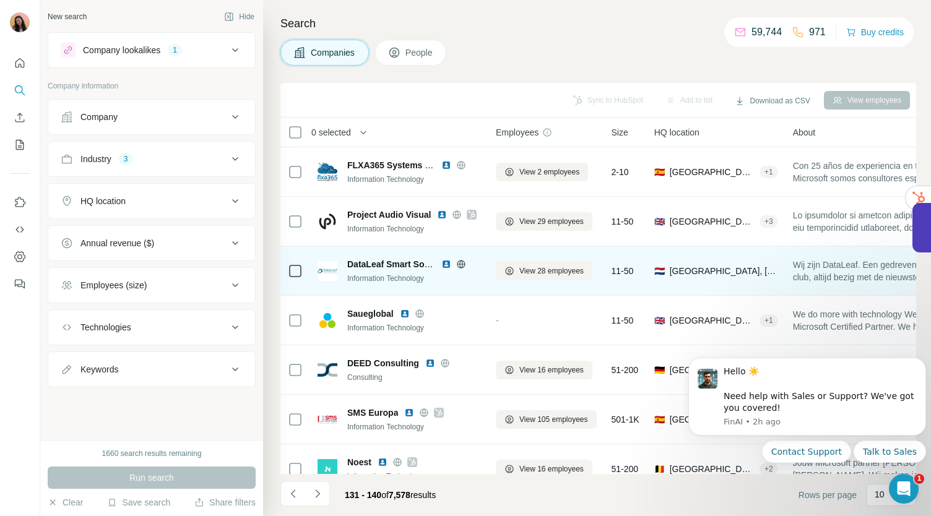
click at [463, 262] on icon at bounding box center [461, 264] width 8 height 8
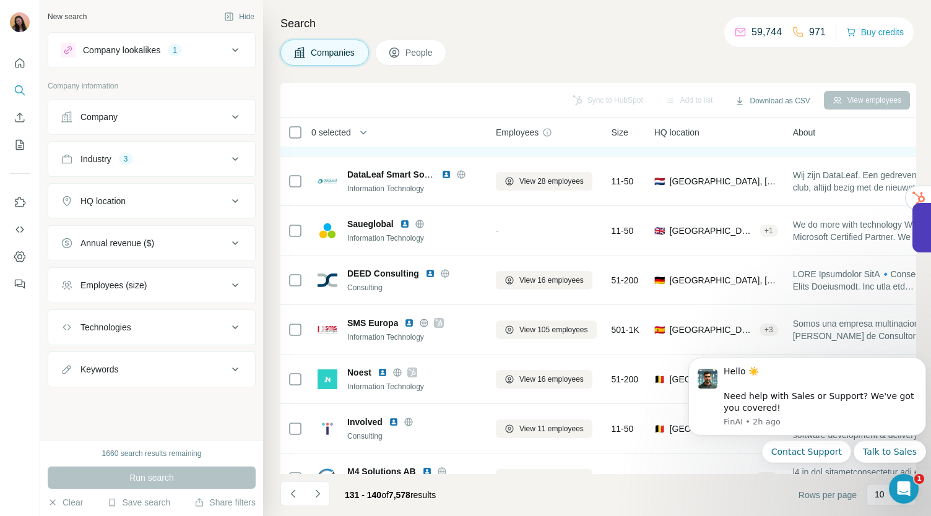
scroll to position [99, 0]
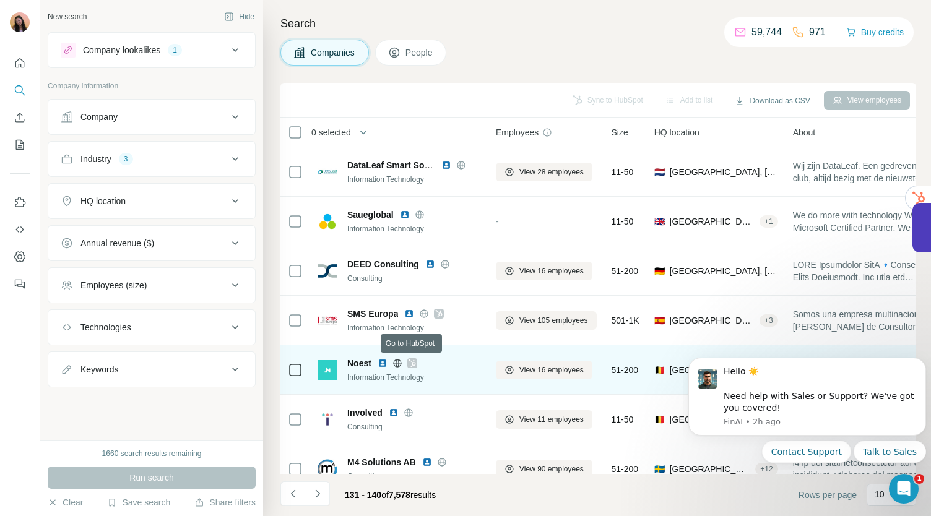
click at [415, 363] on icon at bounding box center [411, 363] width 7 height 10
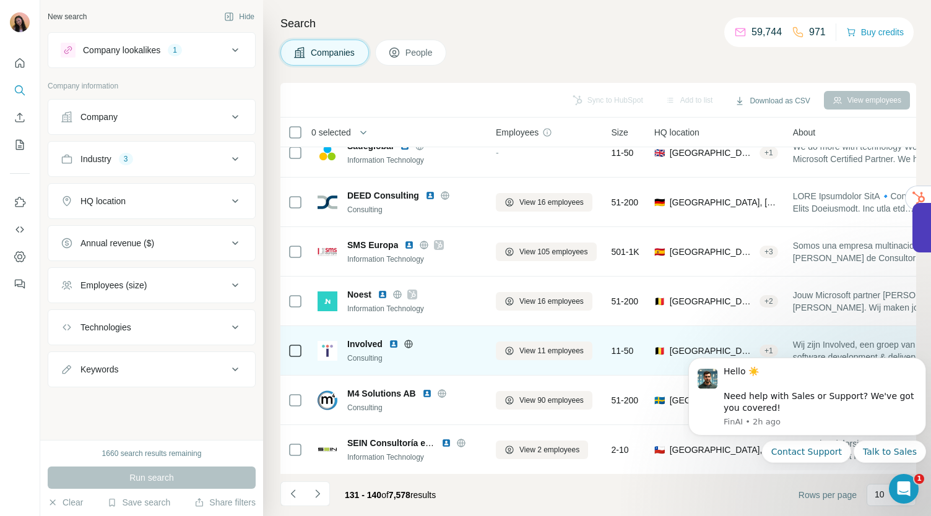
scroll to position [174, 0]
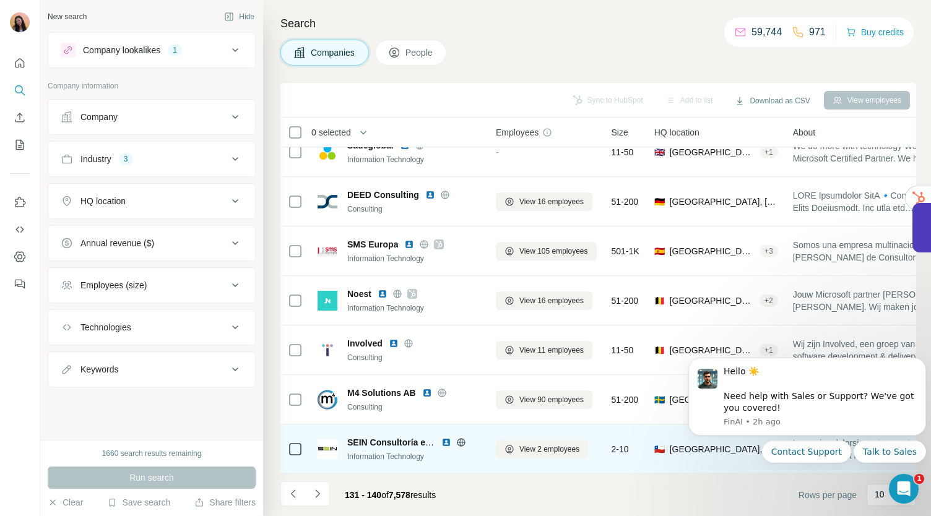
click at [460, 437] on icon at bounding box center [461, 442] width 10 height 10
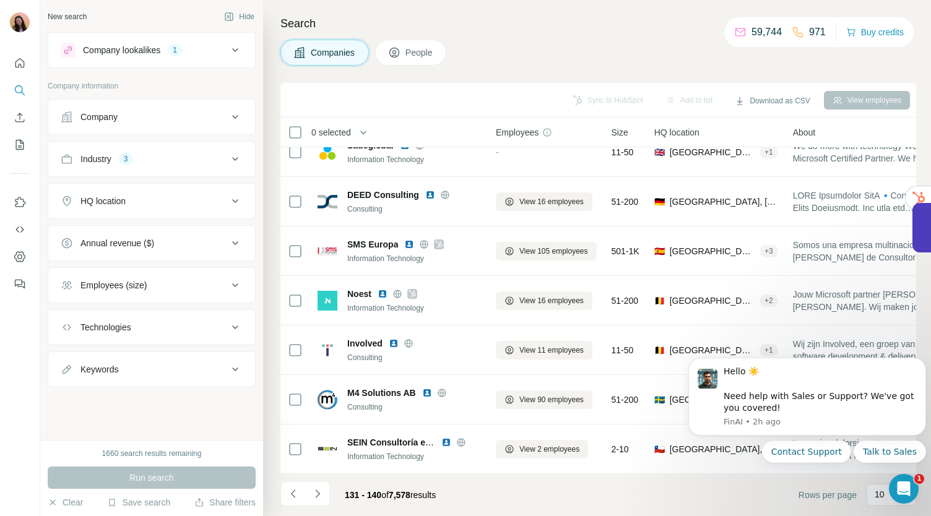
click at [231, 159] on icon at bounding box center [235, 159] width 15 height 15
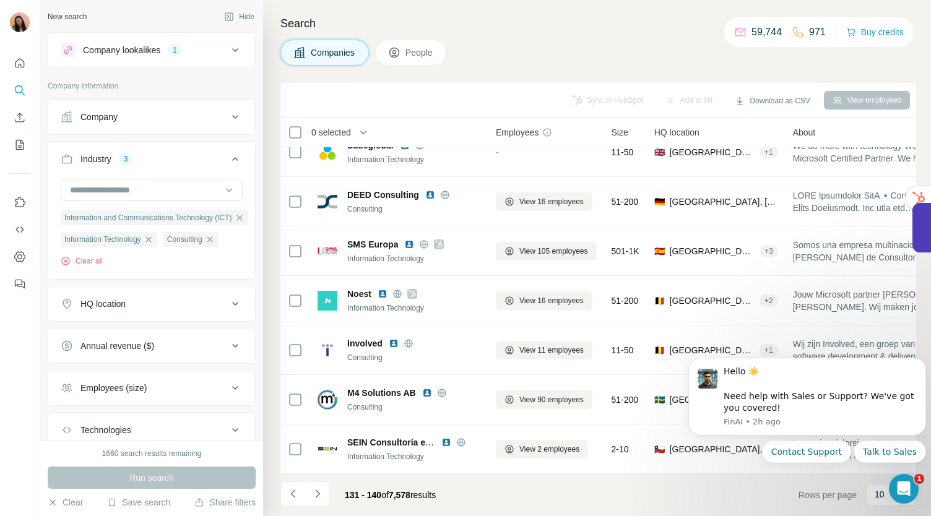
click at [228, 48] on icon at bounding box center [235, 50] width 15 height 15
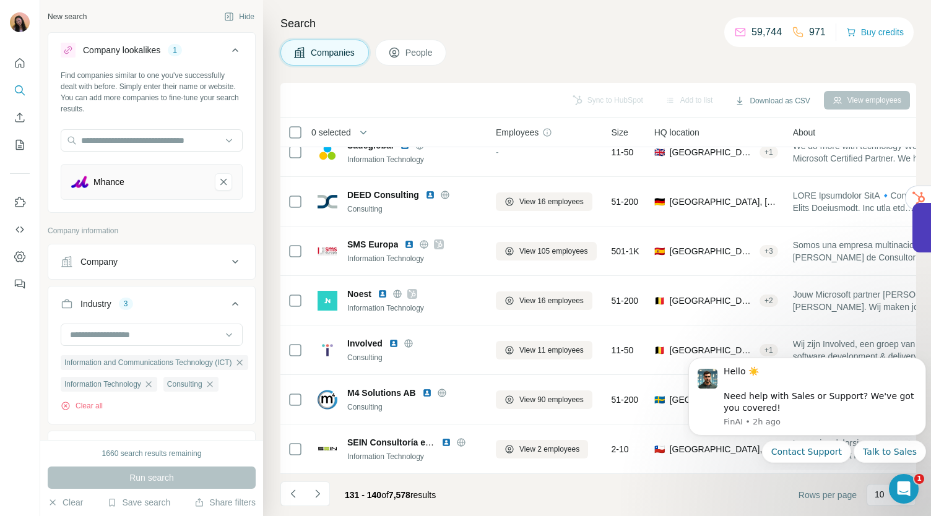
click at [232, 50] on icon at bounding box center [235, 50] width 6 height 4
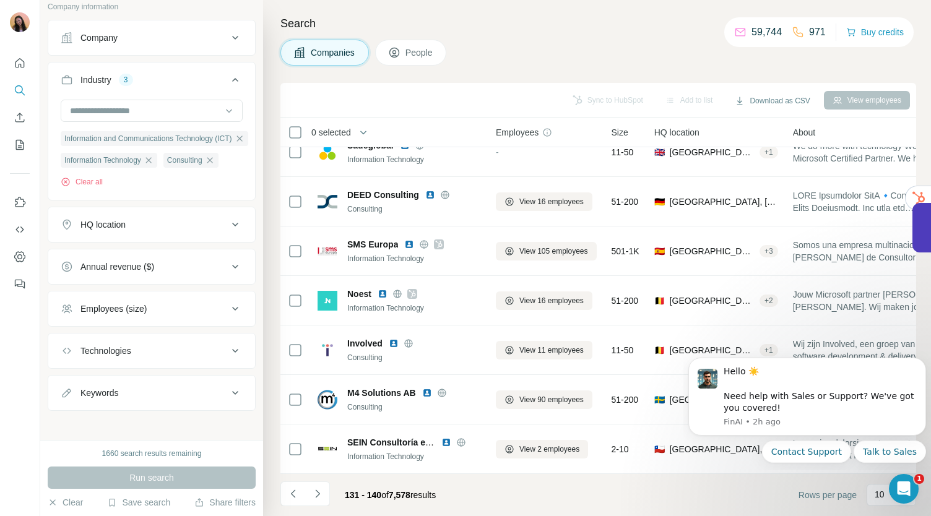
scroll to position [90, 0]
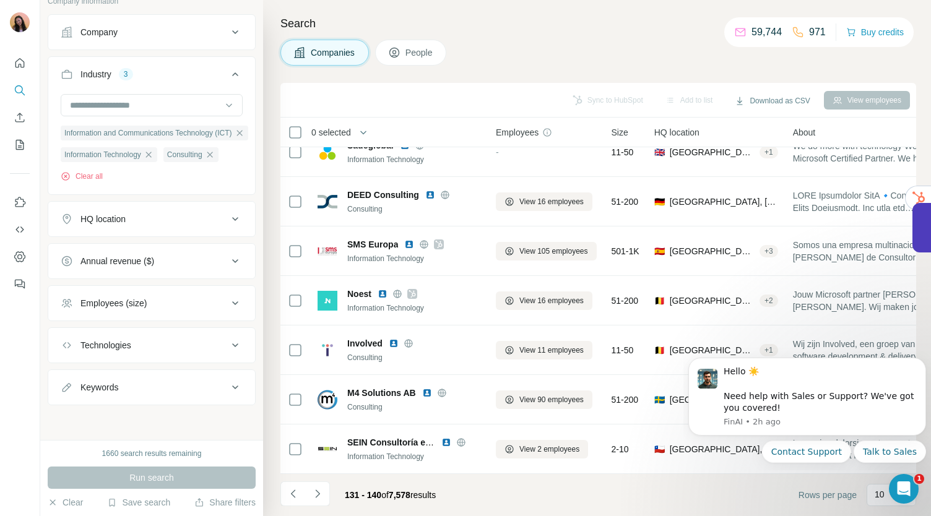
click at [228, 254] on icon at bounding box center [235, 261] width 15 height 15
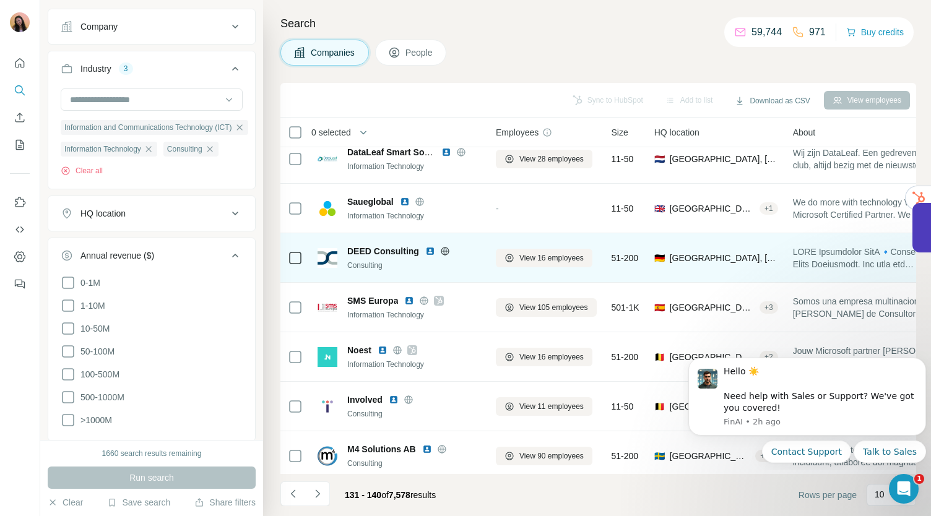
scroll to position [174, 0]
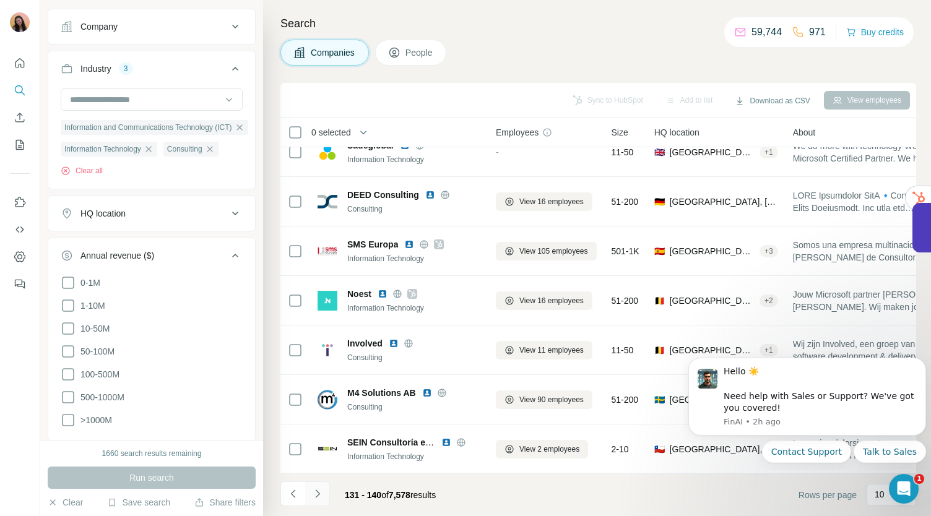
click at [324, 499] on button "Navigate to next page" at bounding box center [317, 493] width 25 height 25
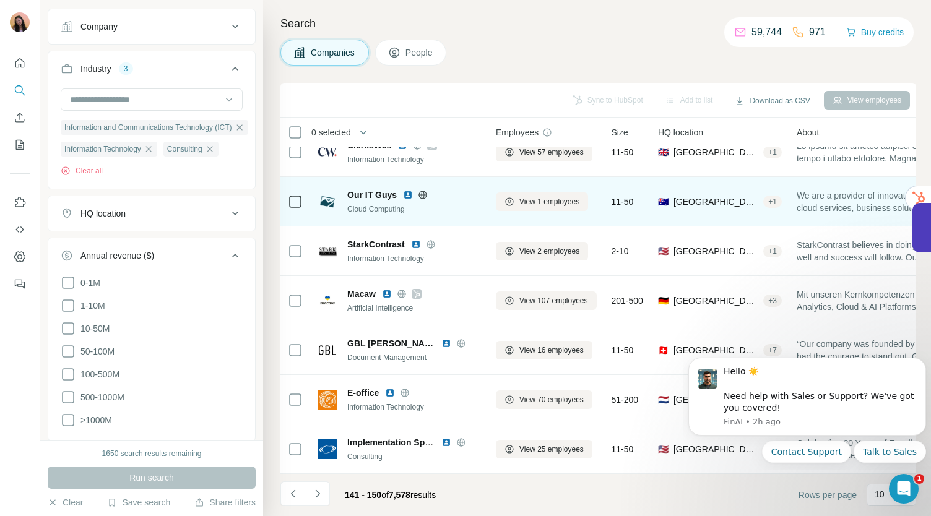
scroll to position [0, 0]
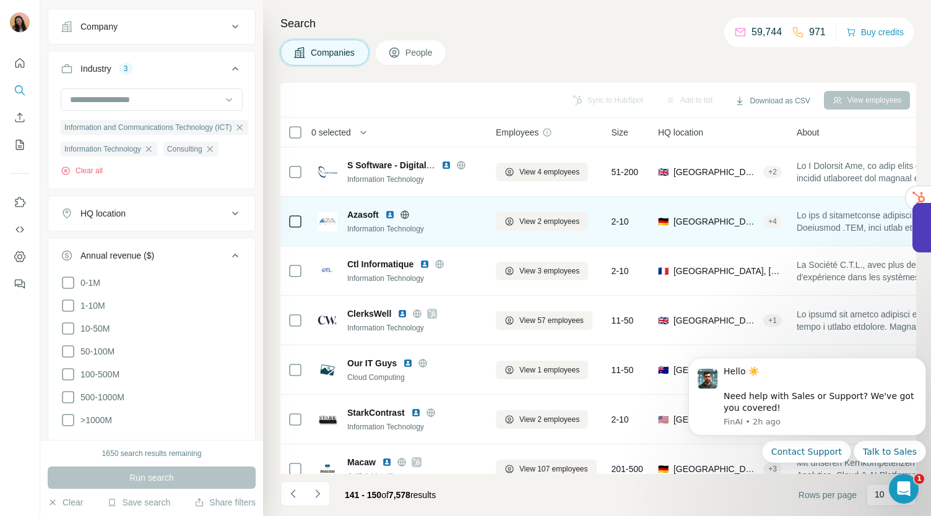
click at [407, 216] on icon at bounding box center [405, 215] width 10 height 10
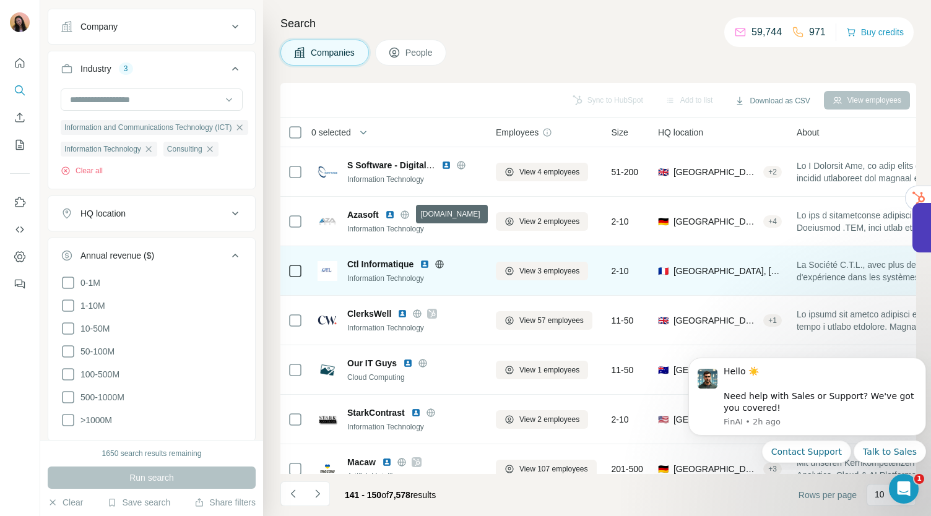
click at [439, 262] on icon at bounding box center [439, 264] width 3 height 8
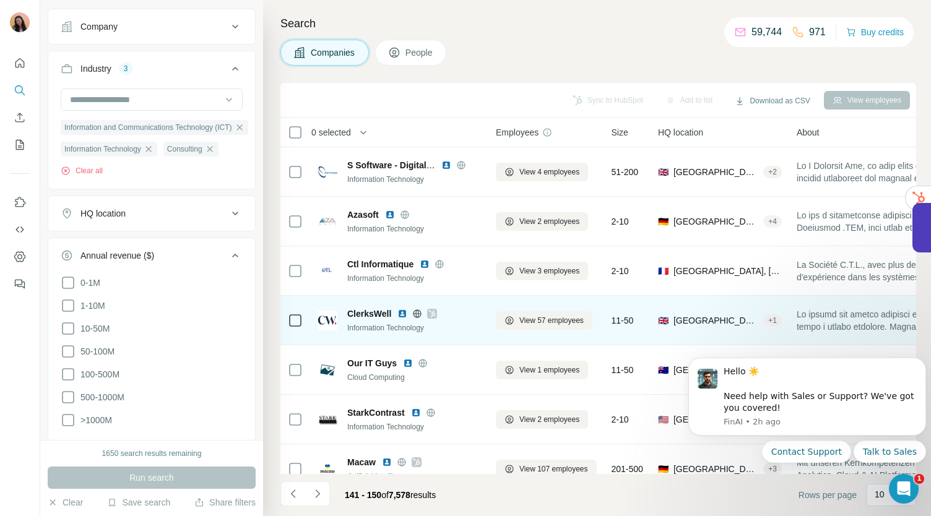
click at [433, 312] on icon at bounding box center [432, 313] width 7 height 7
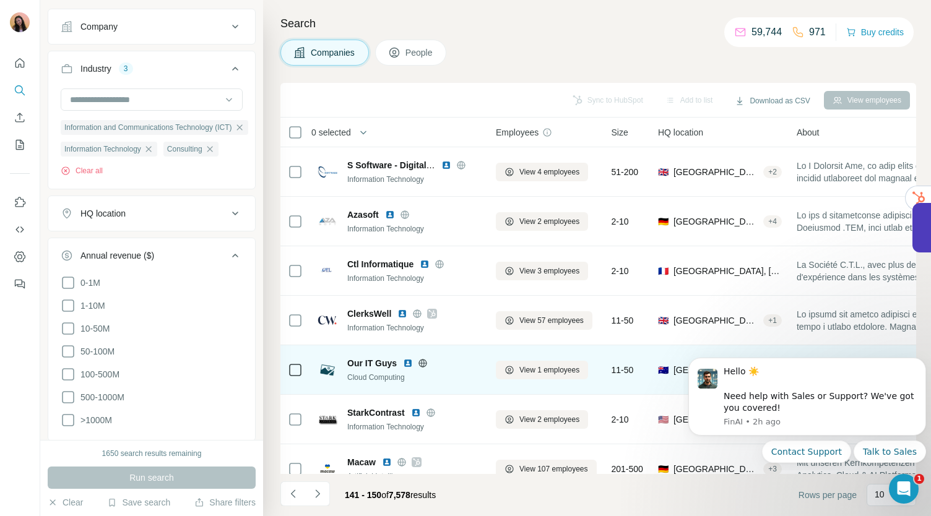
click at [422, 361] on icon at bounding box center [423, 363] width 10 height 10
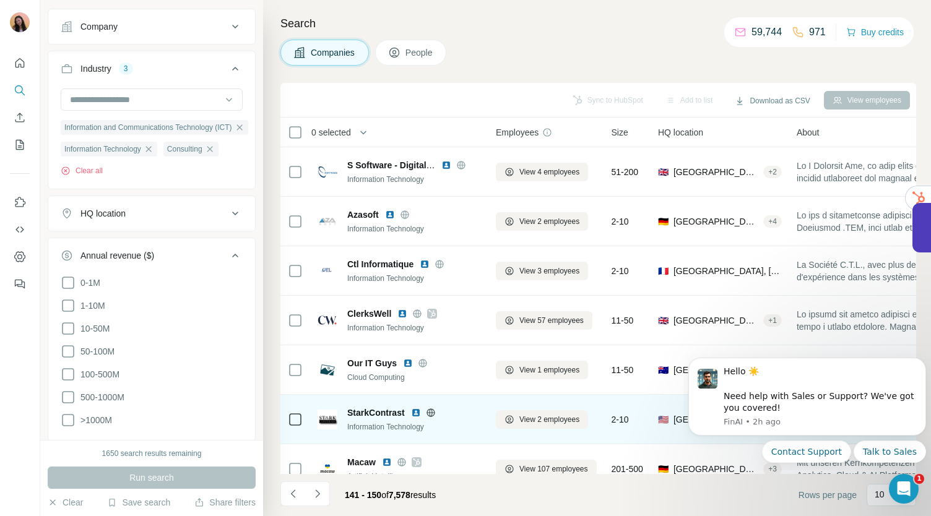
click at [430, 410] on icon at bounding box center [431, 413] width 10 height 10
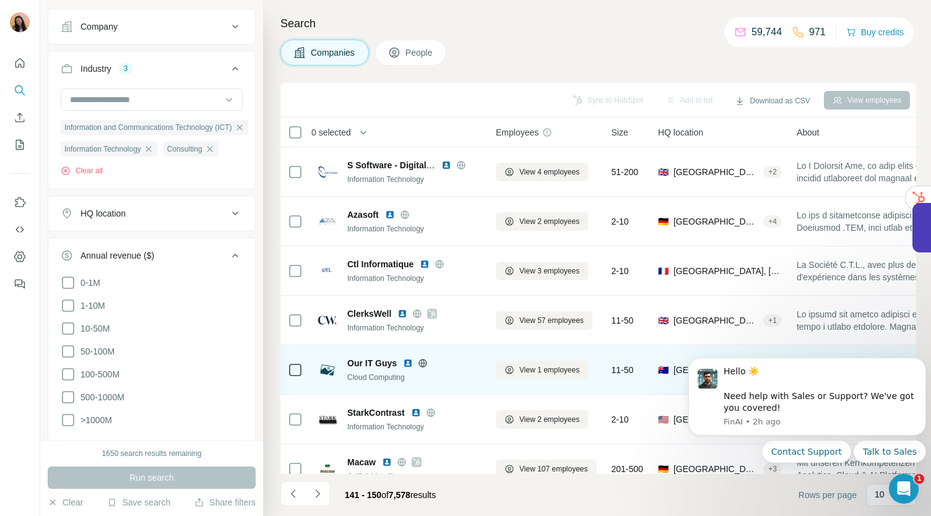
scroll to position [174, 0]
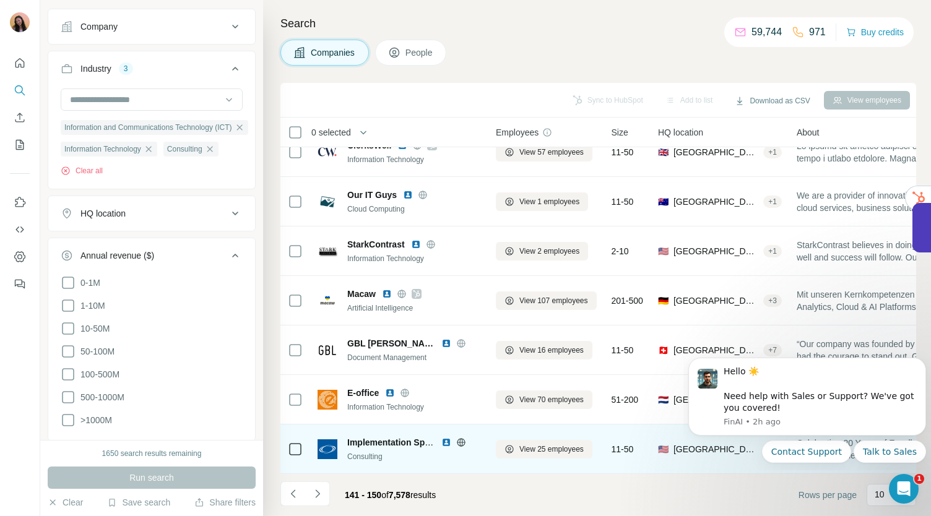
click at [460, 438] on icon at bounding box center [460, 442] width 3 height 8
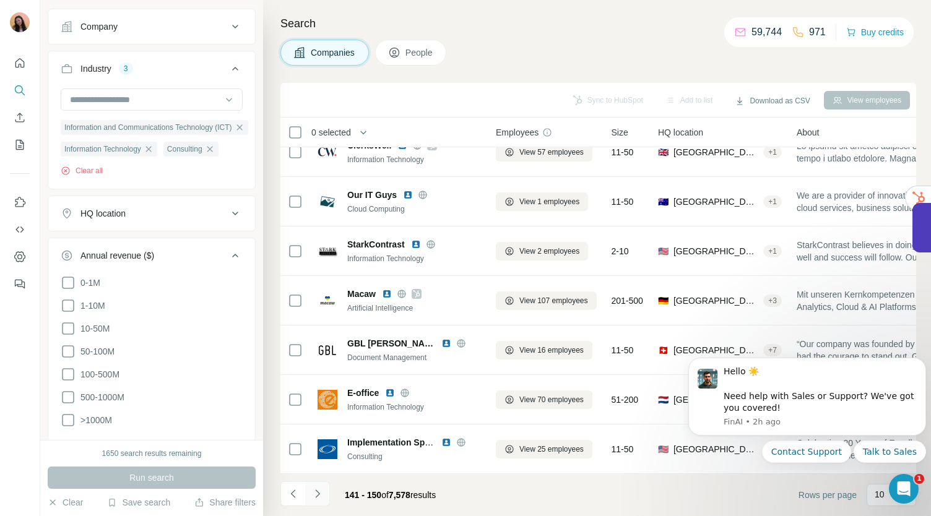
click at [327, 494] on button "Navigate to next page" at bounding box center [317, 493] width 25 height 25
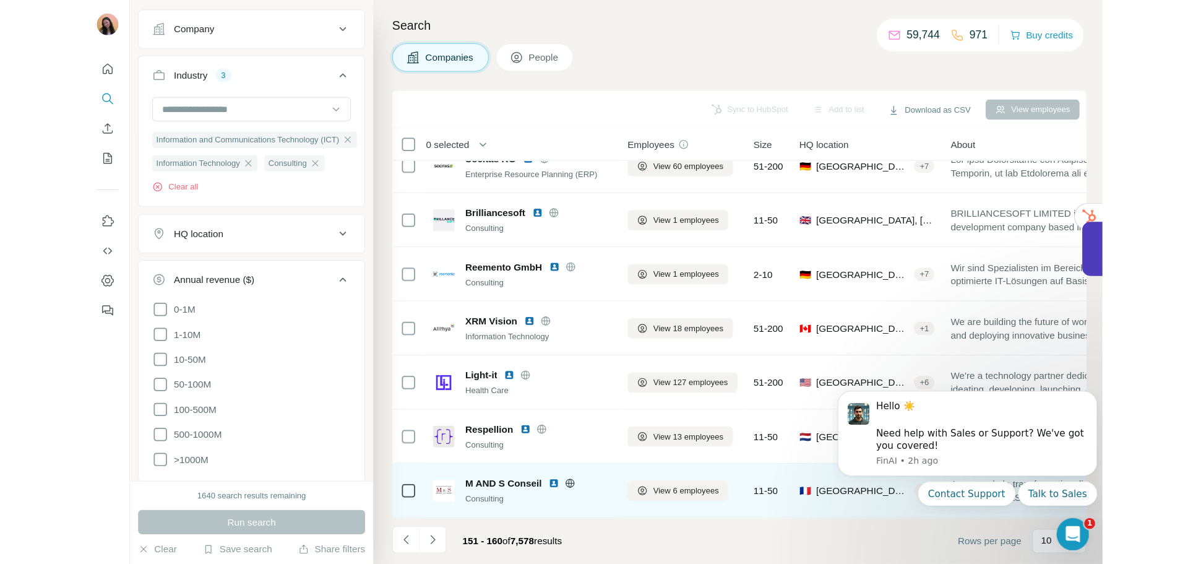
scroll to position [0, 0]
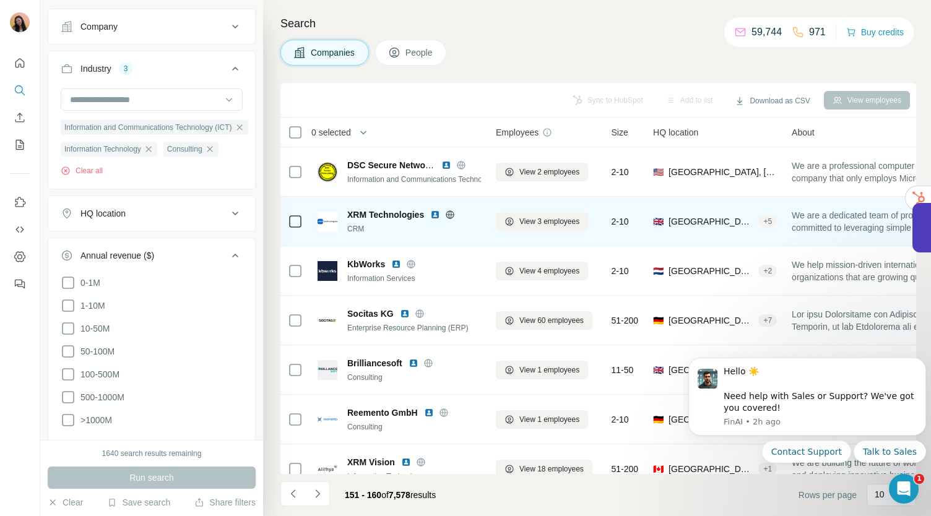
click at [448, 214] on icon at bounding box center [450, 214] width 8 height 1
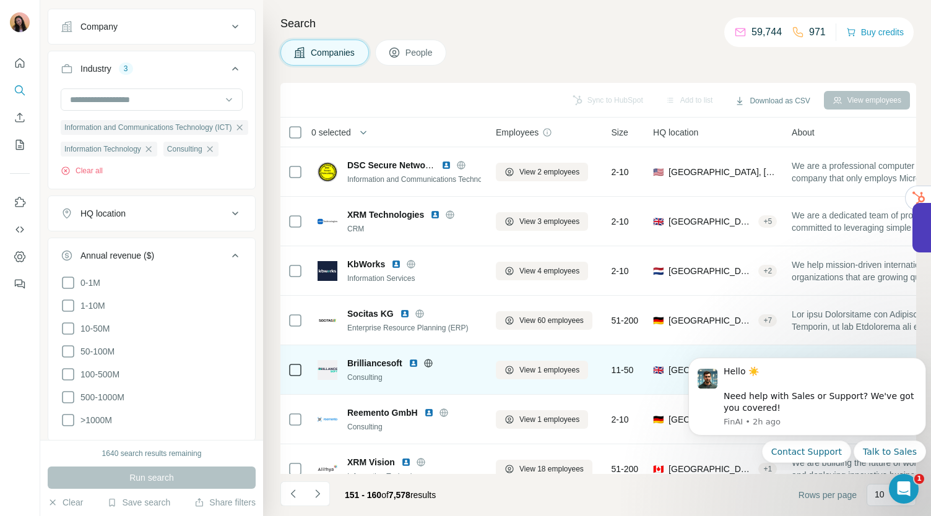
click at [418, 313] on icon at bounding box center [419, 313] width 8 height 1
click at [431, 362] on icon at bounding box center [428, 363] width 10 height 10
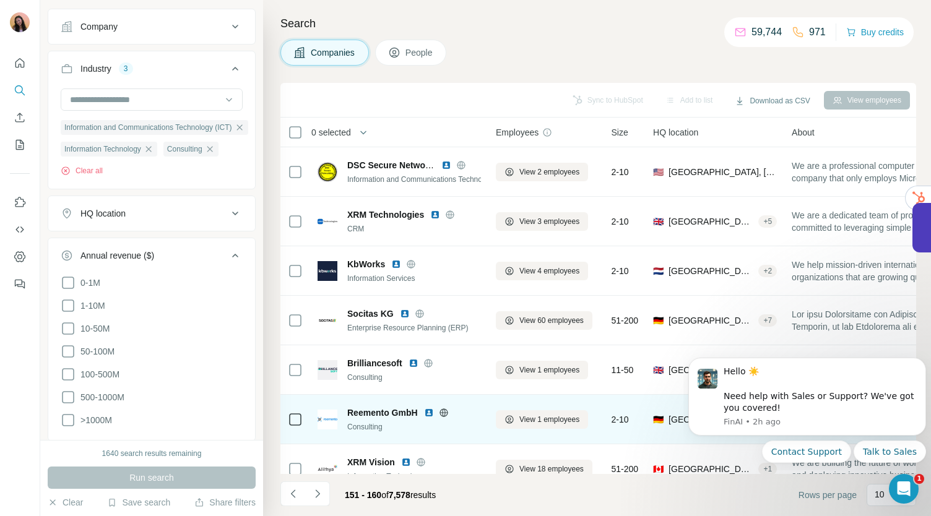
click at [444, 414] on icon at bounding box center [443, 412] width 3 height 8
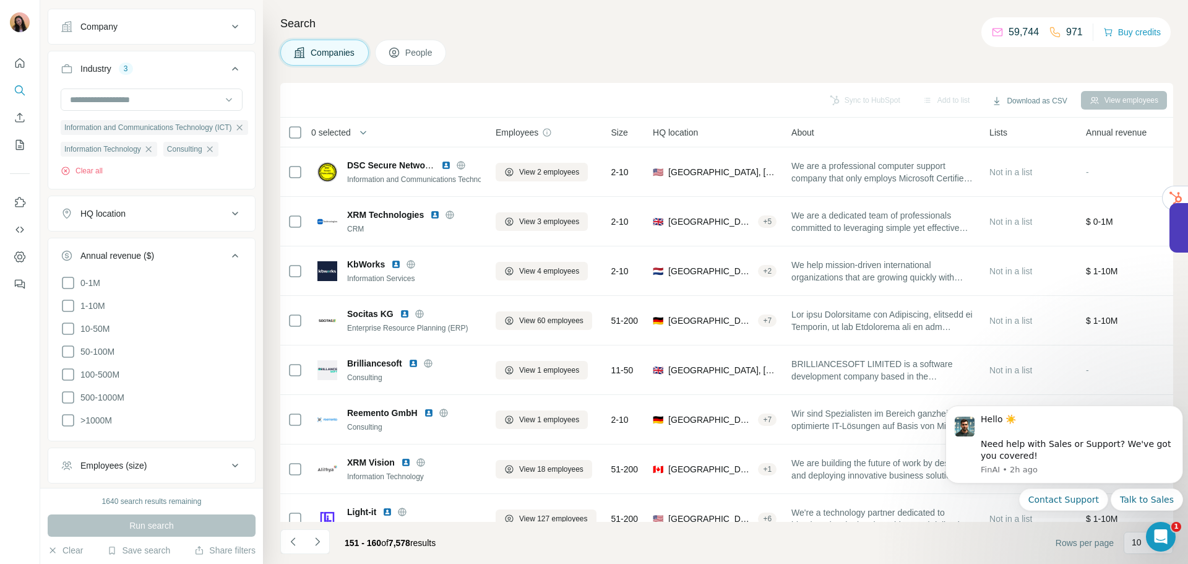
scroll to position [91, 0]
